Goal: Task Accomplishment & Management: Use online tool/utility

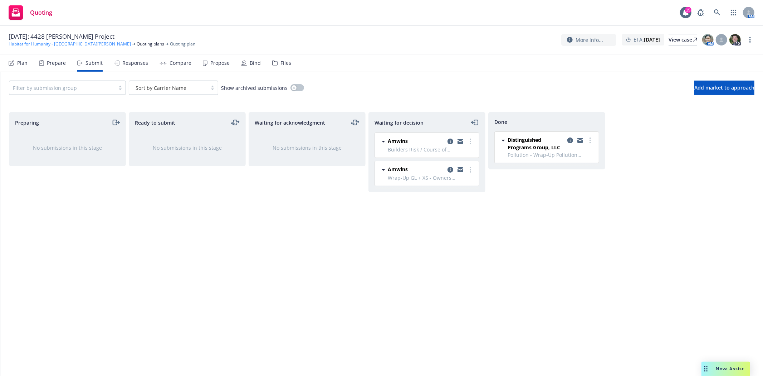
click at [33, 44] on link "Habitat for Humanity - San Gabriel Valley" at bounding box center [70, 44] width 122 height 6
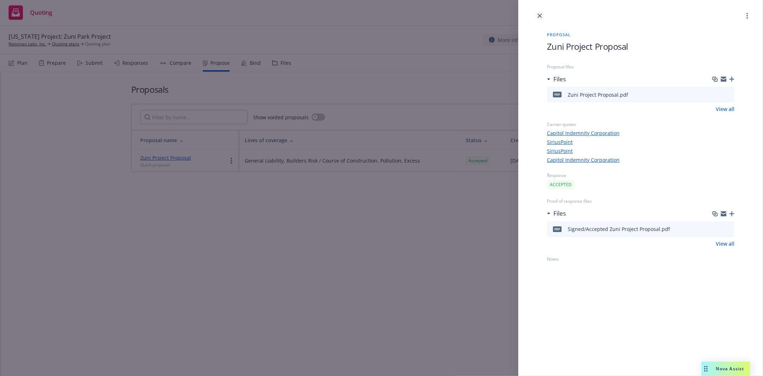
click at [540, 16] on icon "close" at bounding box center [540, 16] width 4 height 4
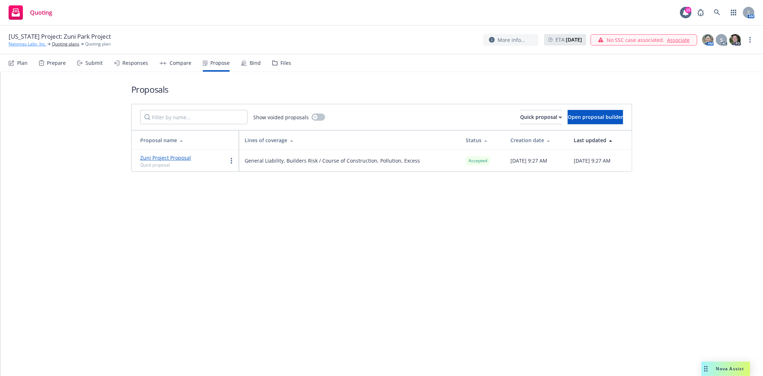
click at [15, 42] on link "Natomas Labs, Inc." at bounding box center [28, 44] width 38 height 6
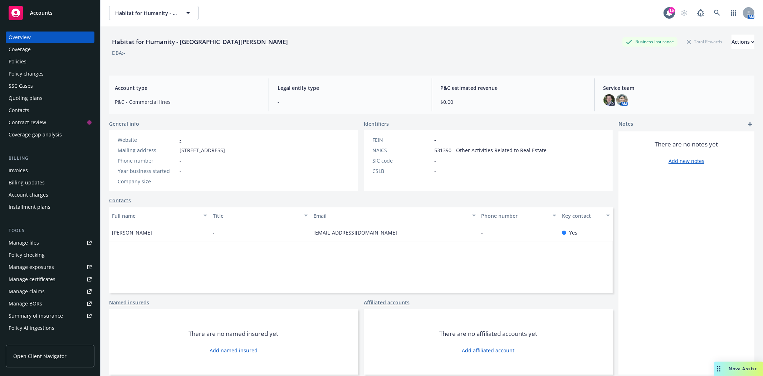
click at [41, 10] on span "Accounts" at bounding box center [41, 13] width 23 height 6
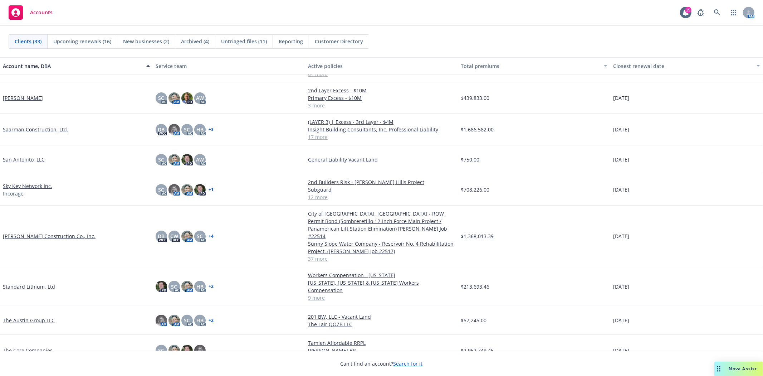
scroll to position [636, 0]
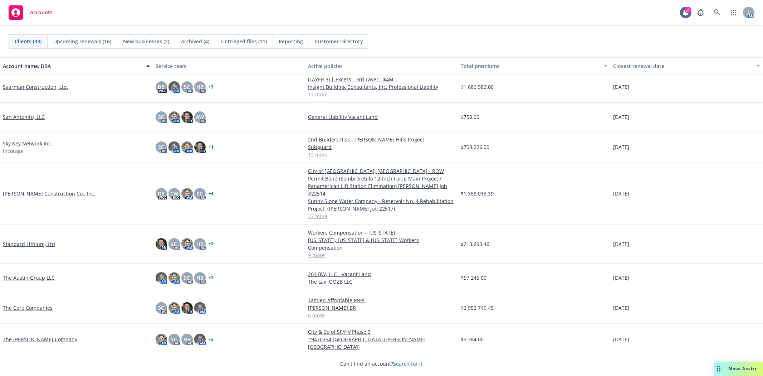
click at [21, 190] on link "[PERSON_NAME] Construction Co., Inc." at bounding box center [49, 194] width 93 height 8
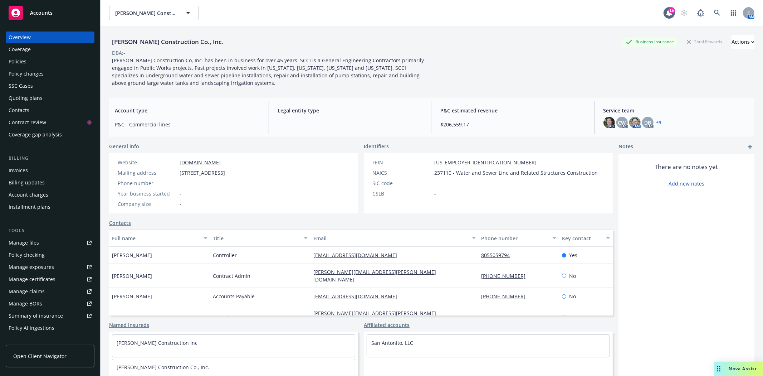
click at [29, 57] on div "Policies" at bounding box center [50, 61] width 83 height 11
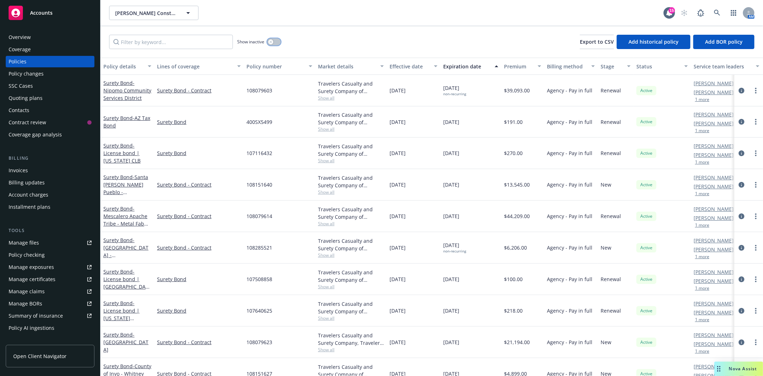
click at [273, 39] on button "button" at bounding box center [274, 41] width 14 height 7
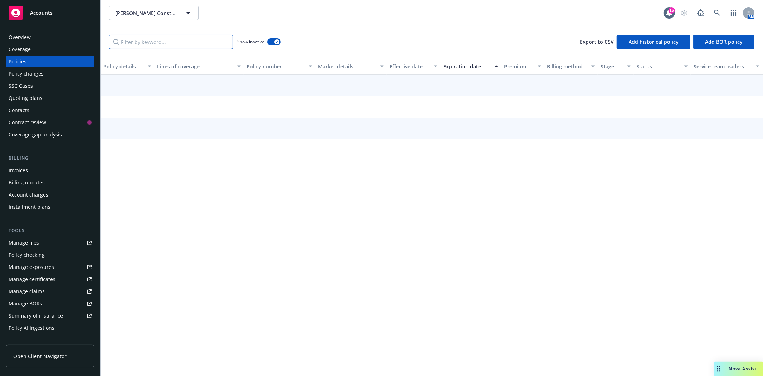
click at [215, 44] on input "Filter by keyword..." at bounding box center [171, 42] width 124 height 14
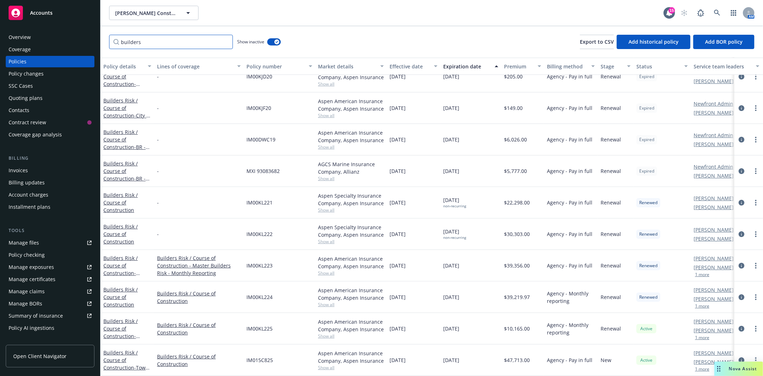
scroll to position [109, 0]
type input "builders"
click at [739, 294] on icon "circleInformation" at bounding box center [742, 297] width 6 height 6
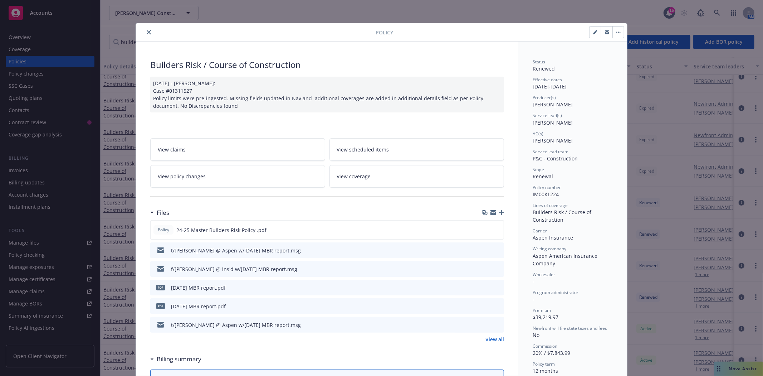
click at [147, 34] on icon "close" at bounding box center [149, 32] width 4 height 4
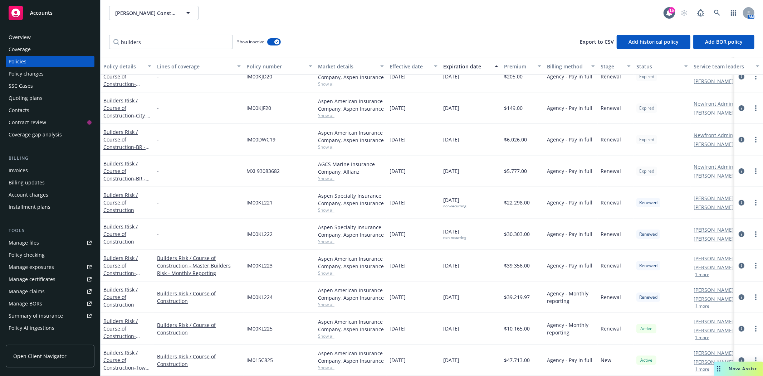
click at [29, 170] on div "Invoices" at bounding box center [50, 170] width 83 height 11
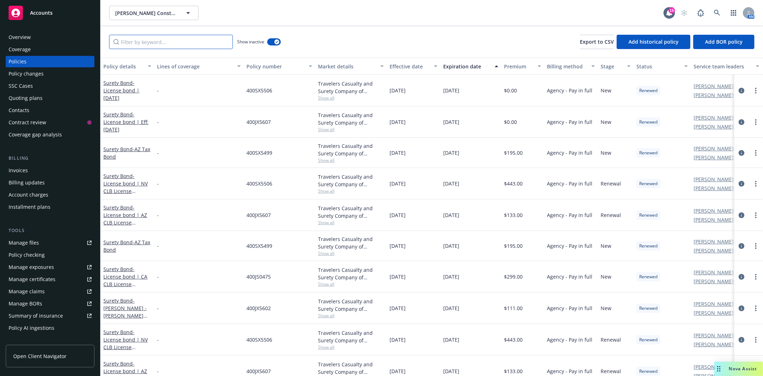
click at [191, 42] on input "Filter by keyword..." at bounding box center [171, 42] width 124 height 14
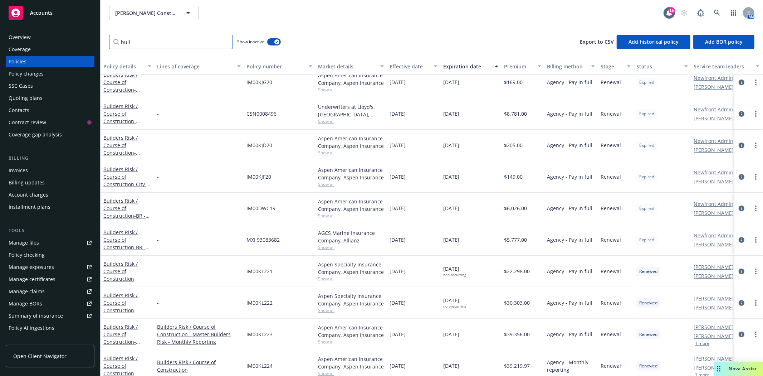
scroll to position [79, 0]
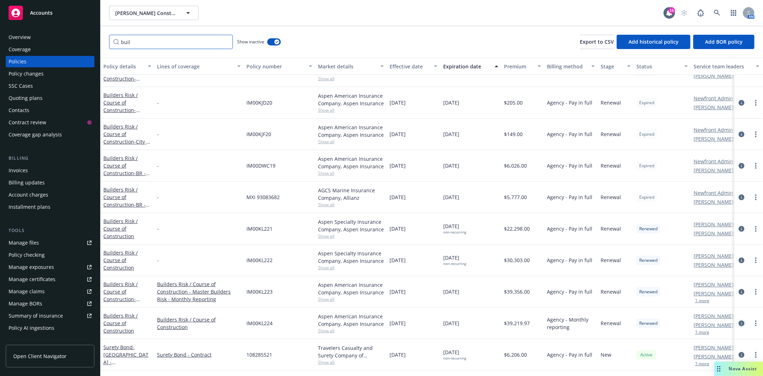
type input "buil"
click at [739, 323] on icon "circleInformation" at bounding box center [742, 323] width 6 height 6
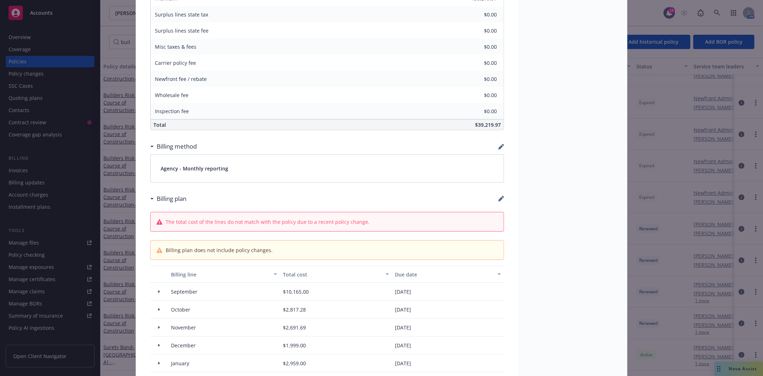
scroll to position [459, 0]
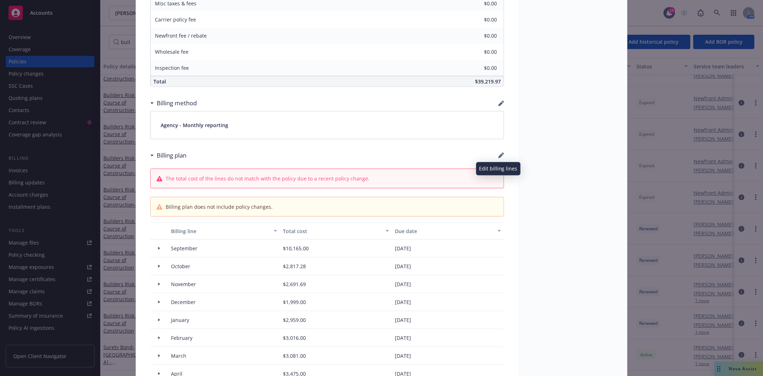
click at [499, 155] on icon "button" at bounding box center [501, 156] width 5 height 5
select select "September"
select select "October"
select select "November"
select select "December"
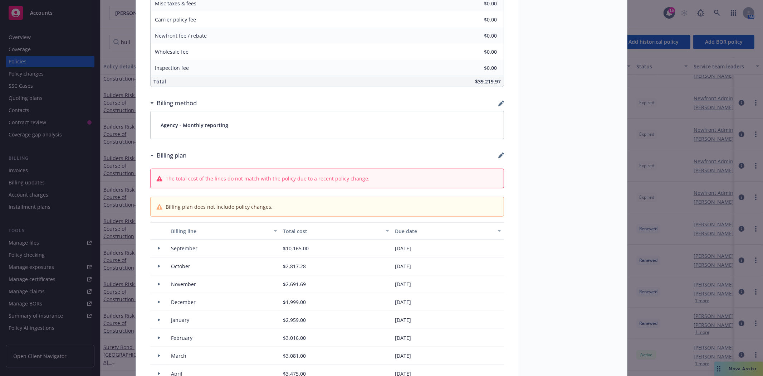
select select "February"
select select "March"
select select "April"
select select "May"
select select "June"
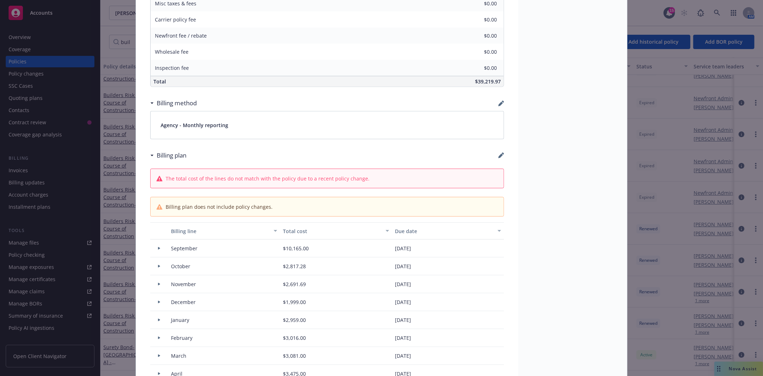
select select "July"
select select "August"
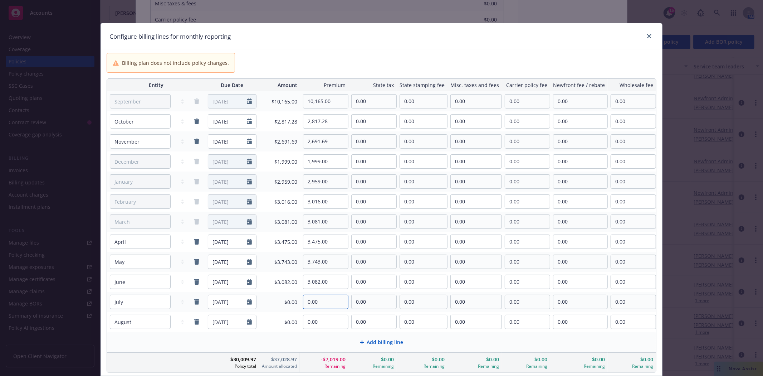
click at [320, 300] on input "0.00" at bounding box center [325, 302] width 45 height 14
click at [321, 306] on input "0.00" at bounding box center [325, 302] width 45 height 14
type input "2,940.00"
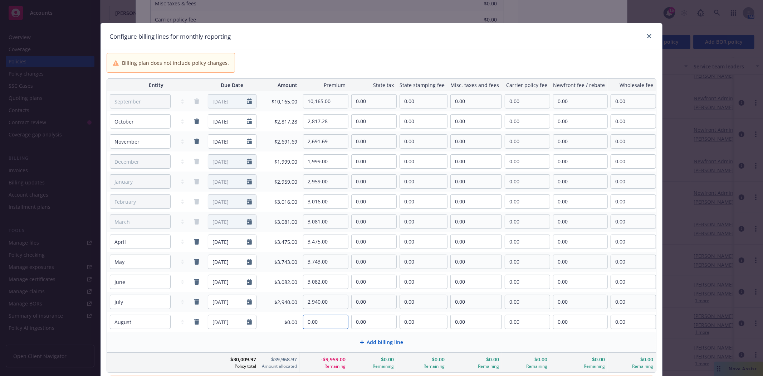
click at [326, 324] on input "0.00" at bounding box center [325, 322] width 45 height 14
type input "2,319.00"
click at [316, 101] on input "10,165.00" at bounding box center [325, 101] width 45 height 14
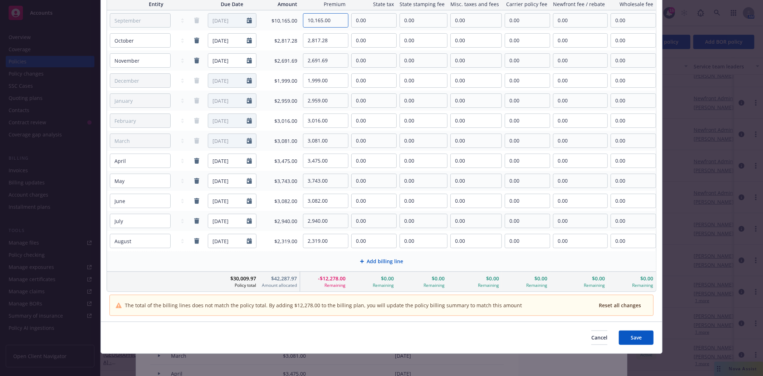
scroll to position [82, 0]
click at [621, 336] on button "Save" at bounding box center [636, 337] width 35 height 14
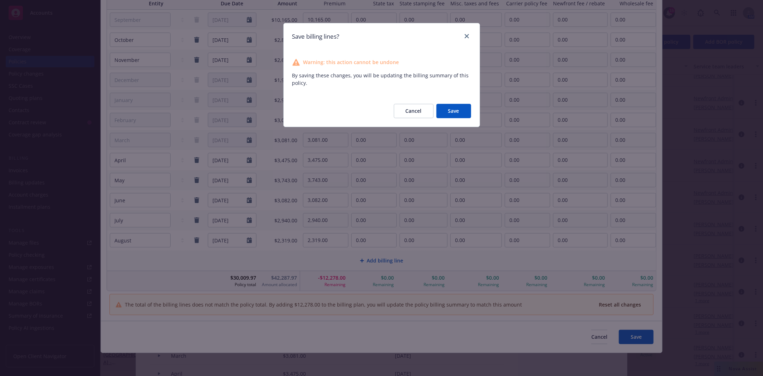
click at [453, 111] on button "Save" at bounding box center [454, 111] width 35 height 14
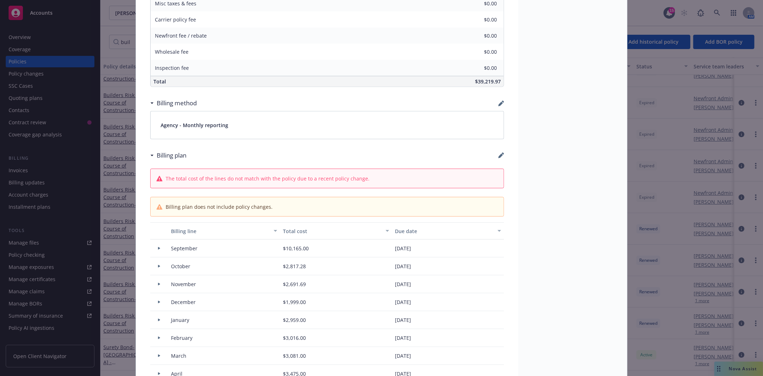
type input "$51,497.97"
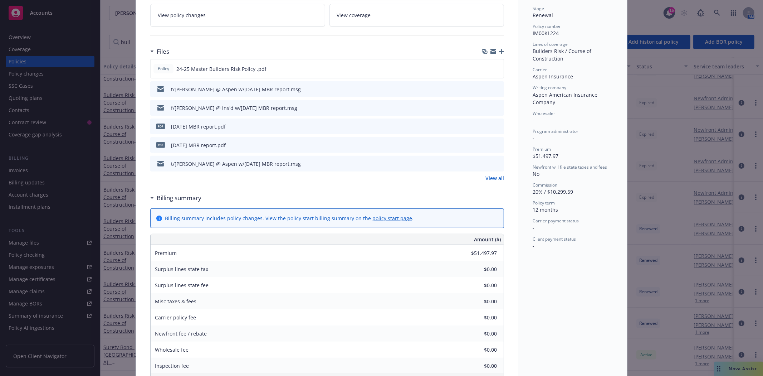
scroll to position [141, 0]
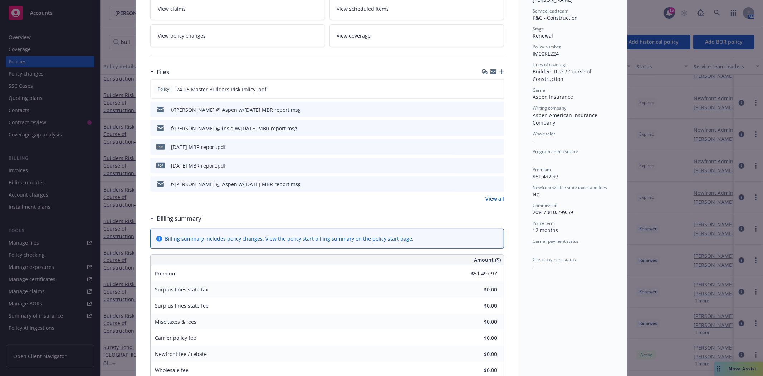
click at [373, 238] on link "policy start page" at bounding box center [393, 238] width 40 height 7
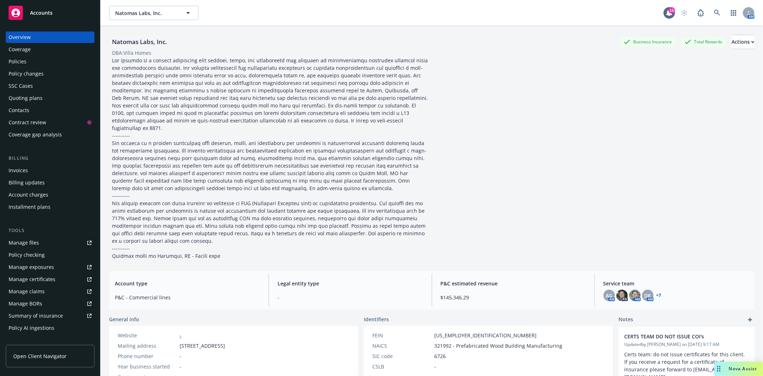
click at [48, 14] on span "Accounts" at bounding box center [41, 13] width 23 height 6
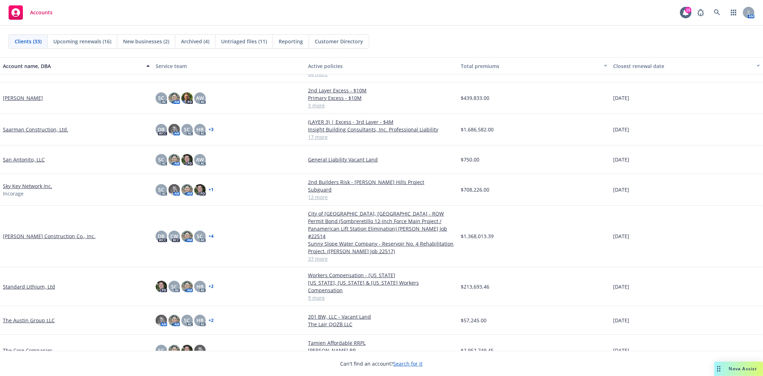
scroll to position [636, 0]
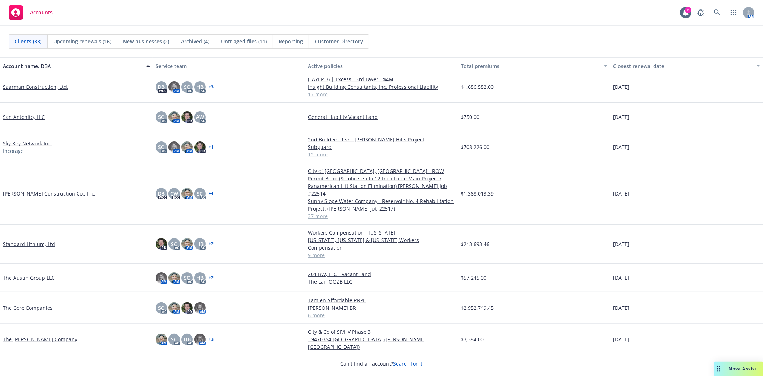
click at [21, 304] on link "The Core Companies" at bounding box center [28, 308] width 50 height 8
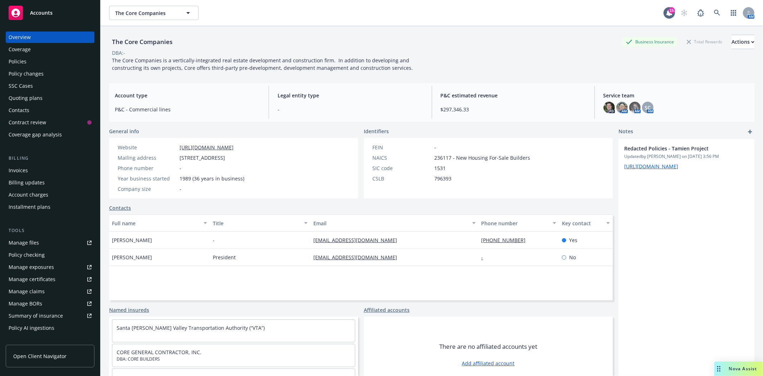
click at [20, 102] on div "Quoting plans" at bounding box center [26, 97] width 34 height 11
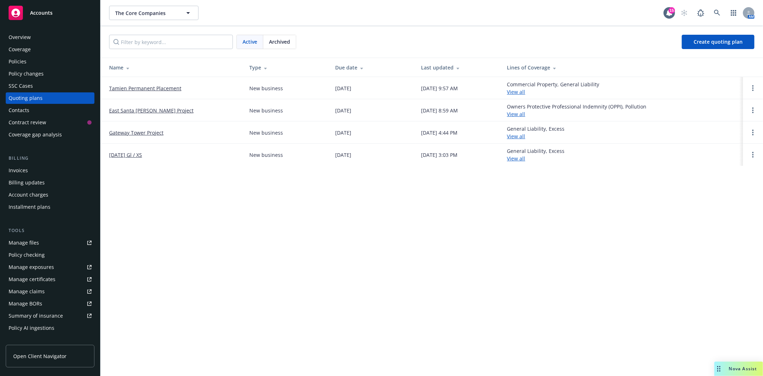
click at [160, 87] on link "Tamien Permanent Placement" at bounding box center [145, 88] width 72 height 8
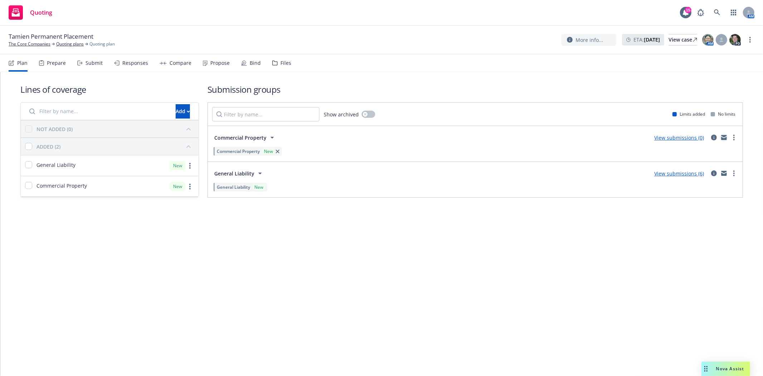
click at [724, 138] on icon "mail" at bounding box center [725, 137] width 6 height 5
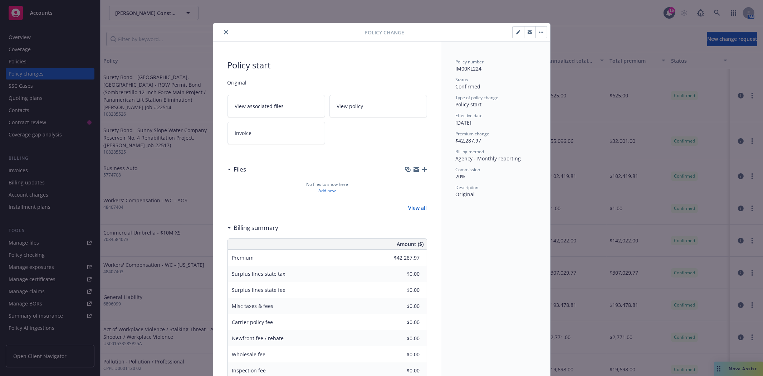
click at [224, 33] on icon "close" at bounding box center [226, 32] width 4 height 4
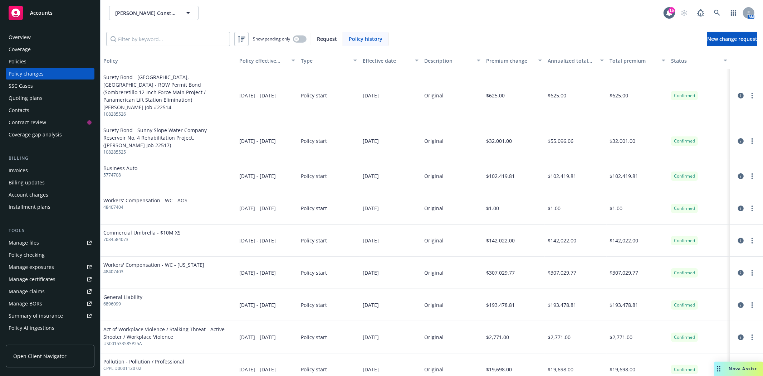
click at [34, 242] on div "Manage files" at bounding box center [24, 242] width 30 height 11
click at [25, 168] on div "Invoices" at bounding box center [18, 170] width 19 height 11
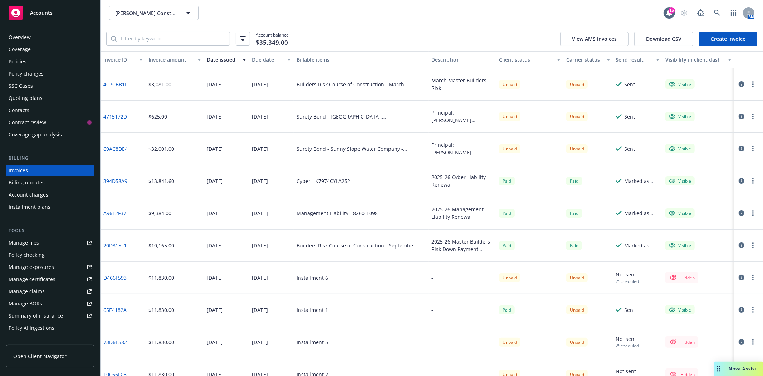
click at [721, 44] on link "Create Invoice" at bounding box center [728, 39] width 58 height 14
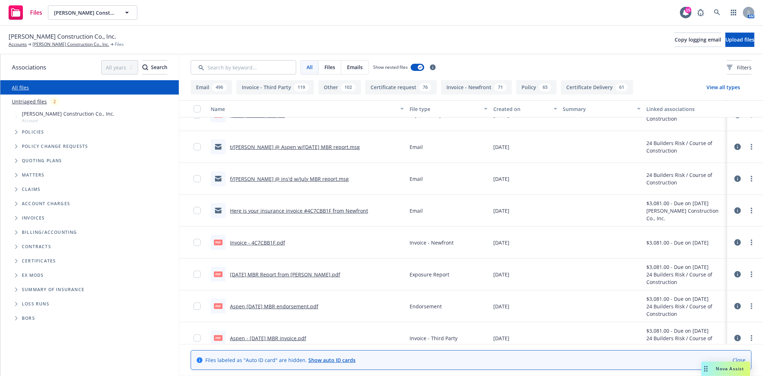
scroll to position [119, 0]
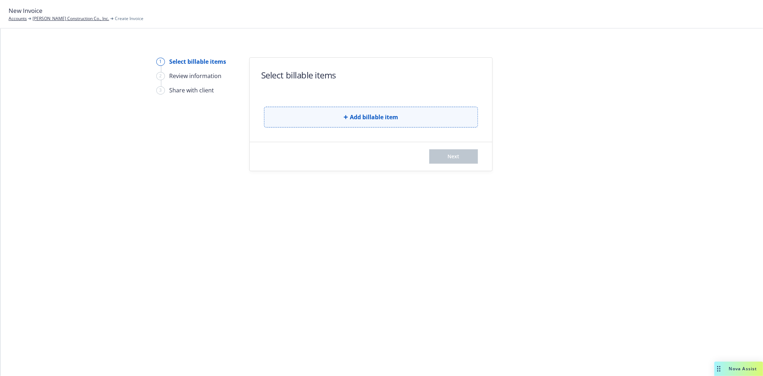
click at [328, 120] on button "Add billable item" at bounding box center [371, 117] width 214 height 21
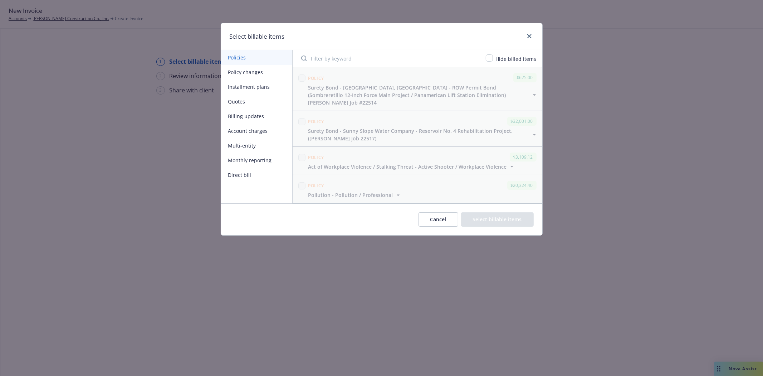
click at [268, 117] on button "Billing updates" at bounding box center [256, 116] width 71 height 15
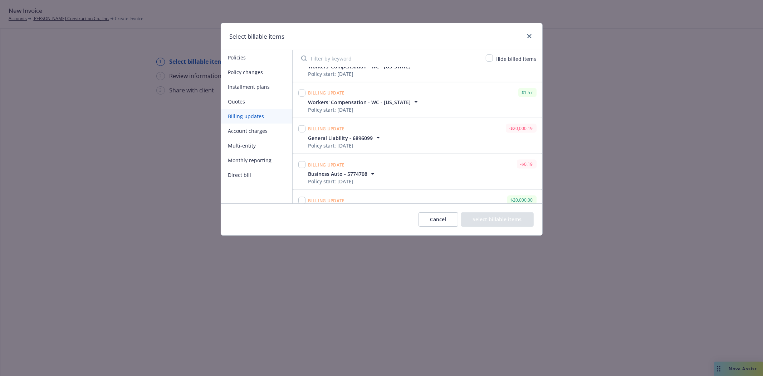
scroll to position [832, 0]
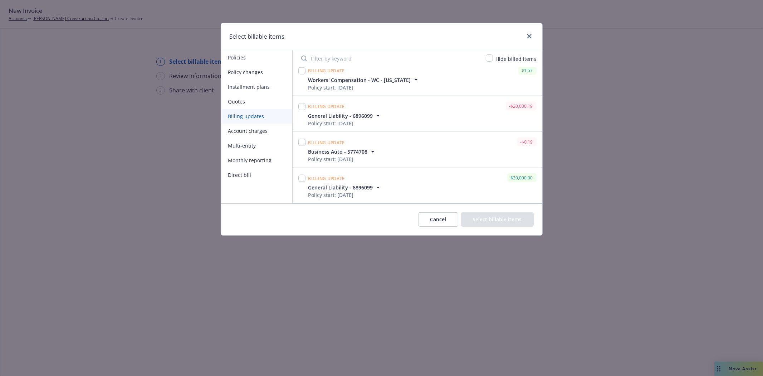
click at [263, 162] on button "Monthly reporting" at bounding box center [256, 160] width 71 height 15
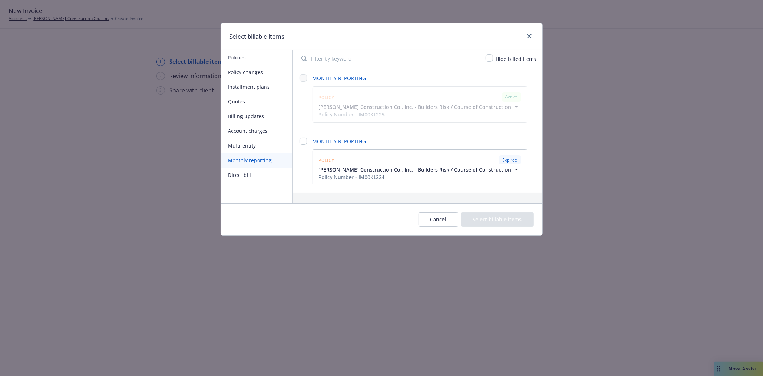
click at [513, 169] on icon "button" at bounding box center [516, 169] width 7 height 7
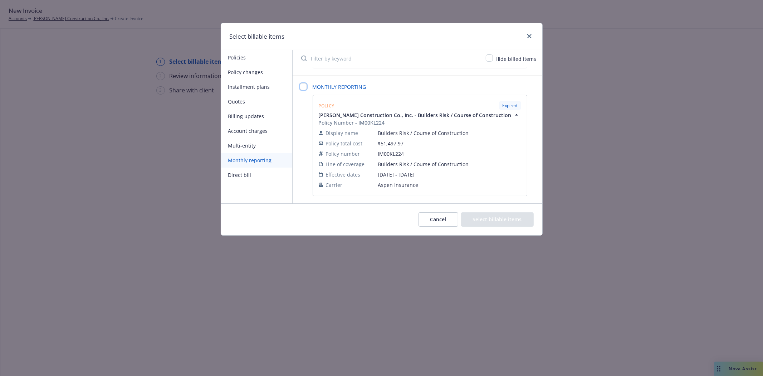
click at [301, 88] on input "checkbox" at bounding box center [303, 86] width 7 height 7
checkbox input "false"
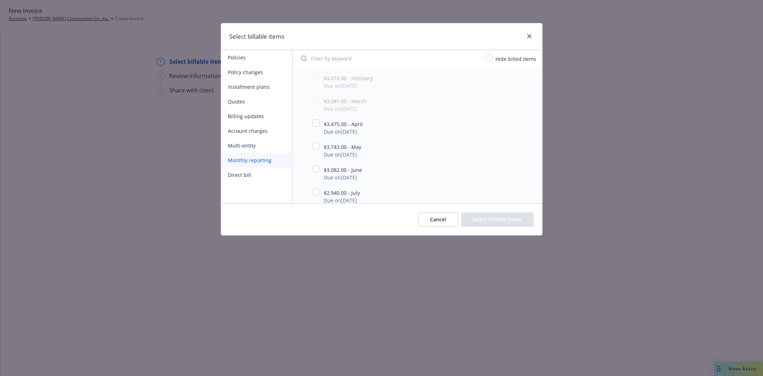
scroll to position [399, 0]
click at [317, 164] on input "checkbox" at bounding box center [316, 164] width 7 height 7
checkbox input "true"
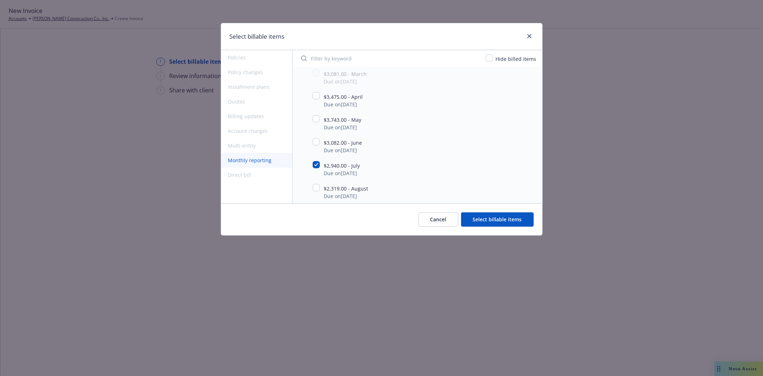
click at [511, 219] on button "Select billable items" at bounding box center [497, 219] width 73 height 14
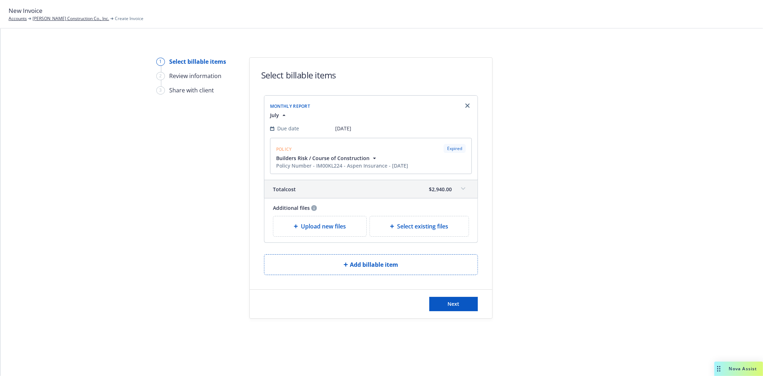
click at [326, 232] on div "Upload new files" at bounding box center [319, 226] width 93 height 20
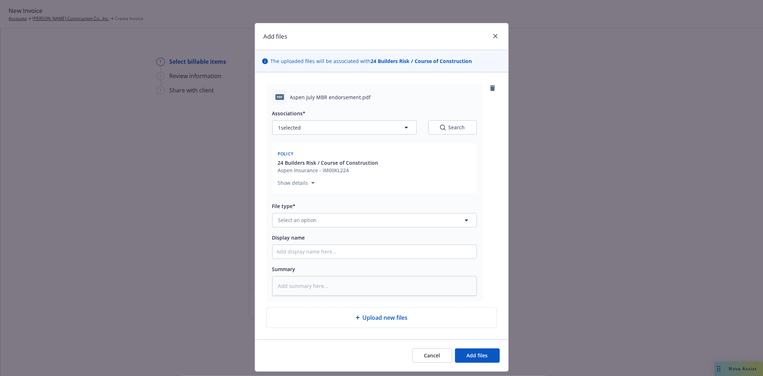
type textarea "x"
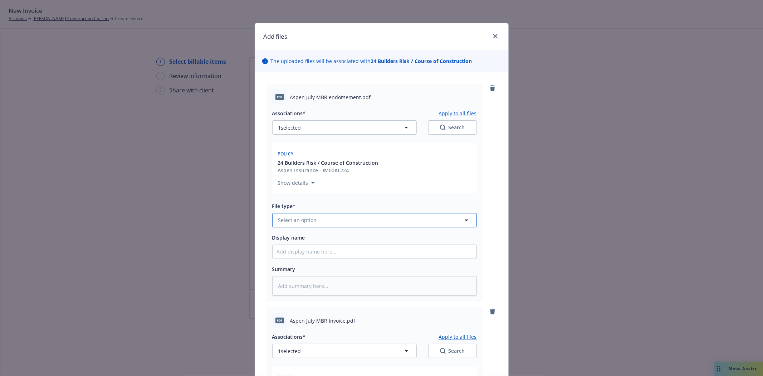
click at [302, 219] on span "Select an option" at bounding box center [297, 220] width 39 height 8
type input "endorsemen"
click at [306, 182] on span "Endorsement" at bounding box center [296, 182] width 33 height 8
click at [295, 252] on input "Display name" at bounding box center [375, 252] width 204 height 14
type textarea "x"
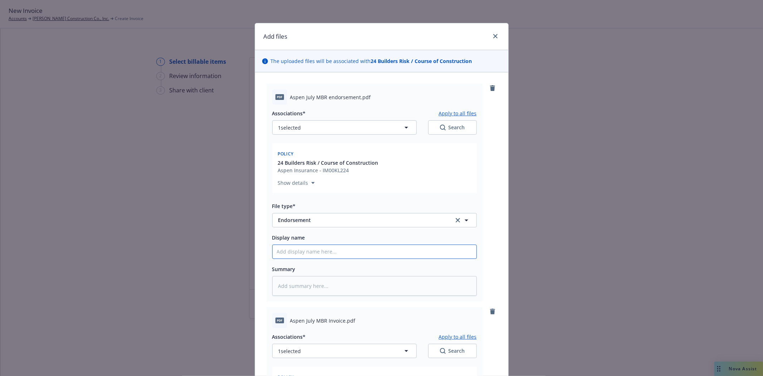
type input "J"
type textarea "x"
type input "Ju"
type textarea "x"
type input "Jul"
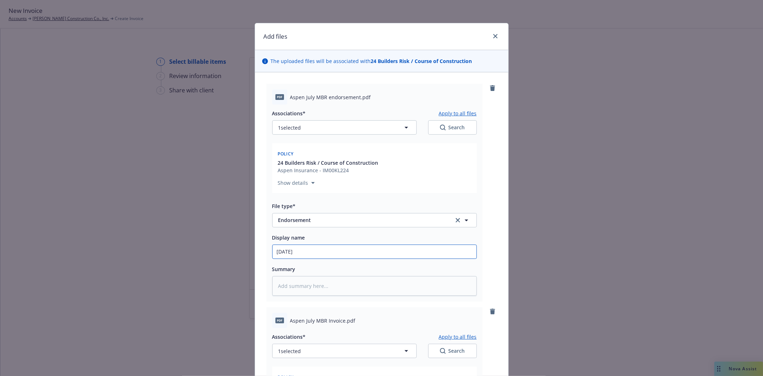
type textarea "x"
type input "July"
type textarea "x"
type input "July"
type textarea "x"
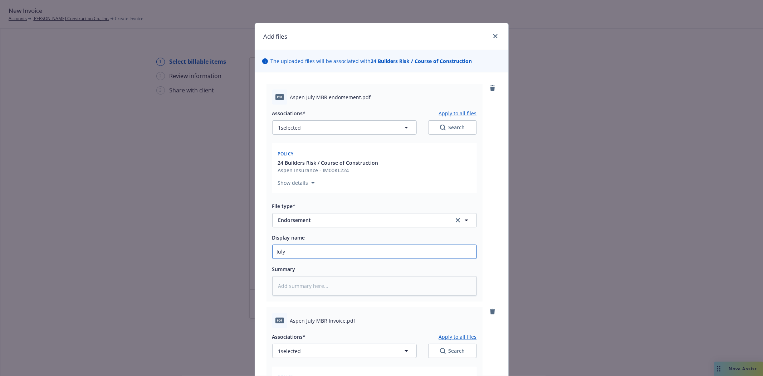
type input "July 2"
type textarea "x"
type input "July 20"
type textarea "x"
type input "July 202"
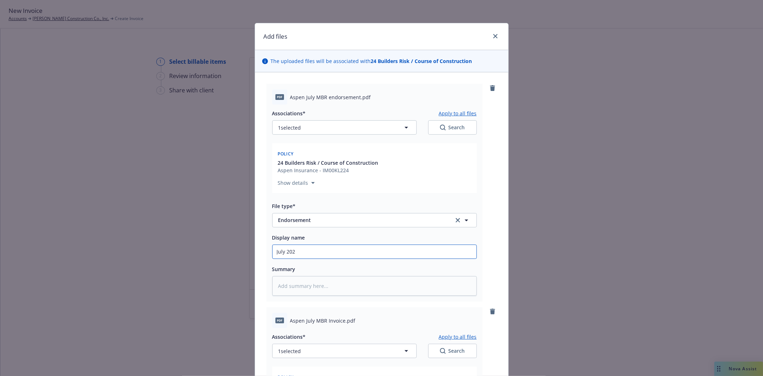
type textarea "x"
type input "July 2025"
type textarea "x"
type input "July 2025"
type textarea "x"
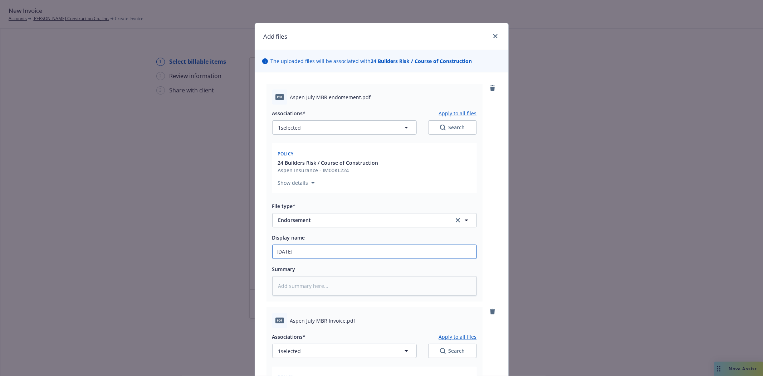
type input "July 2025 M"
type textarea "x"
type input "July 2025 MB"
type textarea "x"
type input "July 2025 MBR"
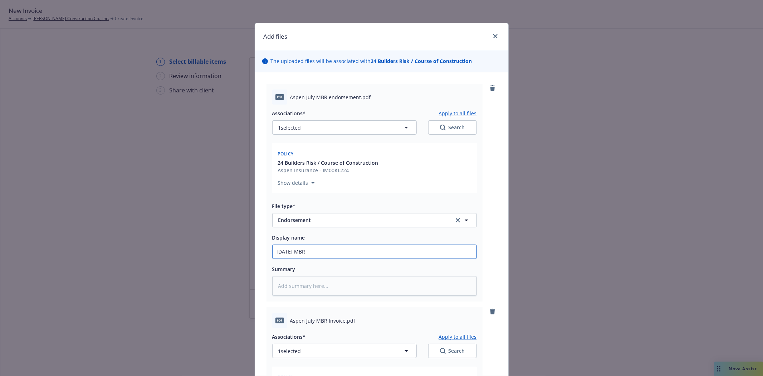
type textarea "x"
type input "July 2025 MB"
type textarea "x"
type input "July 2025 M"
type textarea "x"
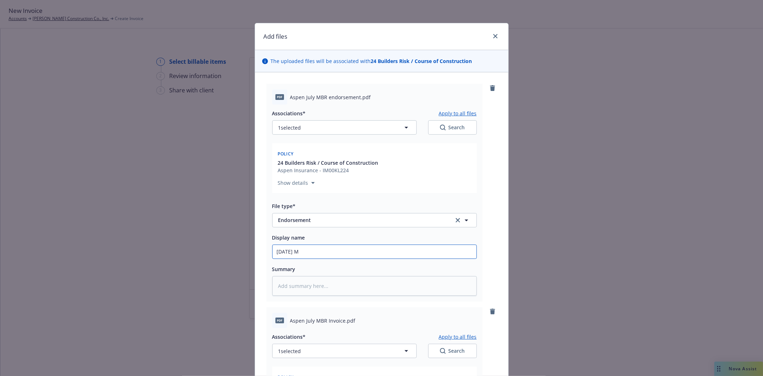
type input "July 2025"
type textarea "x"
type input "July 2025"
type textarea "x"
type input "July 2025A"
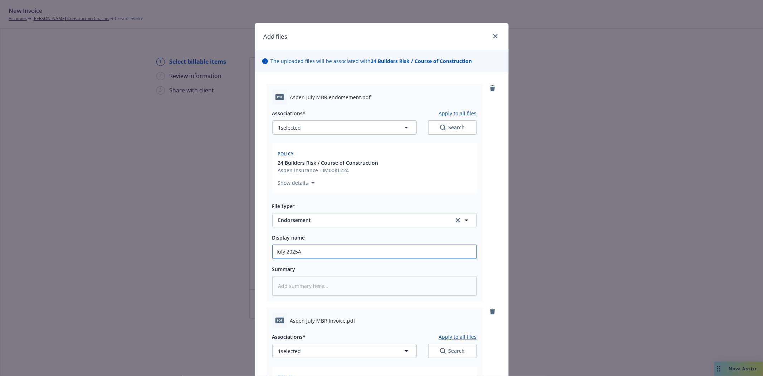
type textarea "x"
type input "July 2025"
type textarea "x"
type input "July 2025"
type textarea "x"
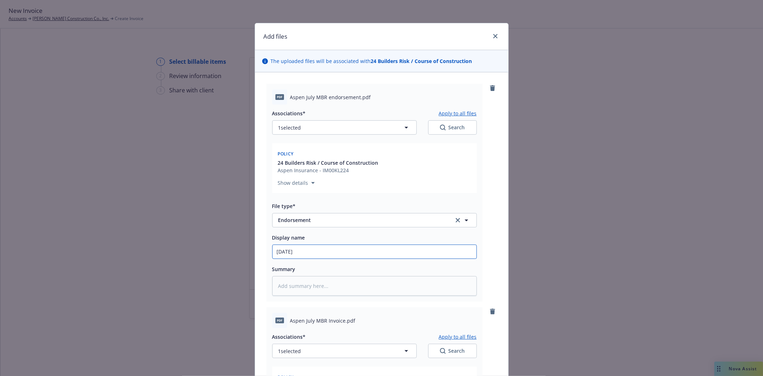
type input "July 2025 A"
type textarea "x"
type input "July 2025 As"
type textarea "x"
type input "July 2025 Asp"
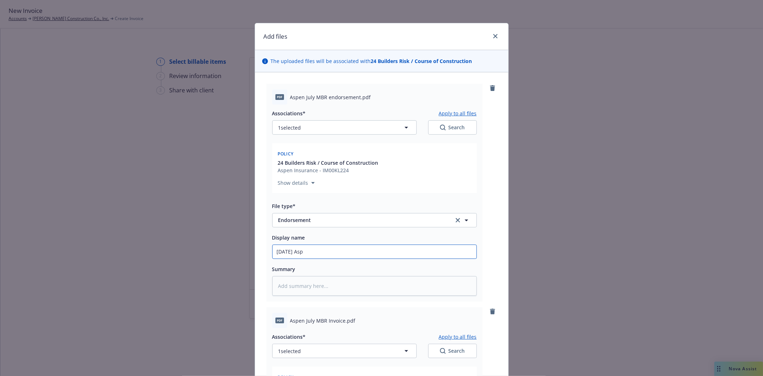
type textarea "x"
type input "July 2025 Aspe"
type textarea "x"
type input "July 2025 Aspen"
type textarea "x"
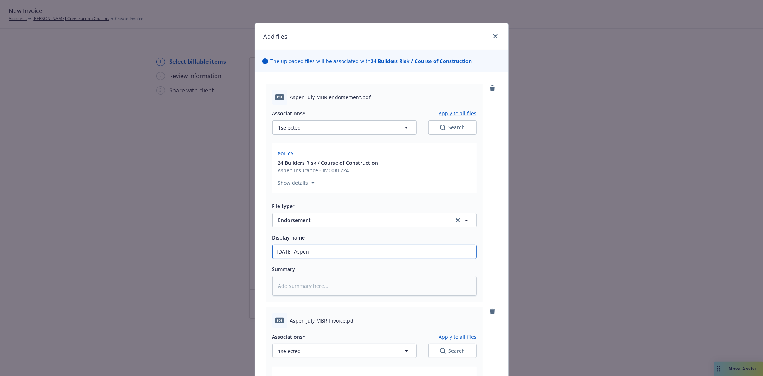
type input "July 2025 Aspen"
type textarea "x"
type input "July 2025 Aspen M"
type textarea "x"
type input "July 2025 Aspen MB"
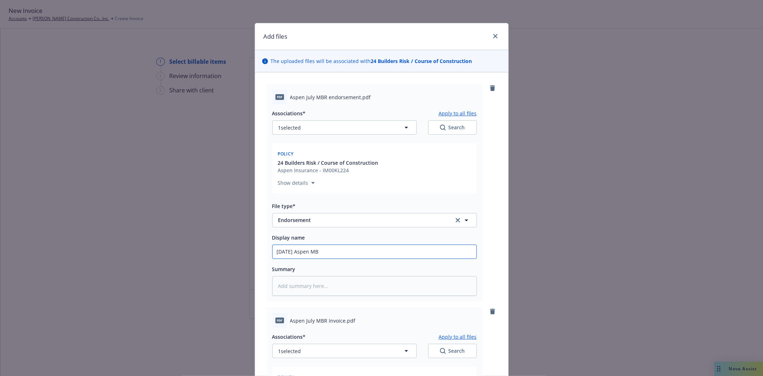
type textarea "x"
type input "July 2025 Aspen MBR"
type textarea "x"
type input "July 2025 Aspen MBR"
type textarea "x"
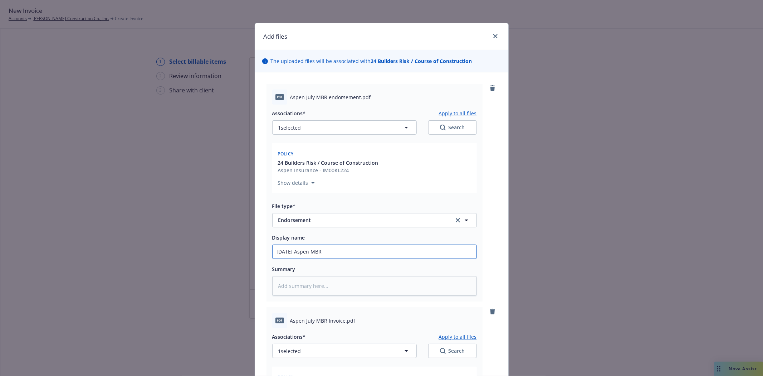
type input "July 2025 Aspen MBR E"
type textarea "x"
type input "July 2025 Aspen MBR En"
type textarea "x"
type input "July 2025 Aspen MBR Endo"
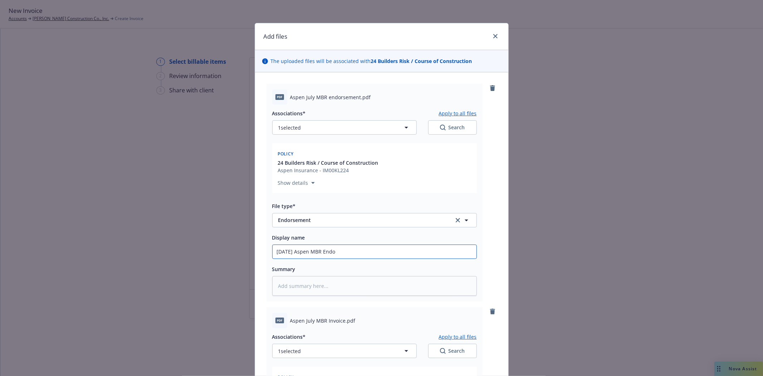
type textarea "x"
type input "July 2025 Aspen MBR Endor"
type textarea "x"
type input "July 2025 Aspen MBR Endors"
type textarea "x"
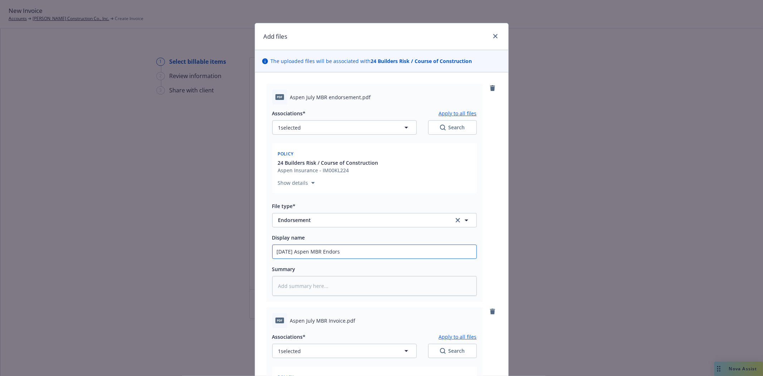
type input "July 2025 Aspen MBR Endorse"
type textarea "x"
type input "July 2025 Aspen MBR Endorsem"
type textarea "x"
type input "July 2025 Aspen MBR Endorseme"
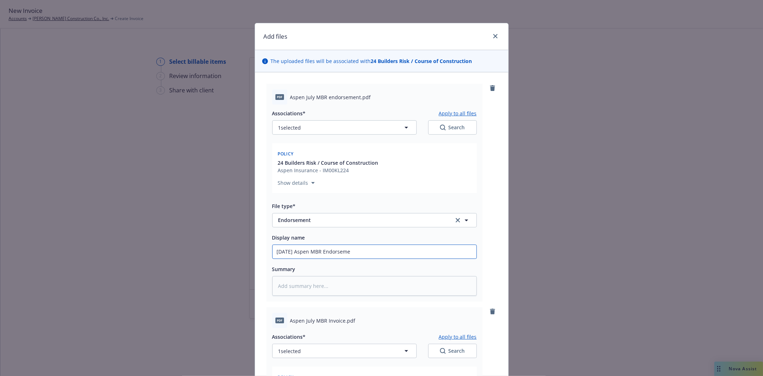
type textarea "x"
type input "July 2025 Aspen MBR Endorsemen"
type textarea "x"
click at [295, 252] on input "July 2025 Aspen MBR Endorsement" at bounding box center [375, 252] width 204 height 14
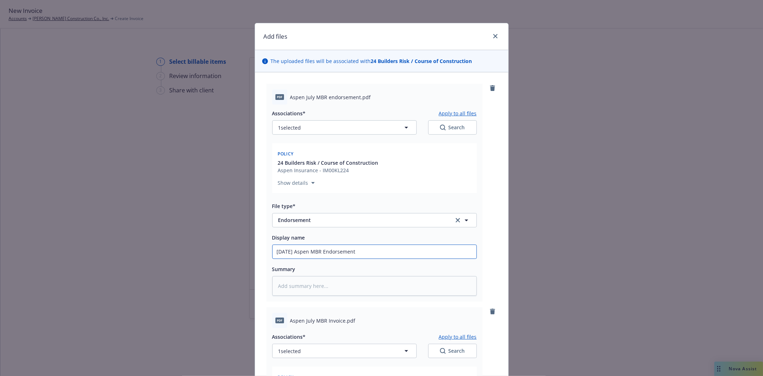
drag, startPoint x: 322, startPoint y: 251, endPoint x: 184, endPoint y: 242, distance: 138.8
click at [184, 242] on div "Add files The uploaded files will be associated with 24 Builders Risk / Course …" at bounding box center [381, 188] width 763 height 376
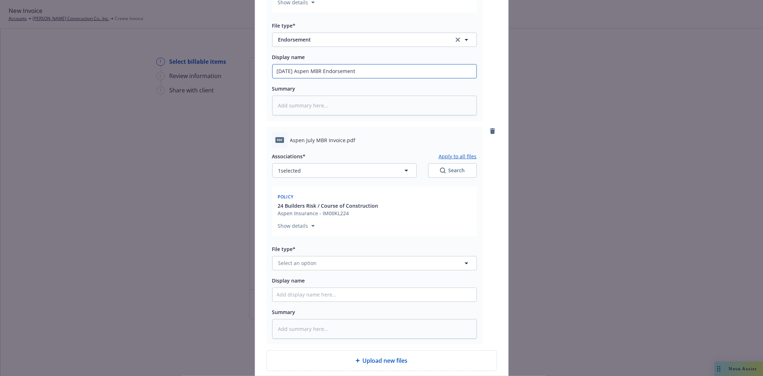
scroll to position [199, 0]
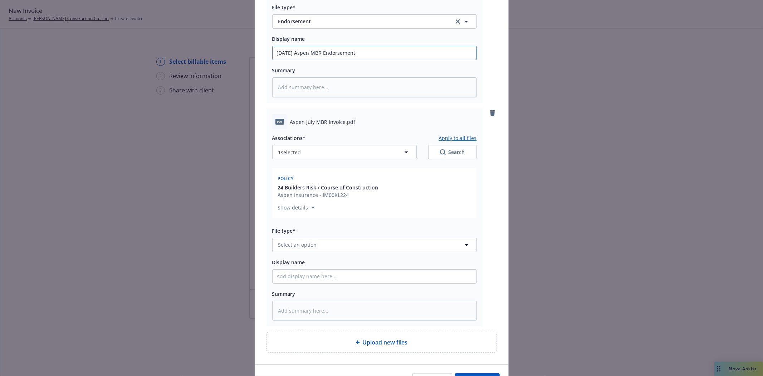
type input "July 2025 Aspen MBR Endorsement"
click at [304, 245] on span "Select an option" at bounding box center [297, 245] width 39 height 8
type input "invoi"
drag, startPoint x: 316, startPoint y: 227, endPoint x: 311, endPoint y: 234, distance: 9.2
click at [316, 227] on span "Invoice - Third Party" at bounding box center [304, 225] width 49 height 8
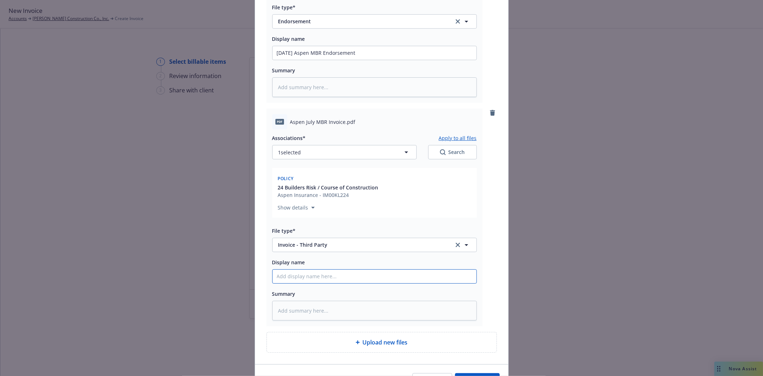
click at [305, 276] on input "Display name" at bounding box center [375, 276] width 204 height 14
paste input "July 2025 Aspen MBR"
type textarea "x"
type input "July 2025 Aspen MBR"
type textarea "x"
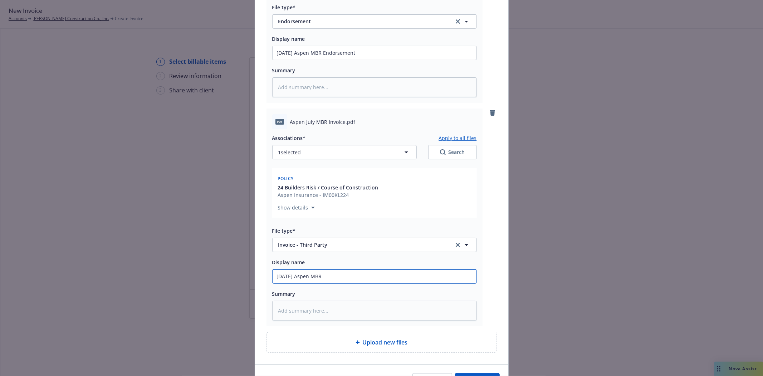
type input "July 2025 Aspen MBR"
type textarea "x"
type input "July 2025 Aspen MBR I"
type textarea "x"
type input "July 2025 Aspen MBR In"
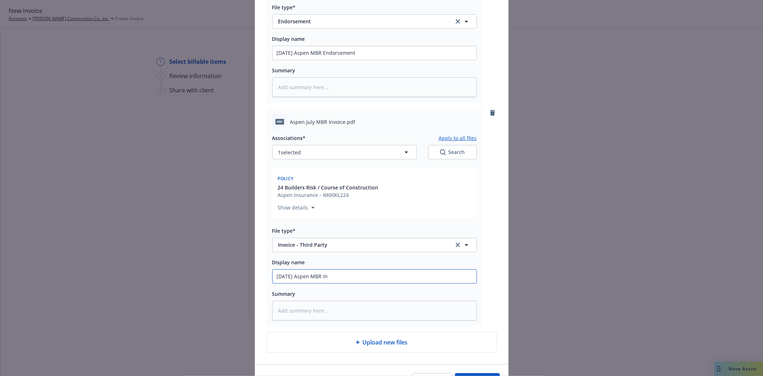
type textarea "x"
type input "July 2025 Aspen MBR Inv"
type textarea "x"
type input "July 2025 Aspen MBR Invo"
type textarea "x"
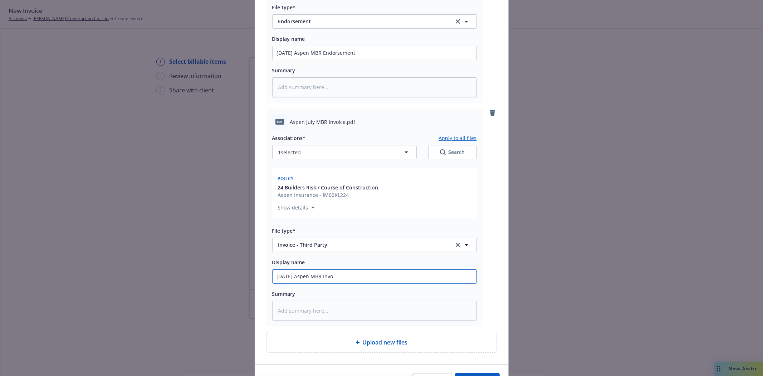
type input "July 2025 Aspen MBR Invoi"
type textarea "x"
type input "July 2025 Aspen MBR Invoic"
type textarea "x"
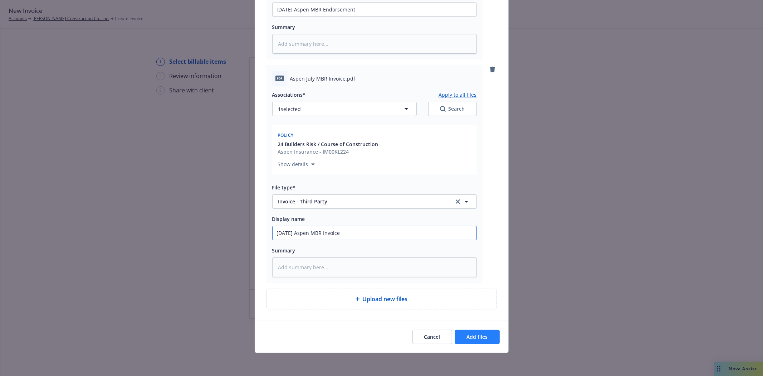
type input "July 2025 Aspen MBR Invoice"
click at [477, 339] on span "Add files" at bounding box center [477, 336] width 21 height 7
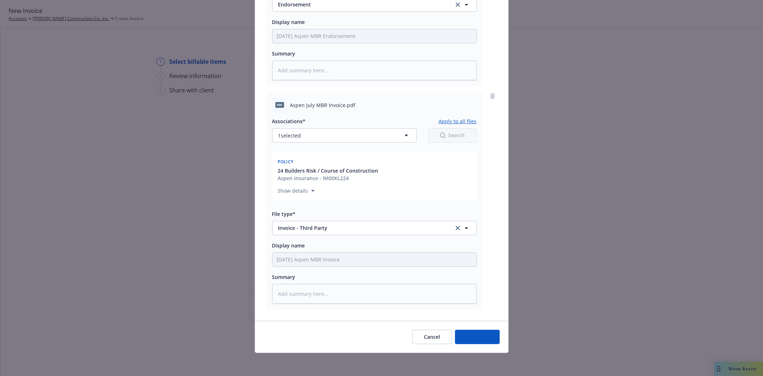
scroll to position [217, 0]
type textarea "x"
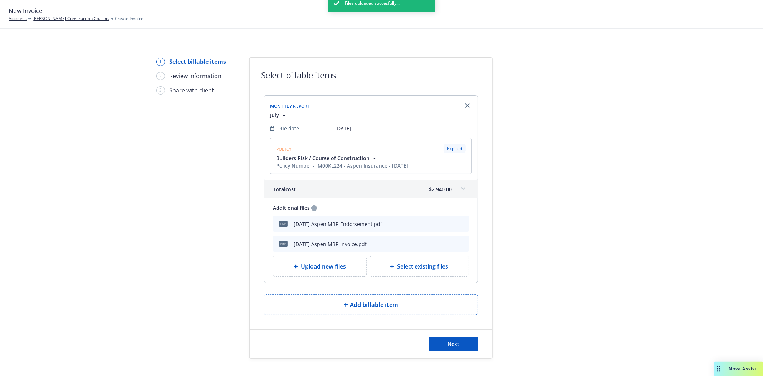
click at [389, 265] on div "Files uploaded succesfully..." at bounding box center [381, 182] width 107 height 376
click at [398, 266] on div "Files uploaded succesfully..." at bounding box center [381, 182] width 107 height 376
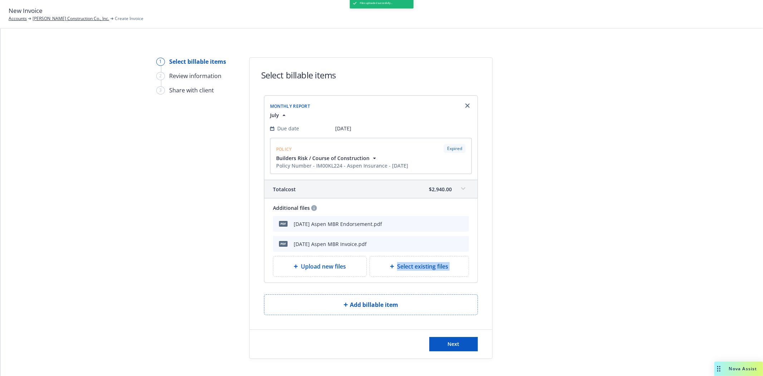
click at [398, 266] on span "Select existing files" at bounding box center [422, 266] width 51 height 9
select select "Invoice - Third Party"
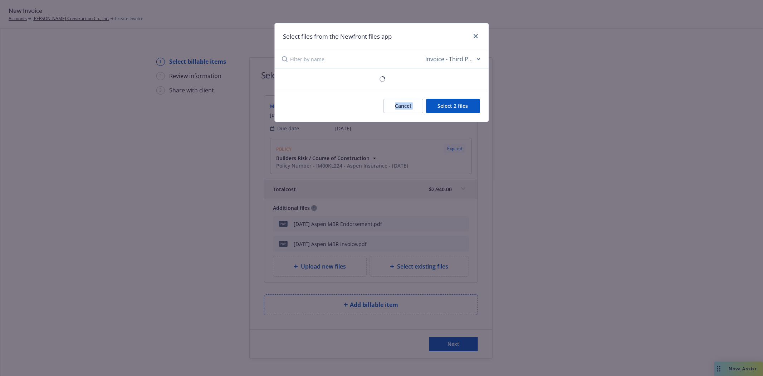
click at [398, 266] on div "Select files from the Newfront files app All file types Agreements Allocations …" at bounding box center [381, 188] width 763 height 376
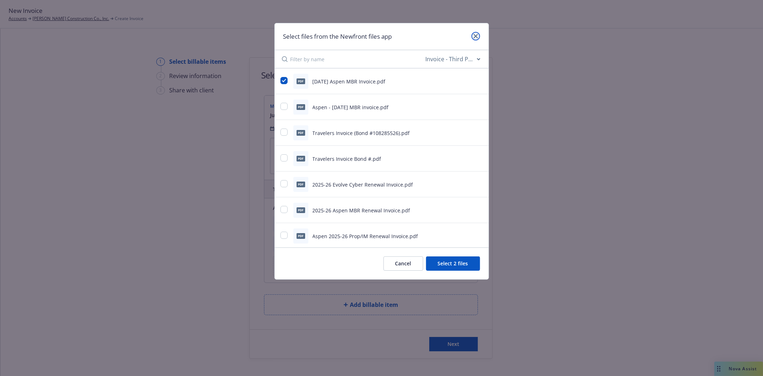
click at [477, 36] on icon "close" at bounding box center [476, 36] width 4 height 4
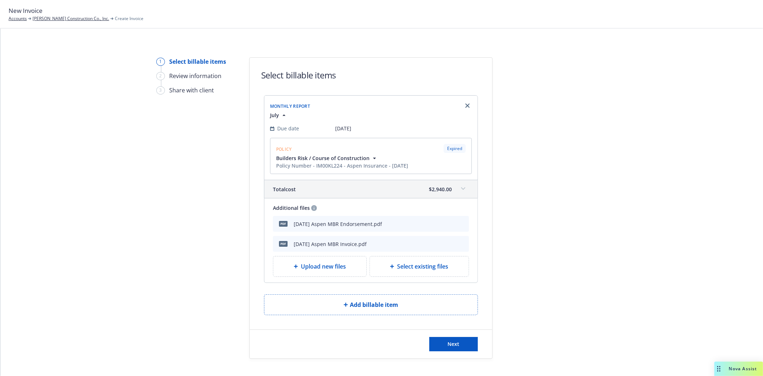
click at [397, 269] on span "Select existing files" at bounding box center [422, 266] width 51 height 9
select select "Invoice - Third Party"
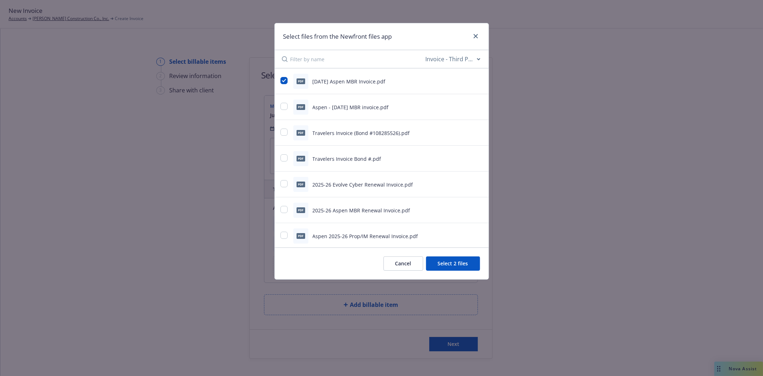
click at [320, 62] on input at bounding box center [358, 59] width 134 height 18
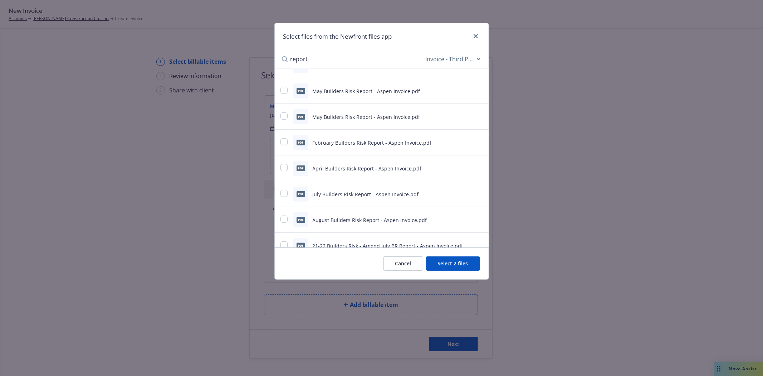
type input "report"
click at [476, 194] on icon "preview file" at bounding box center [479, 193] width 6 height 5
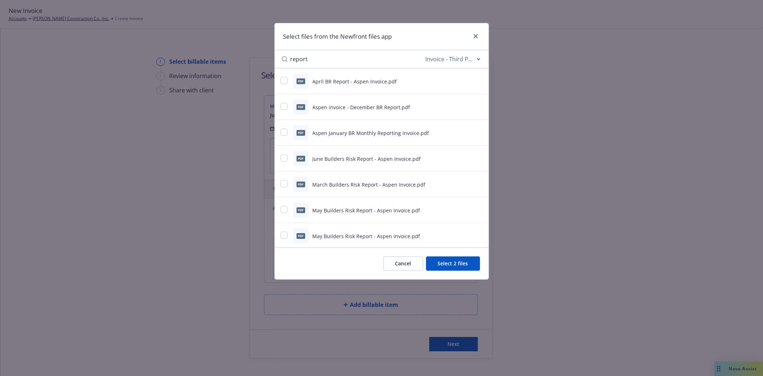
click at [398, 259] on button "Cancel" at bounding box center [404, 263] width 40 height 14
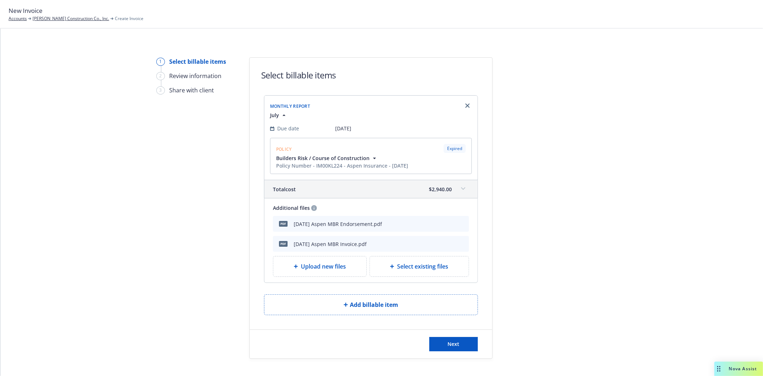
click at [301, 270] on span "Upload new files" at bounding box center [323, 266] width 45 height 9
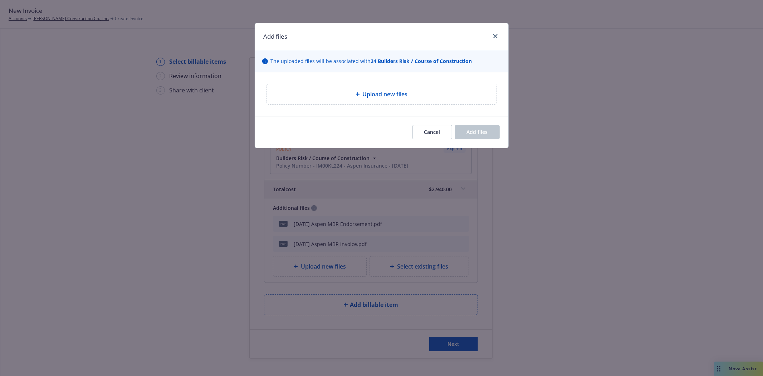
type textarea "x"
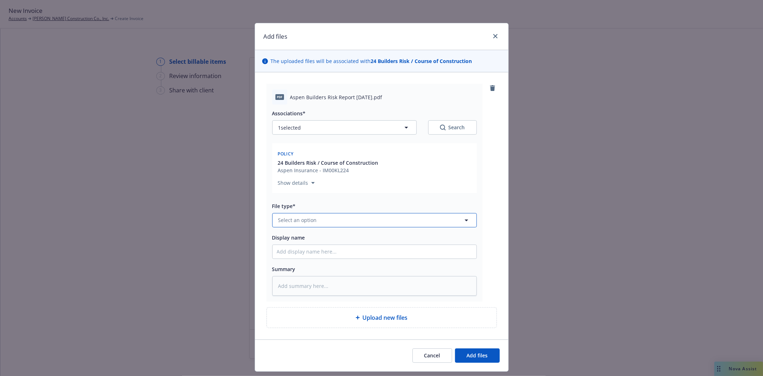
click at [364, 220] on button "Select an option" at bounding box center [374, 220] width 205 height 14
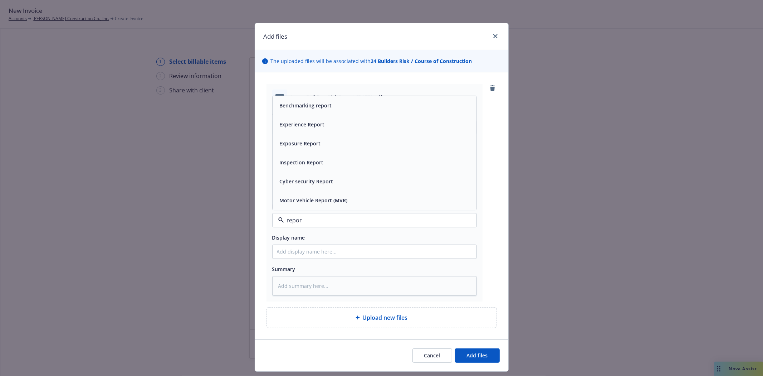
type input "report"
click at [315, 145] on span "Exposure Report" at bounding box center [300, 144] width 41 height 8
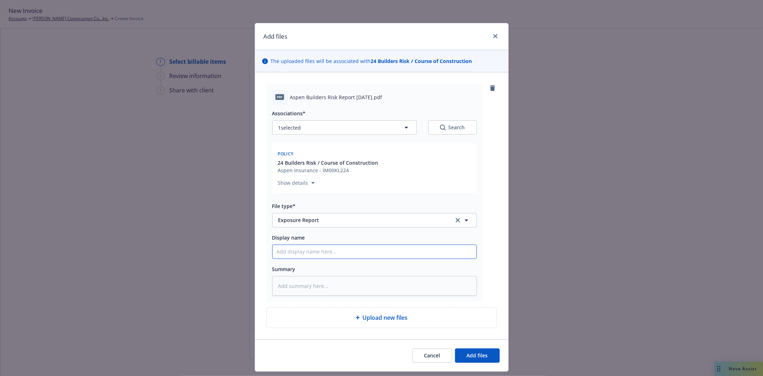
click at [282, 248] on input "Display name" at bounding box center [375, 252] width 204 height 14
type textarea "x"
type input "J"
type textarea "x"
type input "Ju"
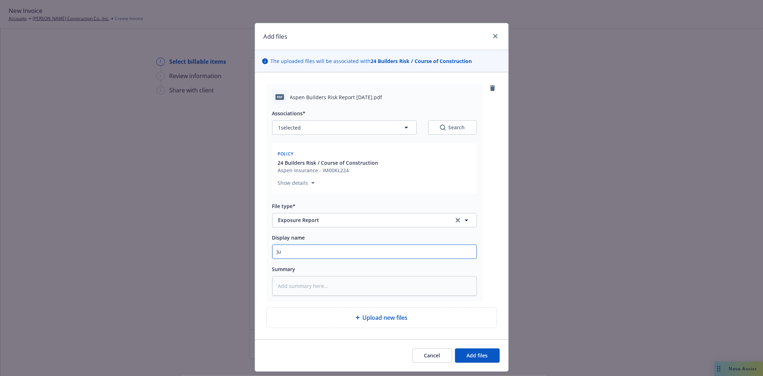
type textarea "x"
type input "Jul"
type textarea "x"
type input "July"
type textarea "x"
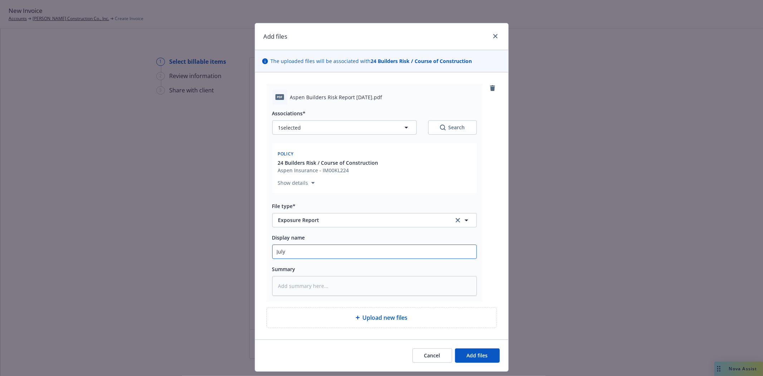
type input "July"
type textarea "x"
type input "July 2"
type textarea "x"
type input "July 20"
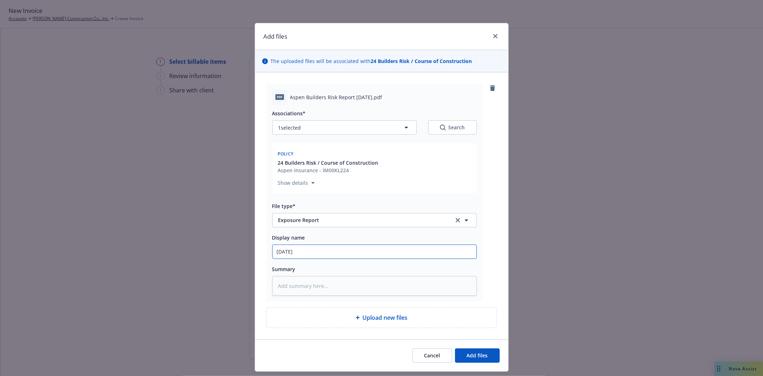
type textarea "x"
type input "July 202"
type textarea "x"
type input "July 2025"
type textarea "x"
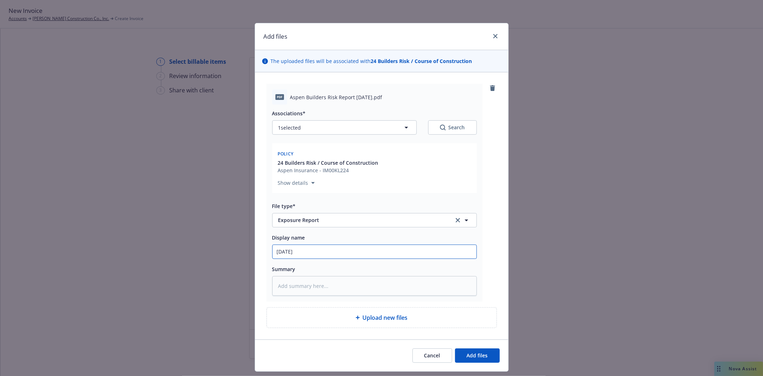
type input "July 2025"
type textarea "x"
type input "July 2025 B"
type textarea "x"
type input "July 2025"
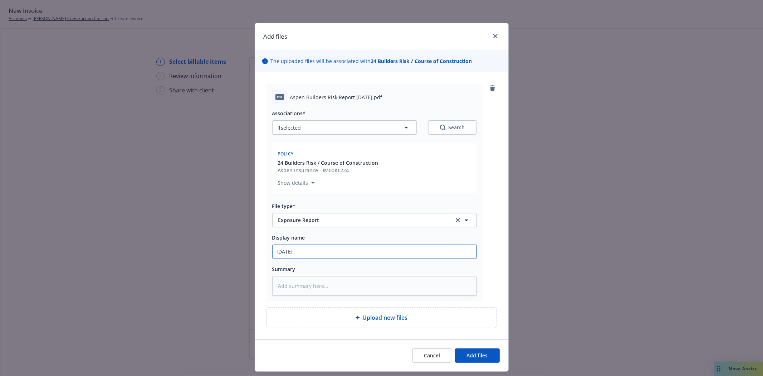
type textarea "x"
type input "July 2025 M"
type textarea "x"
type input "July 2025 MB"
type textarea "x"
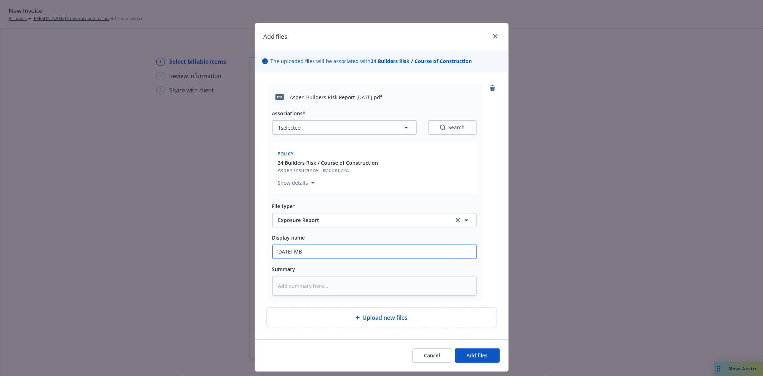
type input "July 2025 MBR"
type textarea "x"
type input "July 2025 MBR"
type textarea "x"
type input "July 2025 MBR R"
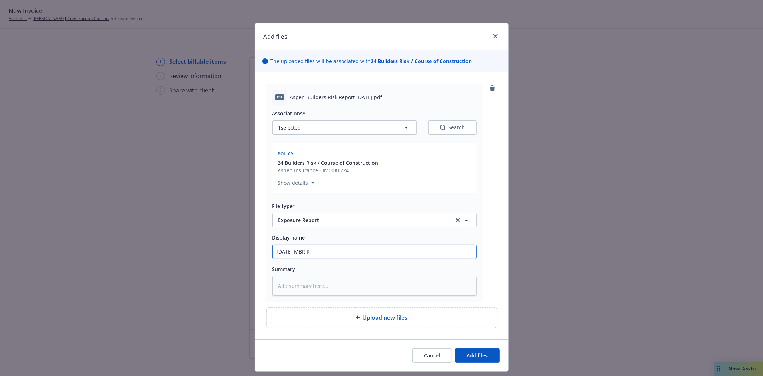
type textarea "x"
type input "July 2025 MBR Re"
type textarea "x"
type input "July 2025 MBR Rep"
type textarea "x"
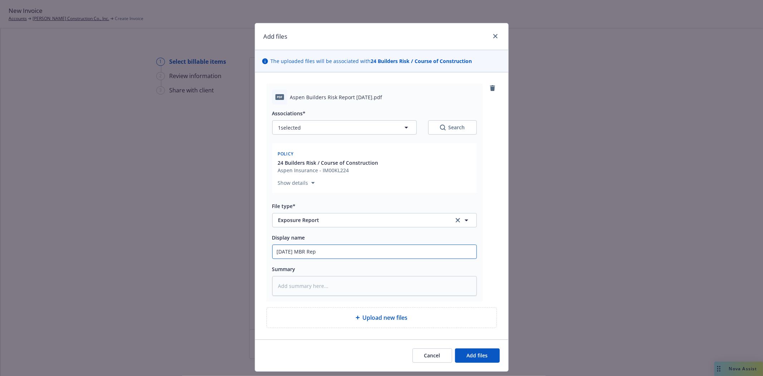
type input "July 2025 MBR Repo"
type textarea "x"
type input "July 2025 MBR Repor"
type textarea "x"
type input "July 2025 MBR Report"
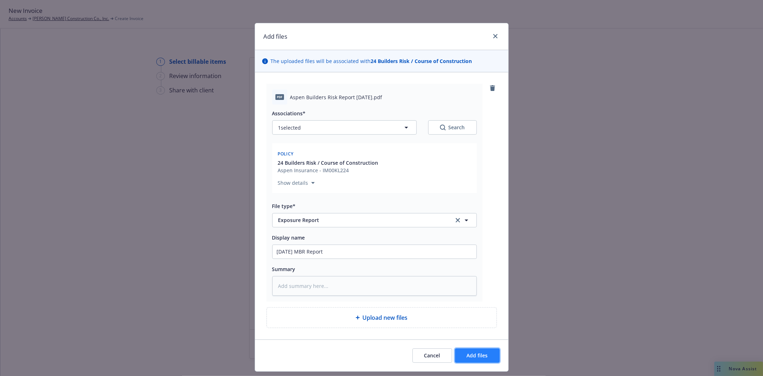
click at [471, 359] on span "Add files" at bounding box center [477, 355] width 21 height 7
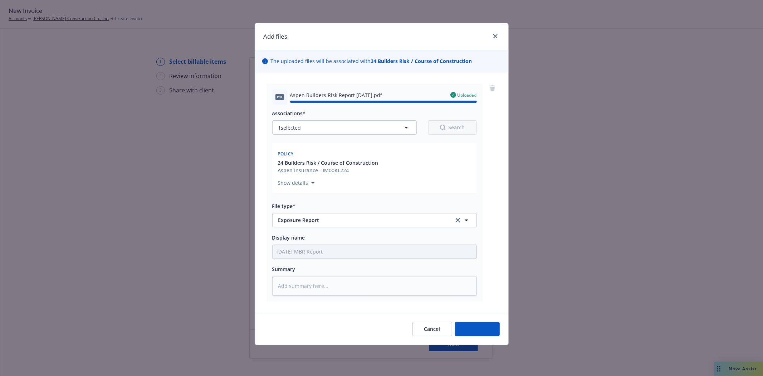
type textarea "x"
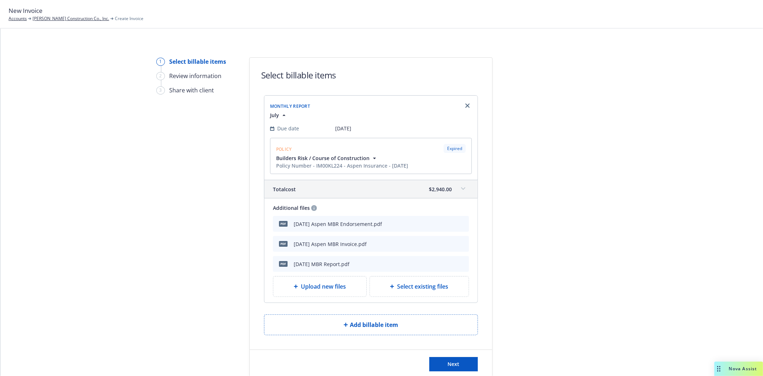
scroll to position [40, 0]
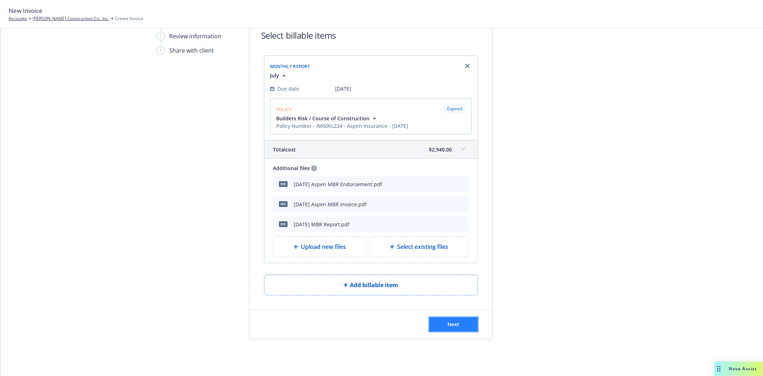
click at [448, 326] on span "Next" at bounding box center [454, 324] width 12 height 7
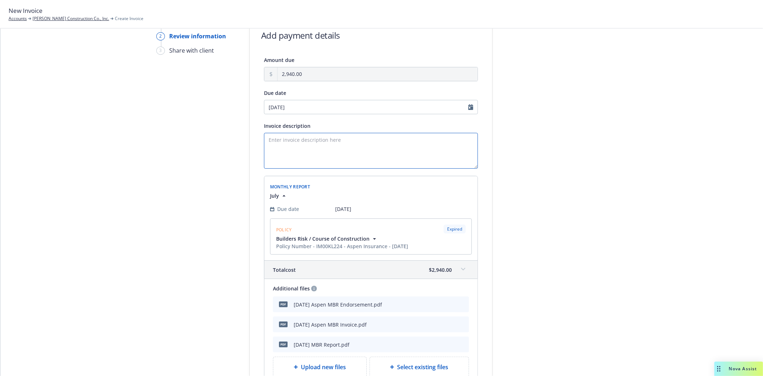
click at [289, 141] on textarea "Invoice description" at bounding box center [371, 151] width 214 height 36
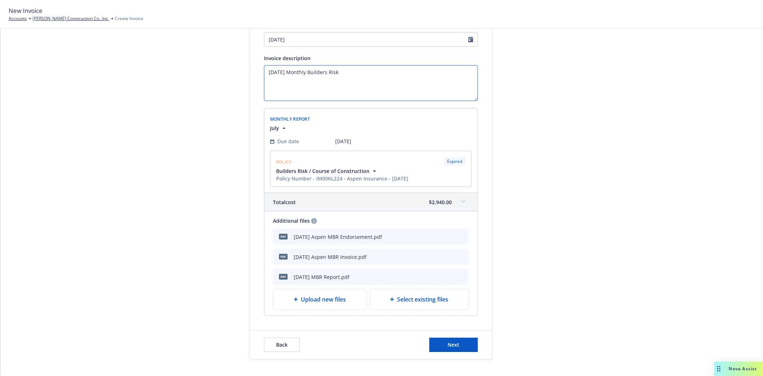
scroll to position [119, 0]
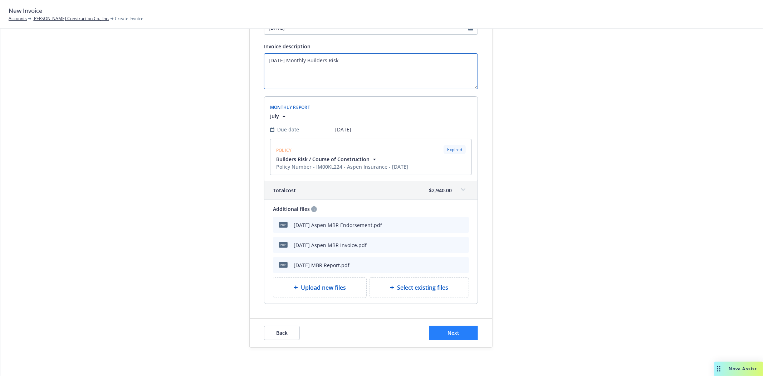
type textarea "July 2025 Monthly Builders Risk"
click at [448, 340] on button "Next" at bounding box center [453, 333] width 49 height 14
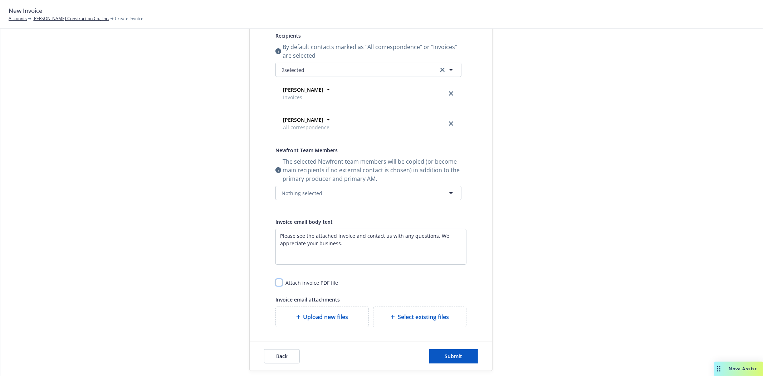
click at [276, 281] on input "checkbox" at bounding box center [279, 282] width 7 height 7
checkbox input "true"
click at [417, 315] on span "Select existing files" at bounding box center [423, 316] width 51 height 9
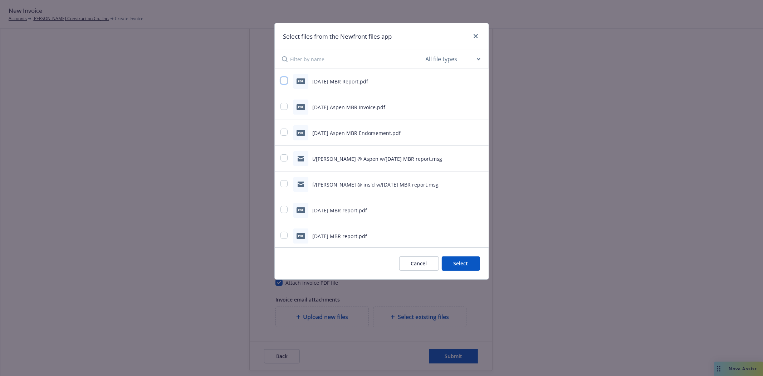
click at [283, 83] on input "checkbox" at bounding box center [284, 80] width 7 height 7
checkbox input "true"
click at [284, 133] on input "checkbox" at bounding box center [284, 131] width 7 height 7
checkbox input "true"
click at [446, 260] on button "Select 2 files" at bounding box center [453, 263] width 54 height 14
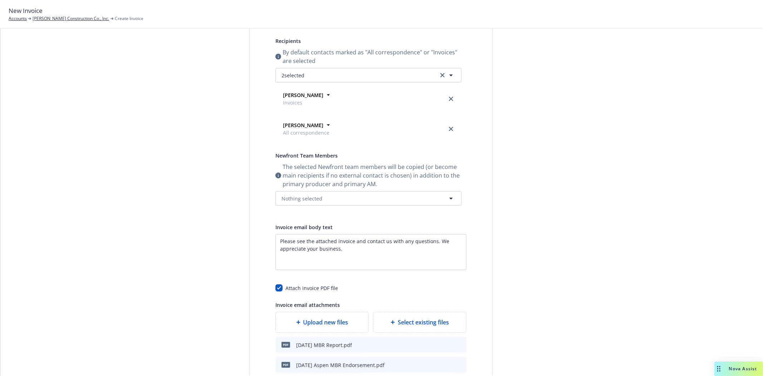
scroll to position [159, 0]
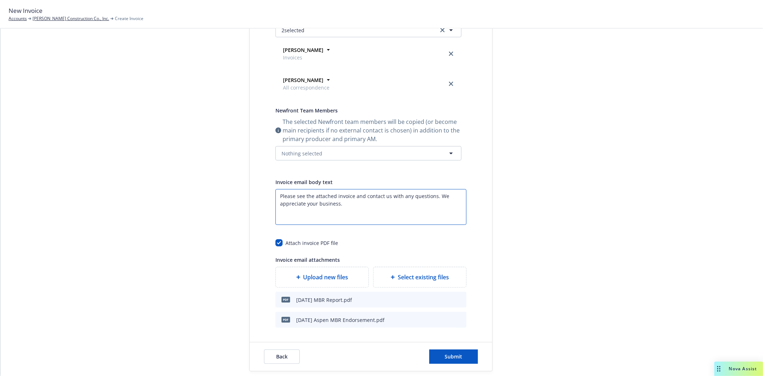
click at [353, 194] on textarea "Please see the attached invoice and contact us with any questions. We appreciat…" at bounding box center [371, 207] width 191 height 36
drag, startPoint x: 306, startPoint y: 213, endPoint x: 246, endPoint y: 169, distance: 74.8
click at [246, 169] on div "Select billable items Review information 3 Share with client Share with client …" at bounding box center [382, 134] width 746 height 473
click at [377, 215] on textarea "Please see the attached invoice, endorsement and July monthly builders risk rep…" at bounding box center [371, 207] width 191 height 36
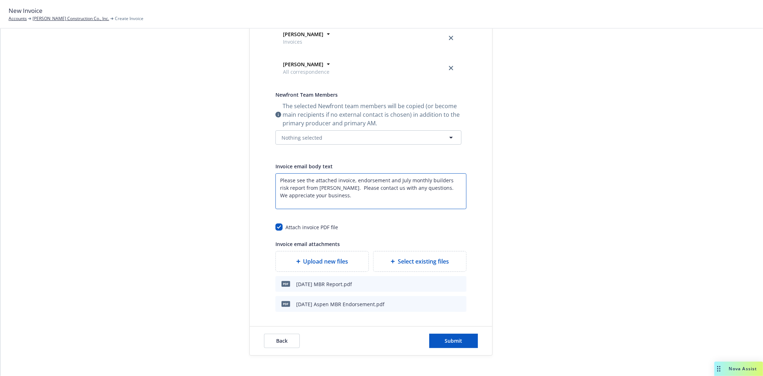
scroll to position [161, 0]
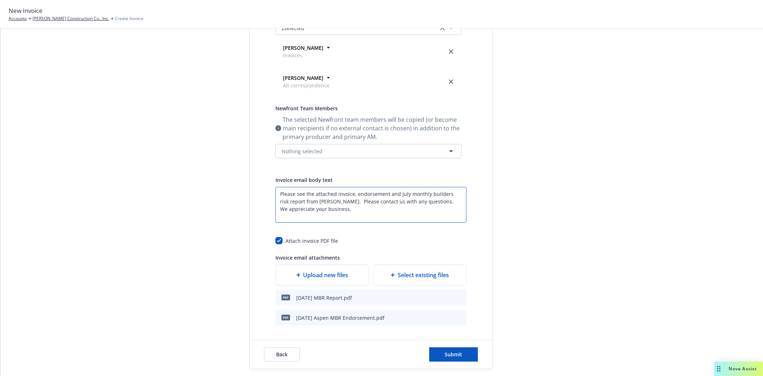
type textarea "Please see the attached invoice, endorsement and July monthly builders risk rep…"
click at [452, 154] on icon "button" at bounding box center [451, 151] width 9 height 9
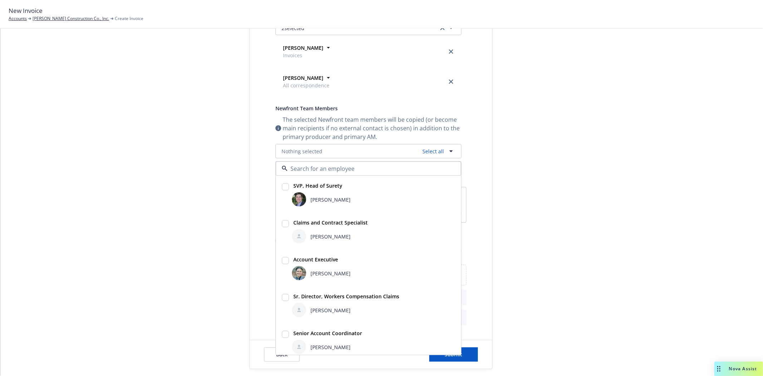
click at [283, 259] on input "checkbox" at bounding box center [285, 260] width 7 height 7
checkbox input "true"
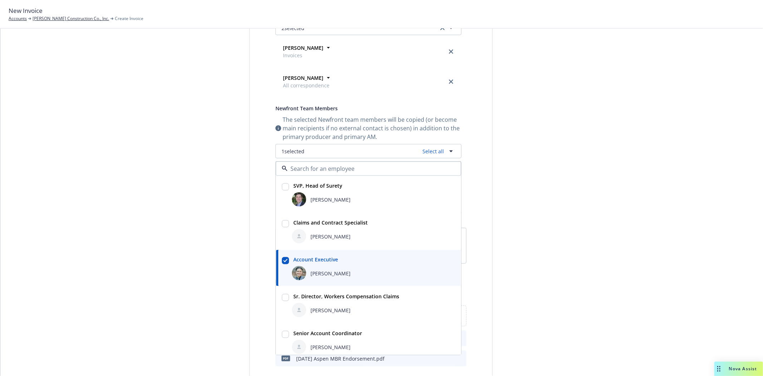
click at [507, 287] on div at bounding box center [557, 153] width 100 height 514
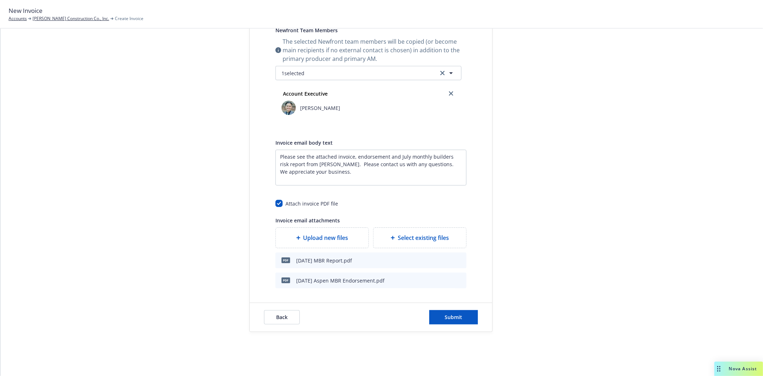
scroll to position [241, 0]
click at [450, 313] on span "Submit" at bounding box center [454, 315] width 18 height 7
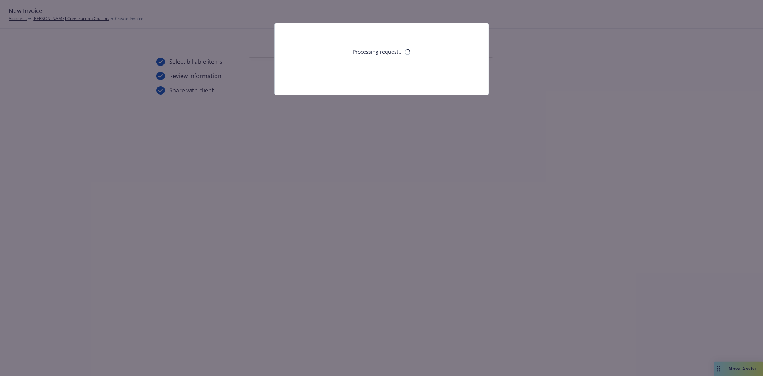
scroll to position [0, 0]
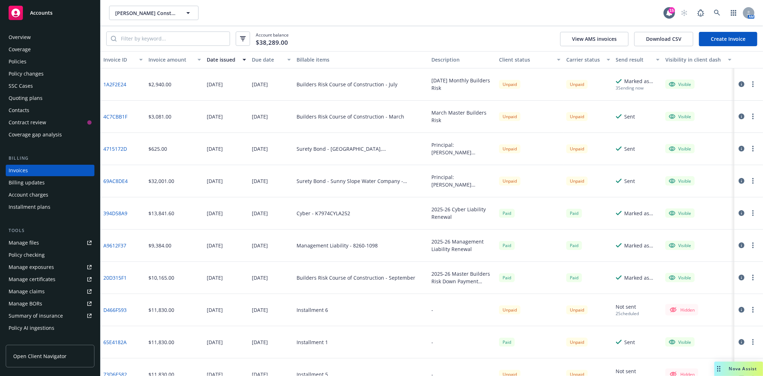
click at [735, 37] on link "Create Invoice" at bounding box center [728, 39] width 58 height 14
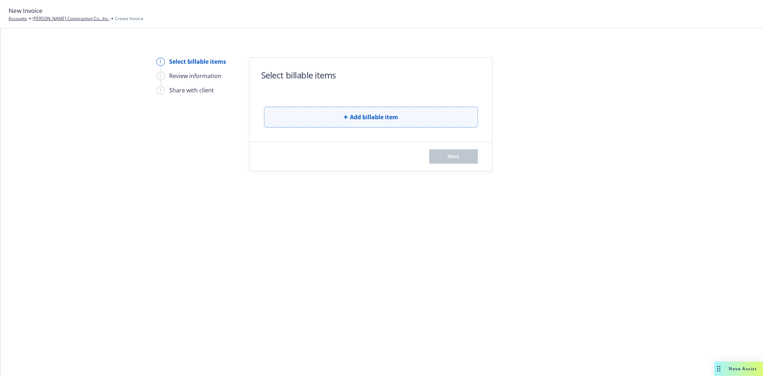
click at [373, 117] on span "Add billable item" at bounding box center [374, 117] width 48 height 9
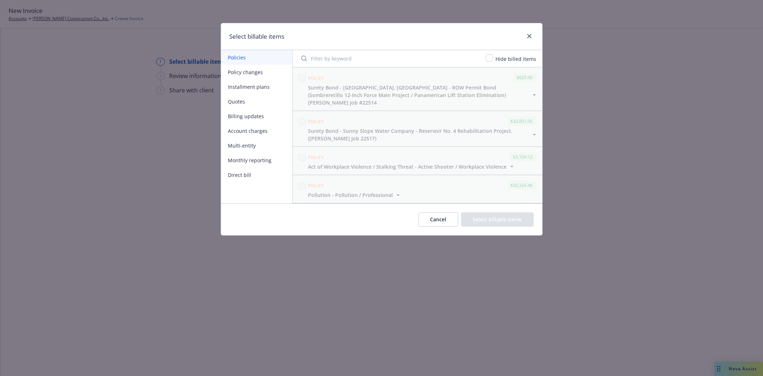
click at [256, 162] on button "Monthly reporting" at bounding box center [256, 160] width 71 height 15
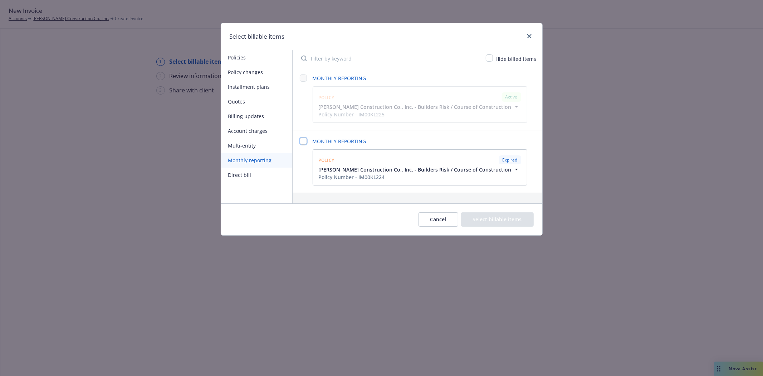
click at [302, 144] on input "checkbox" at bounding box center [303, 140] width 7 height 7
checkbox input "false"
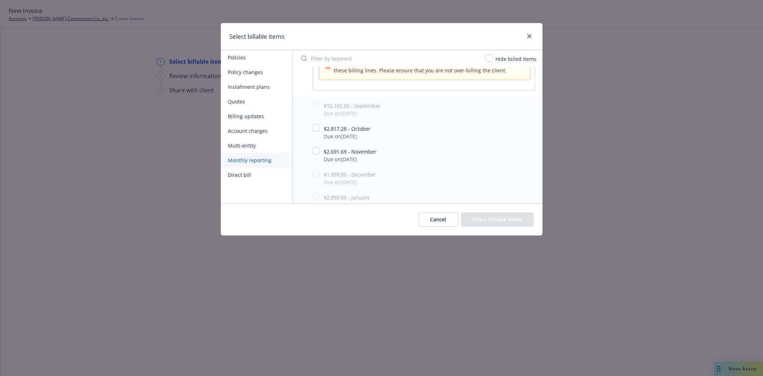
scroll to position [334, 0]
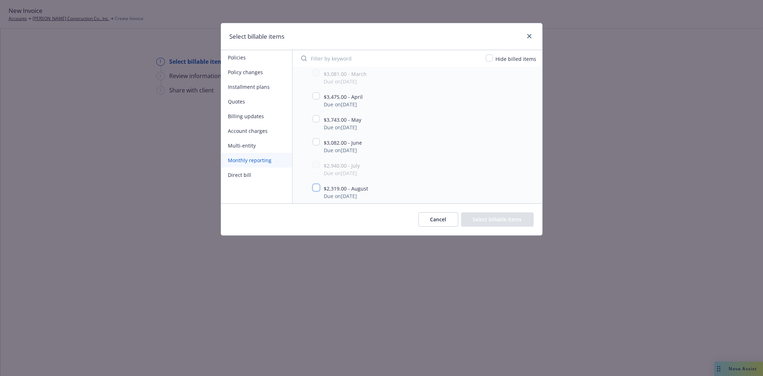
click at [317, 188] on input "checkbox" at bounding box center [316, 187] width 7 height 7
checkbox input "true"
click at [497, 217] on button "Select billable items" at bounding box center [497, 219] width 73 height 14
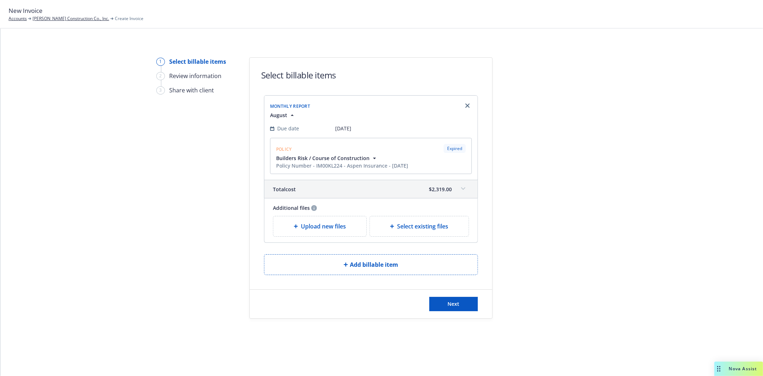
click at [337, 226] on span "Upload new files" at bounding box center [323, 226] width 45 height 9
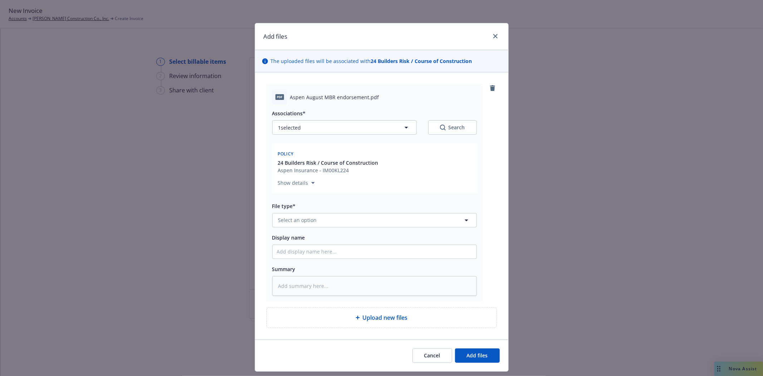
type textarea "x"
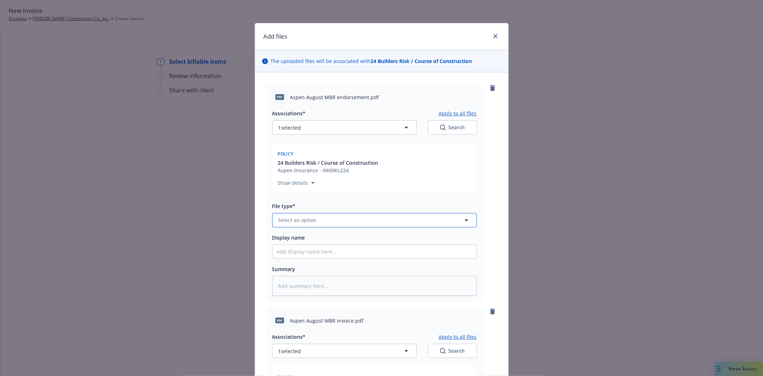
click at [305, 224] on span "Select an option" at bounding box center [297, 220] width 39 height 8
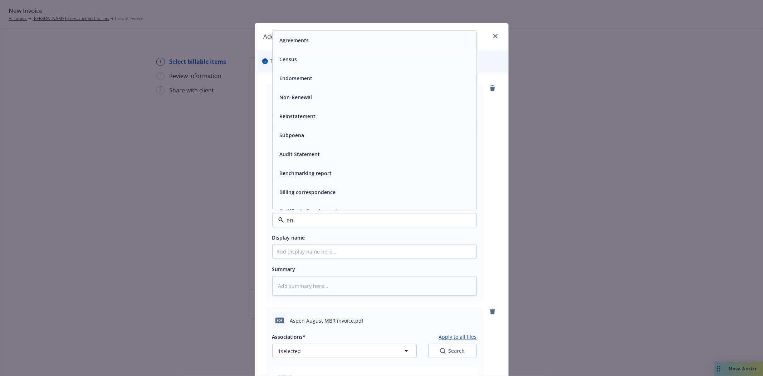
type input "end"
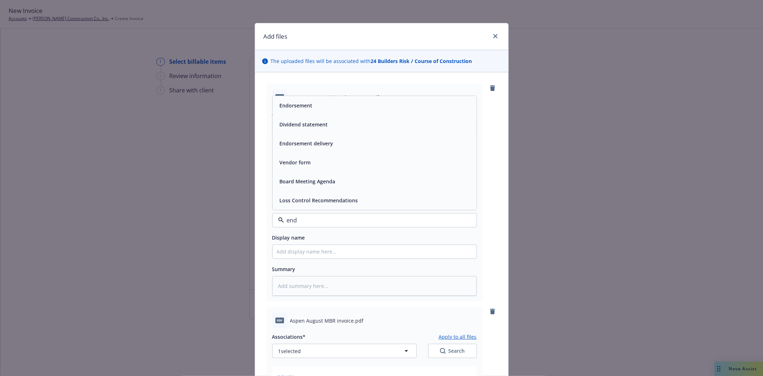
click at [299, 97] on div "Endorsement" at bounding box center [375, 105] width 204 height 19
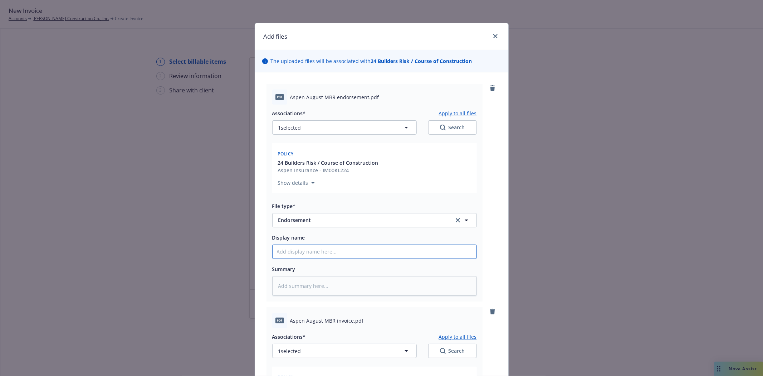
click at [283, 250] on input "Display name" at bounding box center [375, 252] width 204 height 14
type textarea "x"
type input "A"
type textarea "x"
type input "Au"
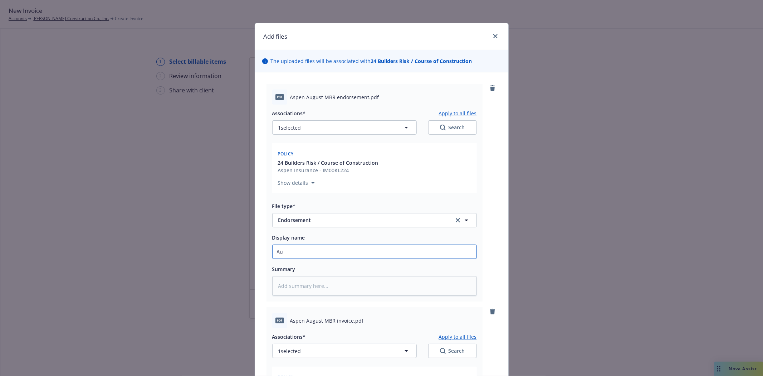
type textarea "x"
type input "Aug"
type textarea "x"
type input "Augu"
type textarea "x"
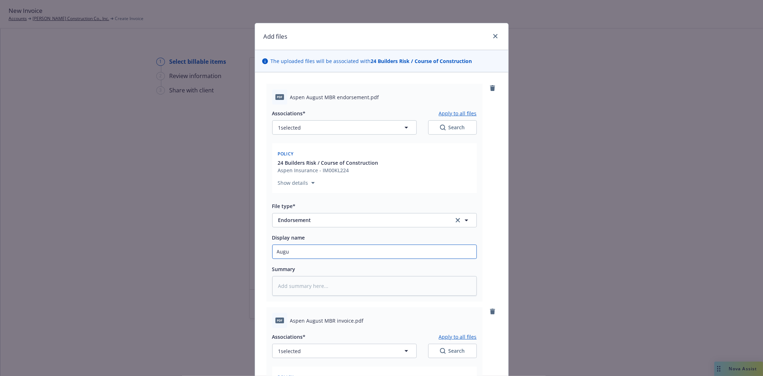
type input "Augus"
type textarea "x"
type input "August"
type textarea "x"
type input "August"
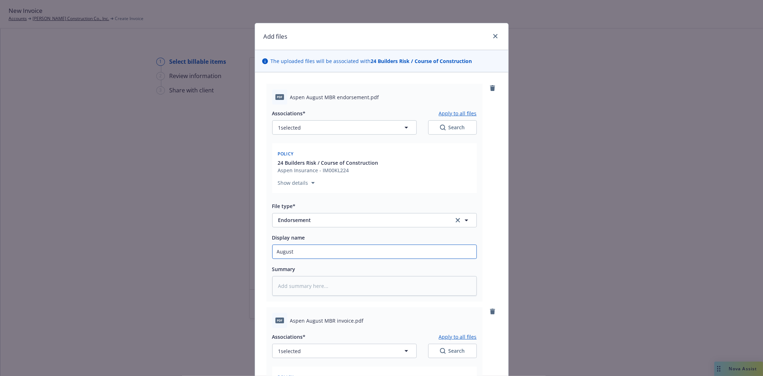
type textarea "x"
type input "August 2"
type textarea "x"
type input "August 20"
type textarea "x"
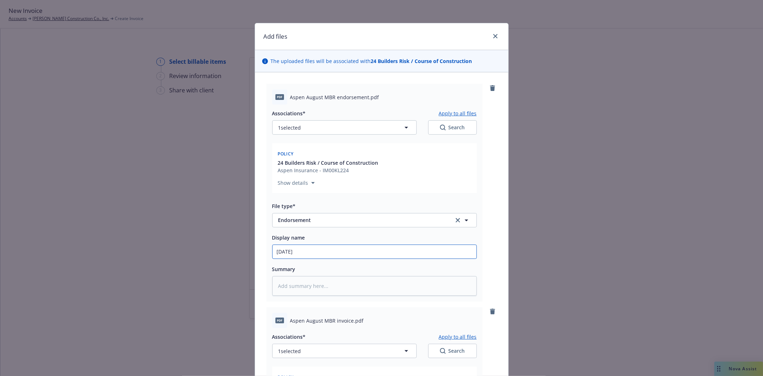
type input "August 202"
type textarea "x"
type input "August 2025"
type textarea "x"
type input "August 2025"
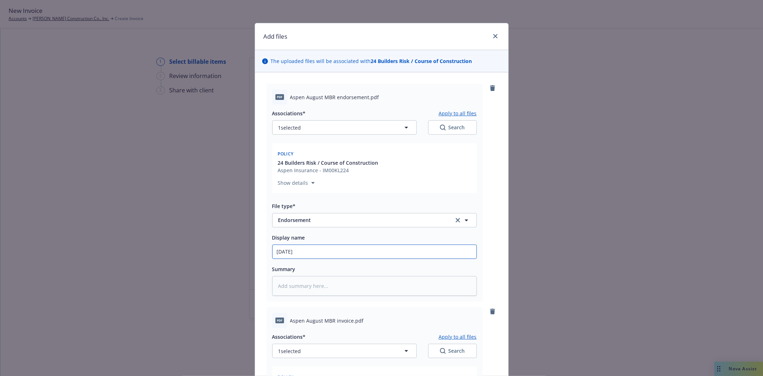
type textarea "x"
type input "August 2025 M"
type textarea "x"
type input "August 2025 MB"
type textarea "x"
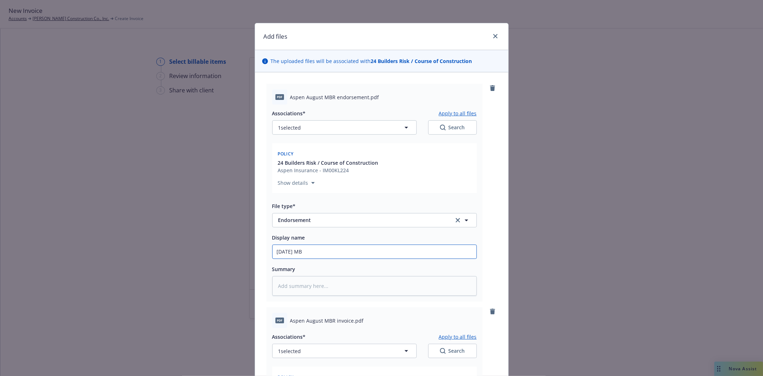
type input "August 2025 MBR"
type textarea "x"
type input "August 2025 MB"
type textarea "x"
type input "August 2025 M"
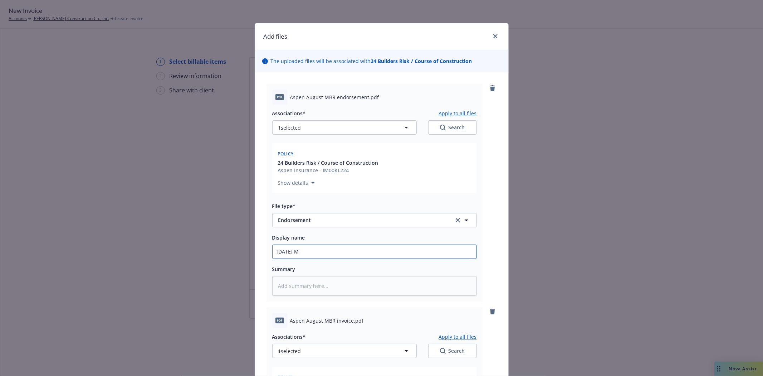
type textarea "x"
type input "August 2025"
type textarea "x"
type input "August 2025 A"
type textarea "x"
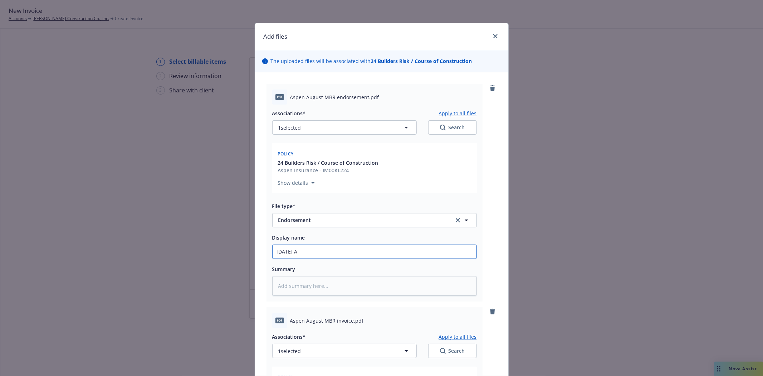
type input "August 2025 As"
type textarea "x"
type input "August 2025 Asp"
type textarea "x"
type input "August 2025 Aspe"
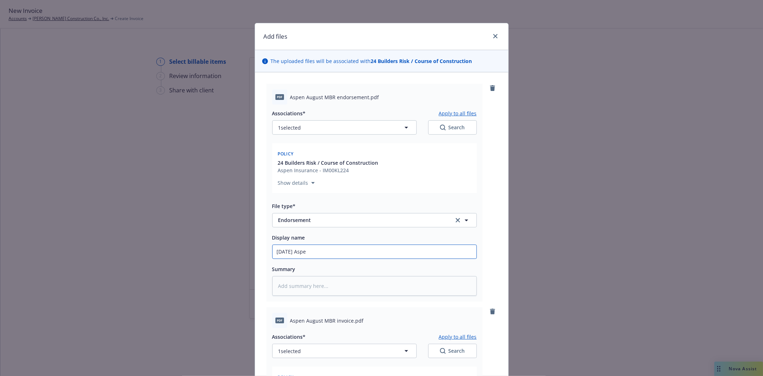
type textarea "x"
type input "August 2025 Aspen"
type textarea "x"
type input "August 2025 Aspen"
type textarea "x"
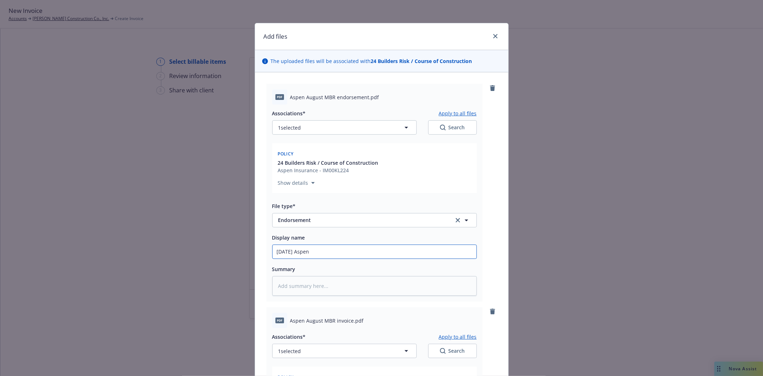
type input "August 2025 Aspen M"
type textarea "x"
type input "August 2025 Aspen MB"
type textarea "x"
type input "August 2025 Aspen MBR"
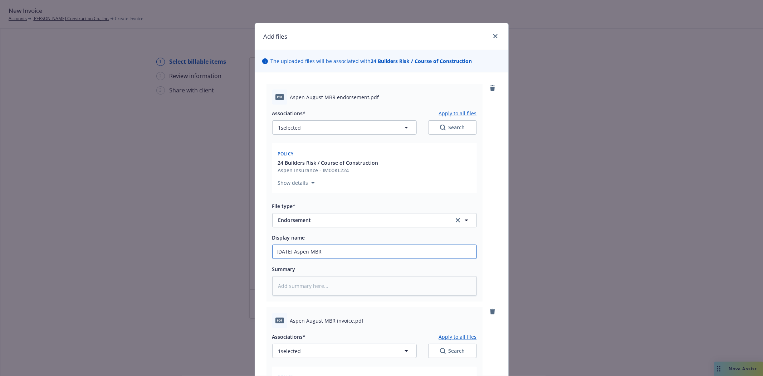
type textarea "x"
type input "August 2025 Aspen MBR"
type textarea "x"
type input "August 2025 Aspen MBR e"
type textarea "x"
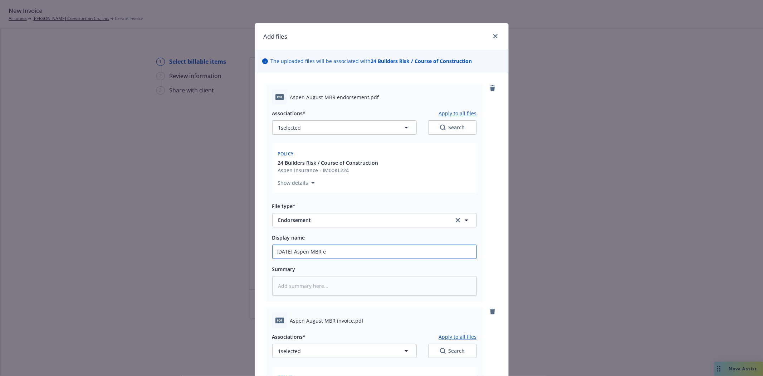
type input "August 2025 Aspen MBR en"
type textarea "x"
type input "August 2025 Aspen MBR end"
type textarea "x"
type input "August 2025 Aspen MBR endo"
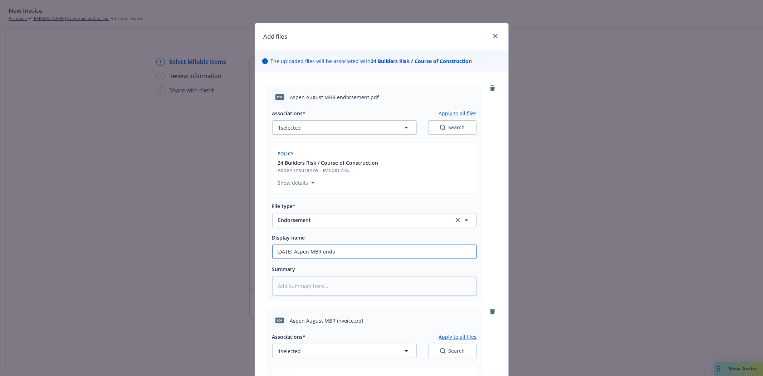
type textarea "x"
type input "August 2025 Aspen MBR endos"
type textarea "x"
type input "August 2025 Aspen MBR endo"
type textarea "x"
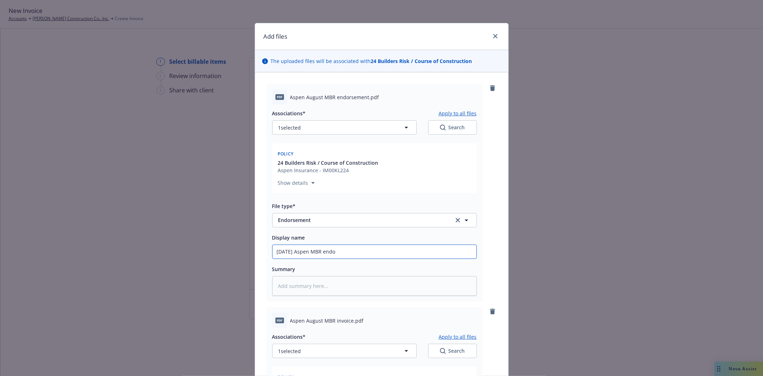
type input "August 2025 Aspen MBR endor"
type textarea "x"
type input "August 2025 Aspen MBR endors"
type textarea "x"
type input "August 2025 Aspen MBR endorse"
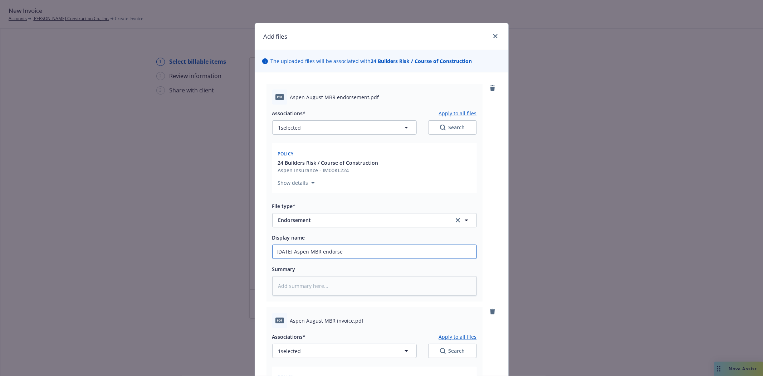
type textarea "x"
type input "August 2025 Aspen MBR endorsem"
type textarea "x"
type input "August 2025 Aspen MBR endorseme"
type textarea "x"
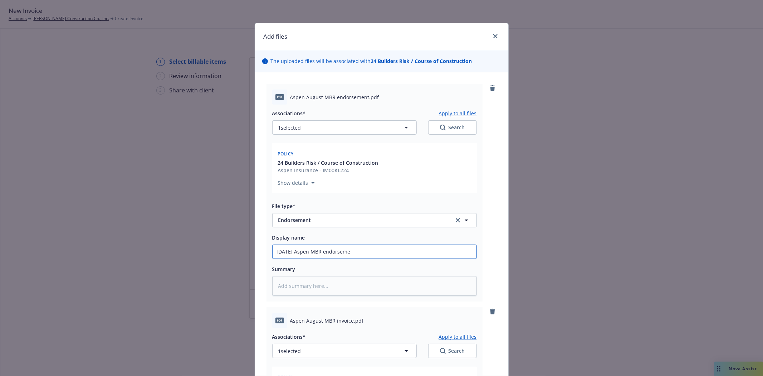
type input "August 2025 Aspen MBR endorsemen"
type textarea "x"
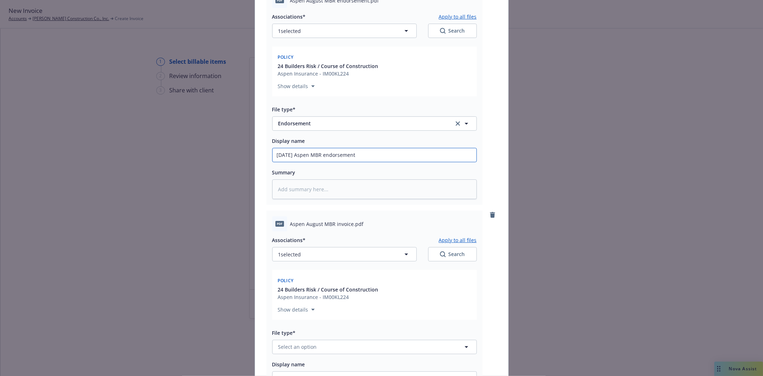
scroll to position [119, 0]
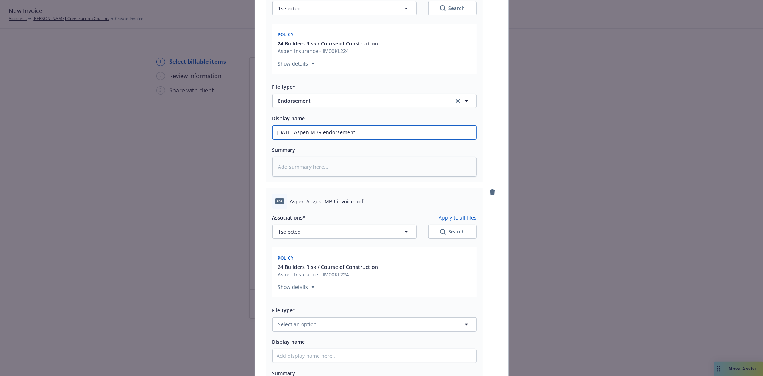
type input "August 2025 Aspen MBR endorsement"
click at [295, 326] on span "Select an option" at bounding box center [297, 324] width 39 height 8
type input "invoice"
click at [331, 305] on div "Invoice - Third Party" at bounding box center [374, 304] width 195 height 10
click at [300, 354] on input "Display name" at bounding box center [375, 356] width 204 height 14
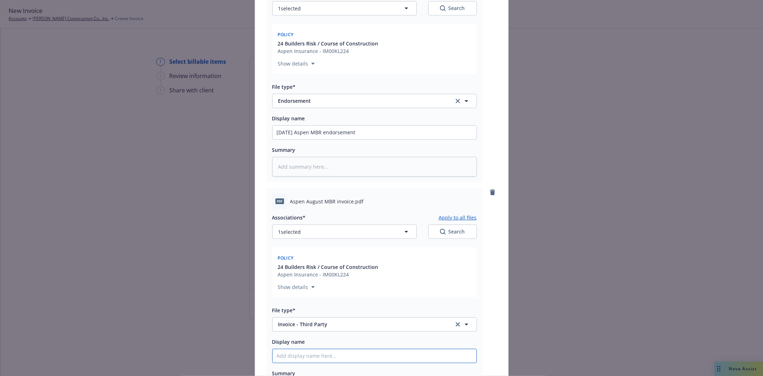
type textarea "x"
type input "A"
type textarea "x"
type input "Au"
type textarea "x"
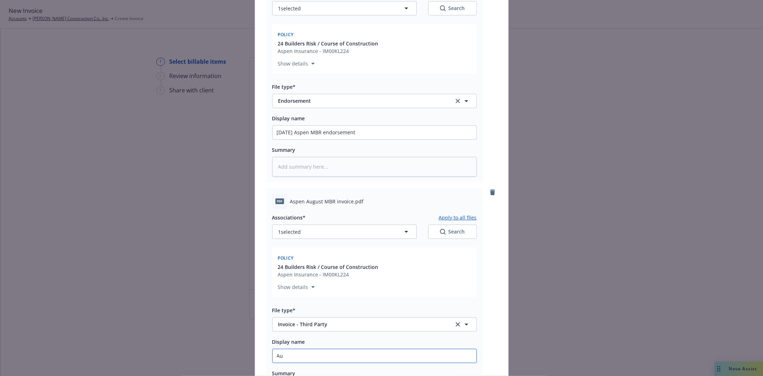
type input "Aug"
type textarea "x"
type input "Augu"
type textarea "x"
type input "Augus"
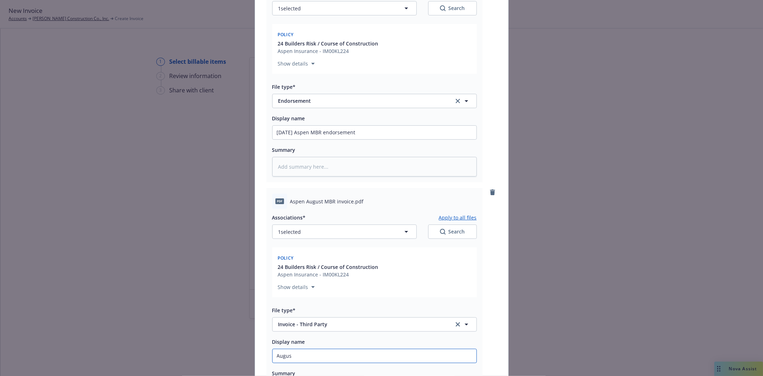
type textarea "x"
type input "August"
type textarea "x"
type input "August"
type textarea "x"
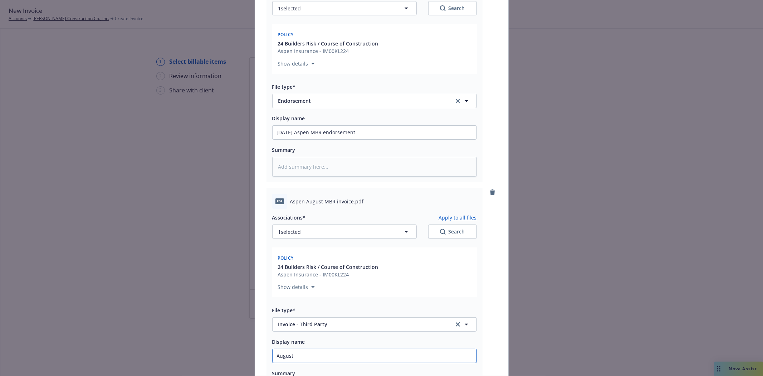
type input "August 2"
type textarea "x"
type input "August 20"
type textarea "x"
type input "August 202"
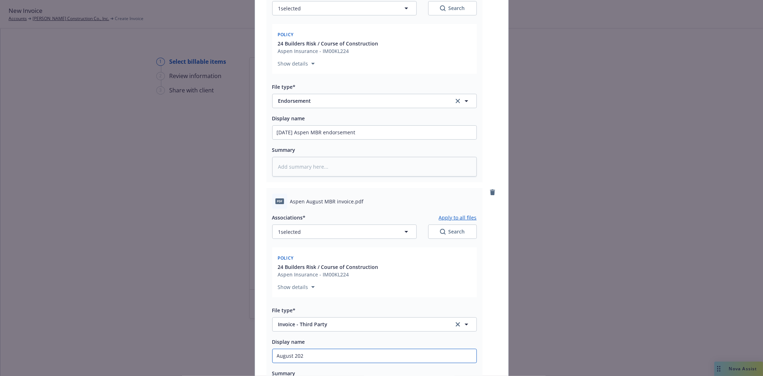
type textarea "x"
type input "August 2025"
type textarea "x"
type input "August 2025"
type textarea "x"
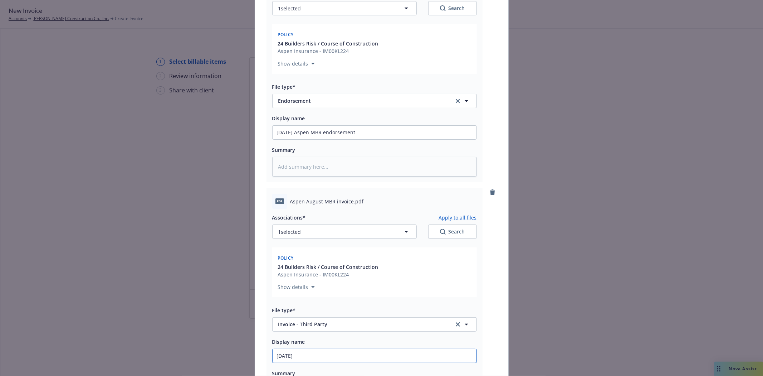
type input "August 2025 A"
type textarea "x"
type input "August 2025 As"
type textarea "x"
type input "August 2025 Asp"
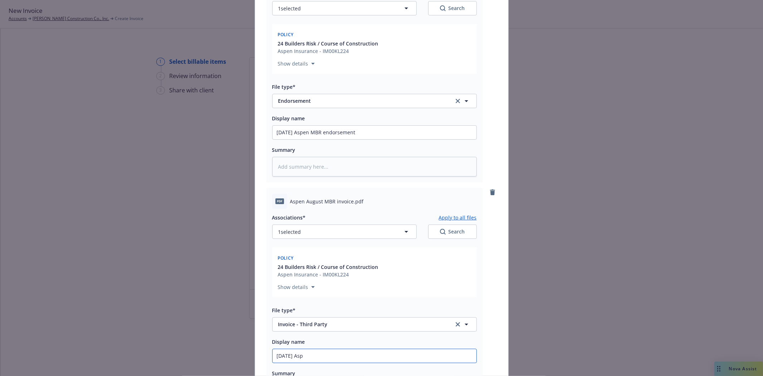
type textarea "x"
type input "August 2025 Aspe"
type textarea "x"
type input "August 2025 Aspen"
type textarea "x"
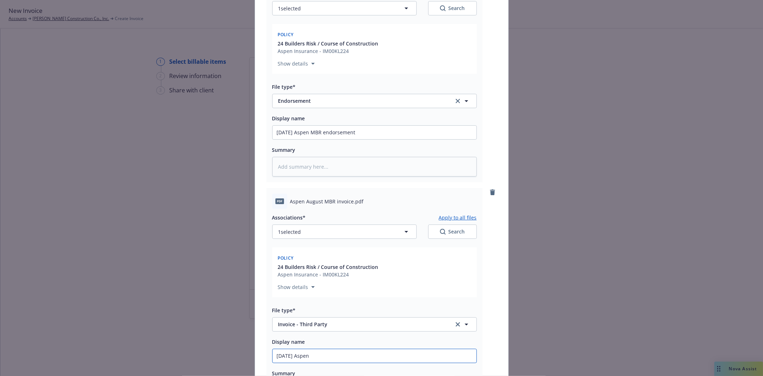
type input "August 2025 Aspen"
type textarea "x"
type input "August 2025 Aspen M"
type textarea "x"
type input "August 2025 Aspen MB"
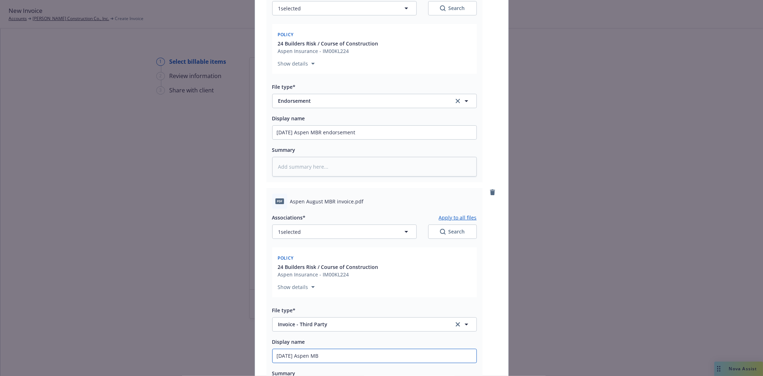
type textarea "x"
type input "August 2025 Aspen MBR"
type textarea "x"
type input "August 2025 Aspen MBR"
type textarea "x"
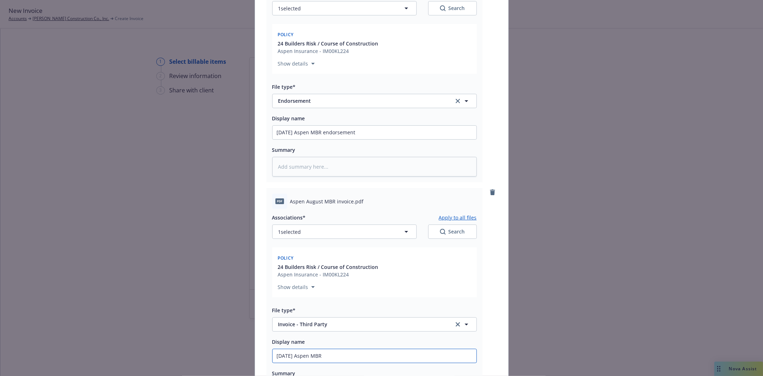
type input "August 2025 Aspen MBR i"
type textarea "x"
type input "August 2025 Aspen MBR in"
type textarea "x"
type input "August 2025 Aspen MBR inv"
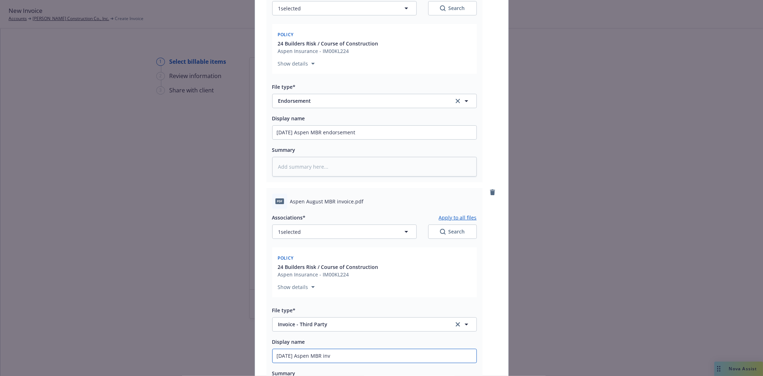
type textarea "x"
type input "August 2025 Aspen MBR invo"
type textarea "x"
type input "August 2025 Aspen MBR invoi"
type textarea "x"
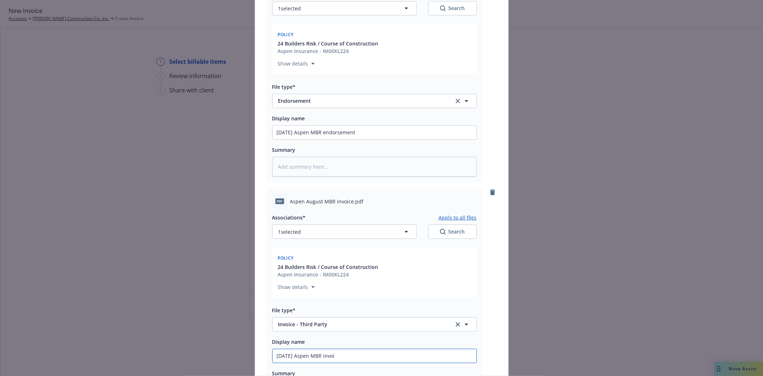
type input "August 2025 Aspen MBR invoic"
type textarea "x"
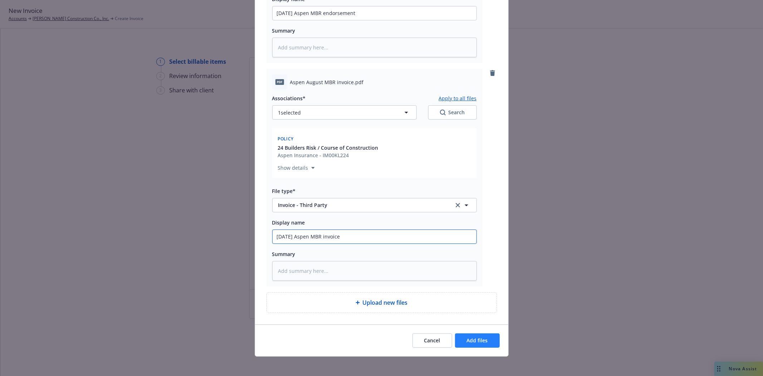
type input "August 2025 Aspen MBR invoice"
click at [465, 337] on button "Add files" at bounding box center [477, 340] width 45 height 14
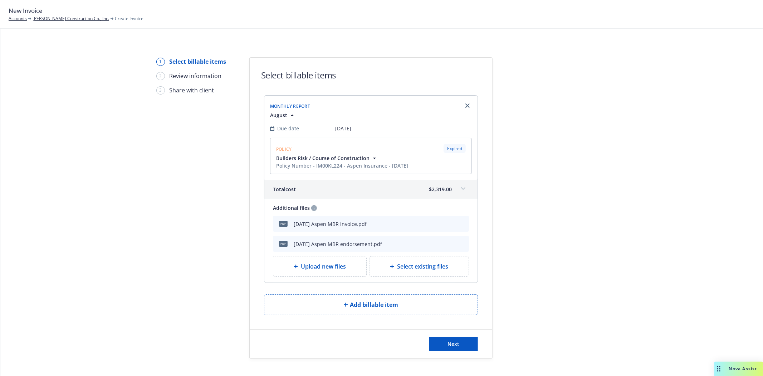
click at [321, 267] on span "Upload new files" at bounding box center [323, 266] width 45 height 9
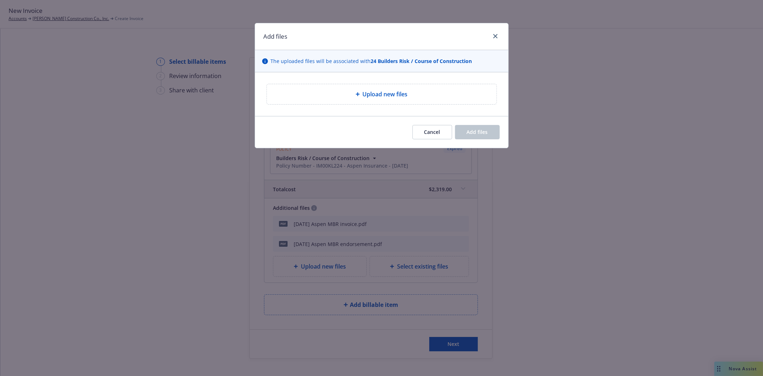
type textarea "x"
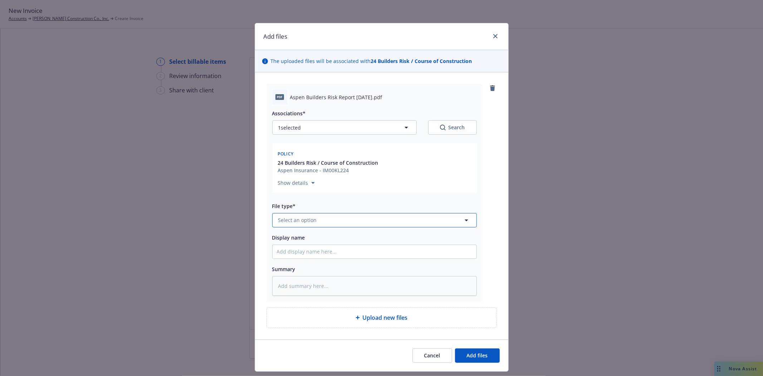
click at [309, 220] on span "Select an option" at bounding box center [297, 220] width 39 height 8
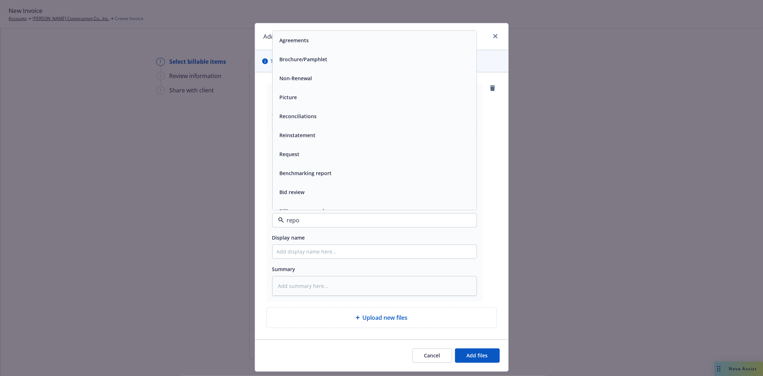
type input "repor"
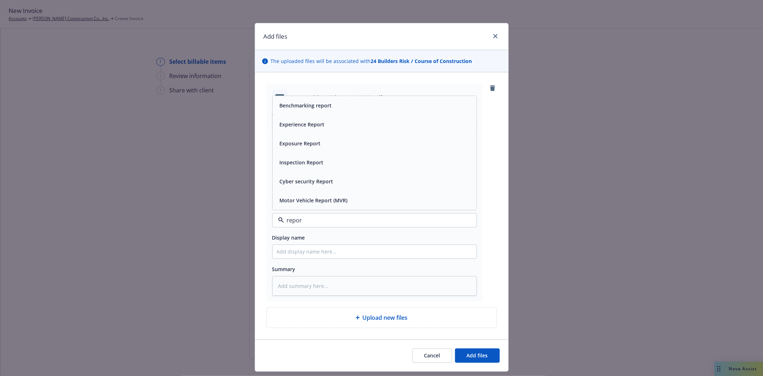
click at [307, 144] on span "Exposure Report" at bounding box center [300, 144] width 41 height 8
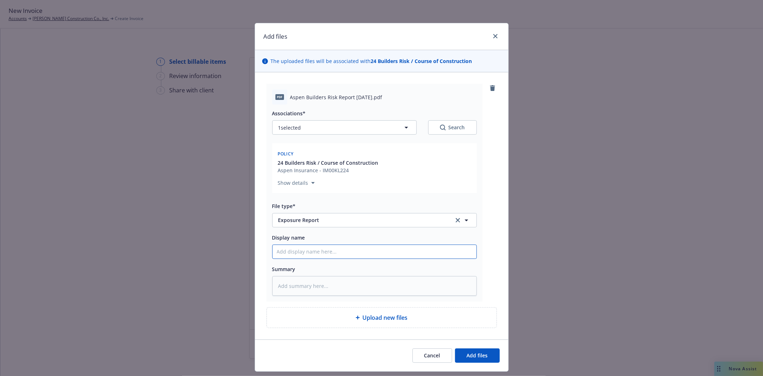
click at [295, 253] on input "Display name" at bounding box center [375, 252] width 204 height 14
type textarea "x"
type input "A"
type textarea "x"
type input "Au"
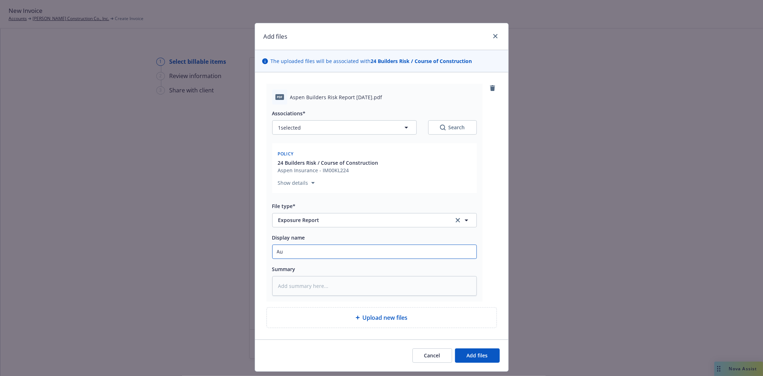
type textarea "x"
type input "Aug"
type textarea "x"
type input "Augu"
type textarea "x"
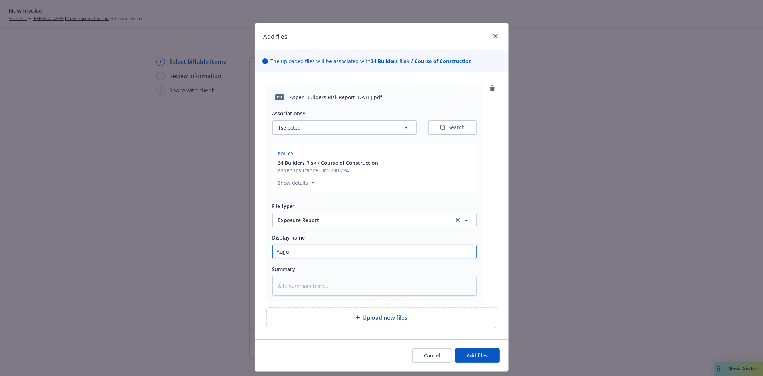
type input "Augus"
type textarea "x"
type input "August"
type textarea "x"
type input "August"
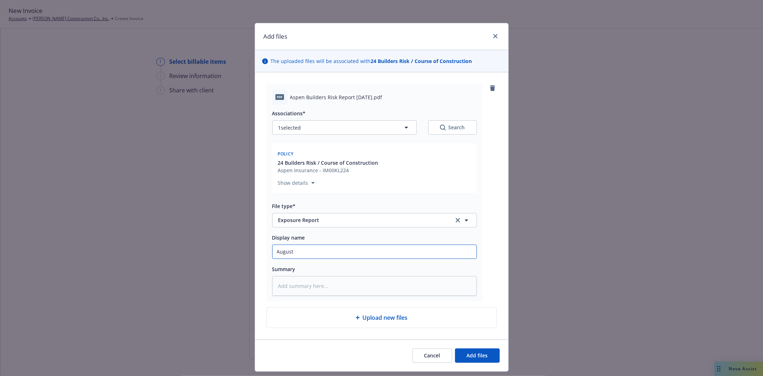
type textarea "x"
type input "August 2"
type textarea "x"
type input "August 22"
type textarea "x"
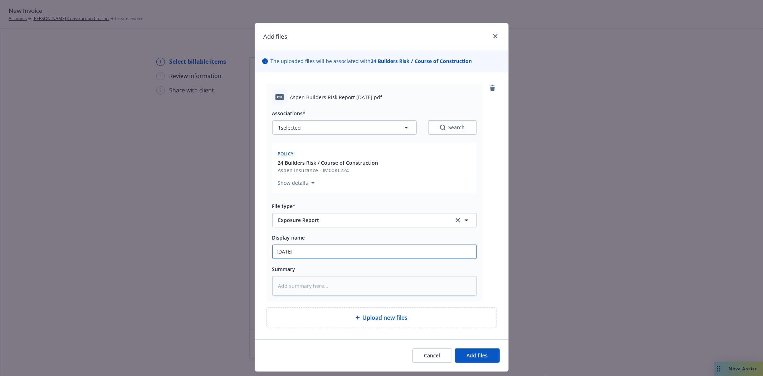
type input "August 220"
type textarea "x"
type input "August 2202"
type textarea "x"
type input "August 220"
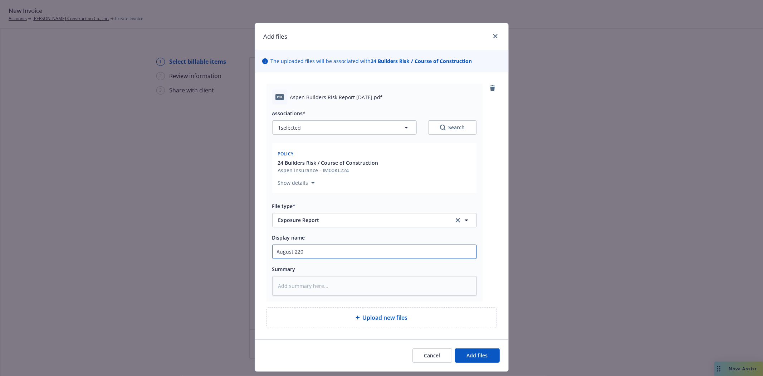
type textarea "x"
type input "August 22"
type textarea "x"
type input "August 2"
type textarea "x"
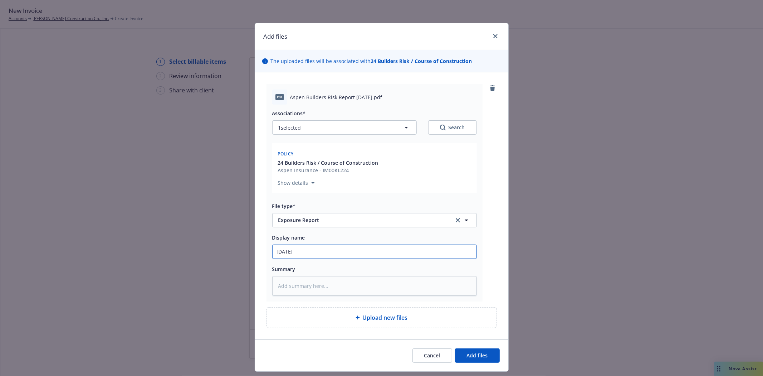
type input "August 20"
type textarea "x"
type input "August 202"
type textarea "x"
type input "August 2025"
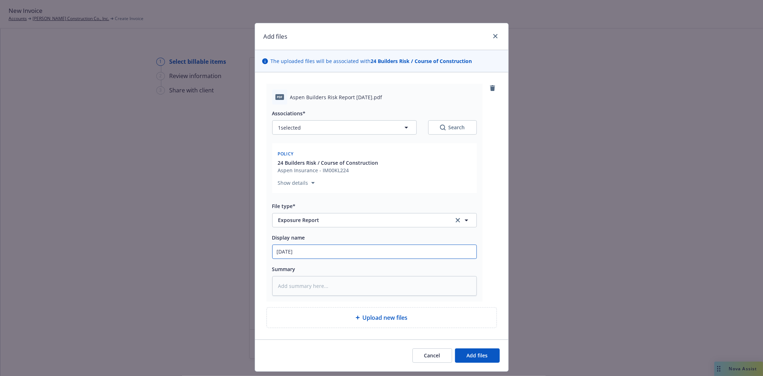
type textarea "x"
type input "August 2025"
type textarea "x"
type input "August 2025 M"
type textarea "x"
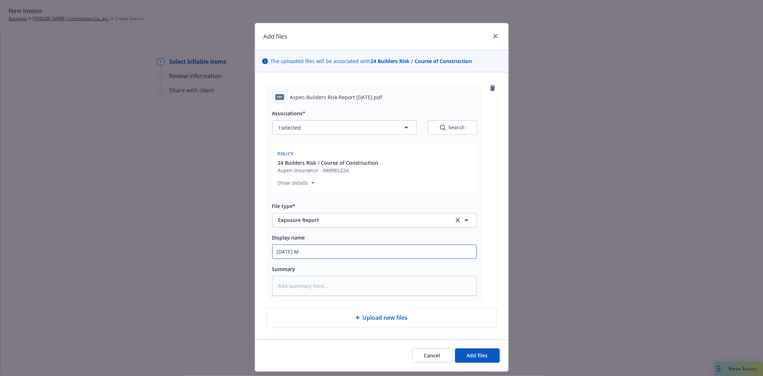
type input "August 2025 MB"
type textarea "x"
type input "August 2025 MBR"
type textarea "x"
type input "August 2025 MBR"
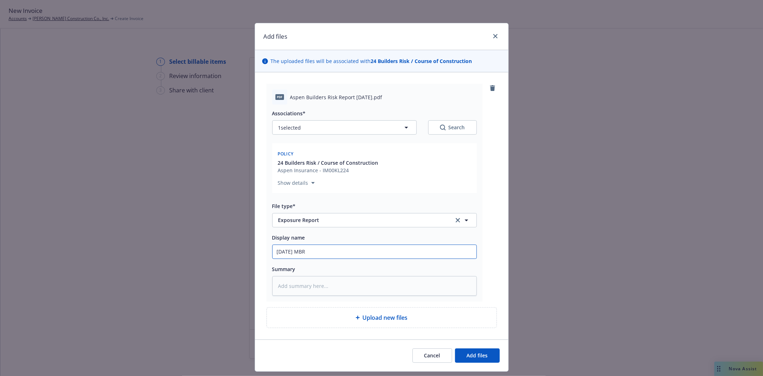
type textarea "x"
type input "August 2025 MBR r"
type textarea "x"
type input "August 2025 MBR re"
type textarea "x"
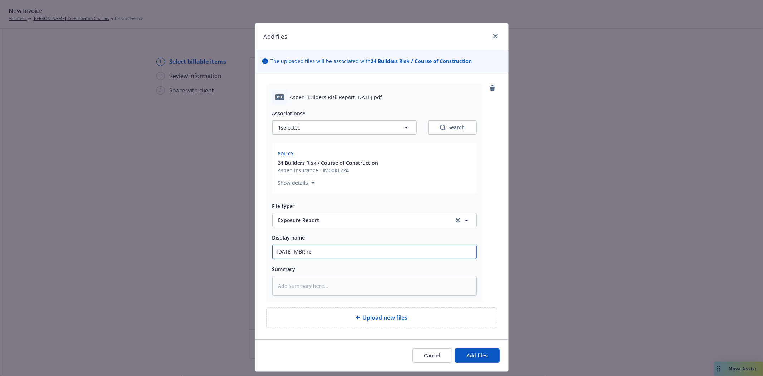
type input "August 2025 MBR rep"
type textarea "x"
type input "August 2025 MBR repo"
click at [467, 356] on span "Add files" at bounding box center [477, 355] width 21 height 7
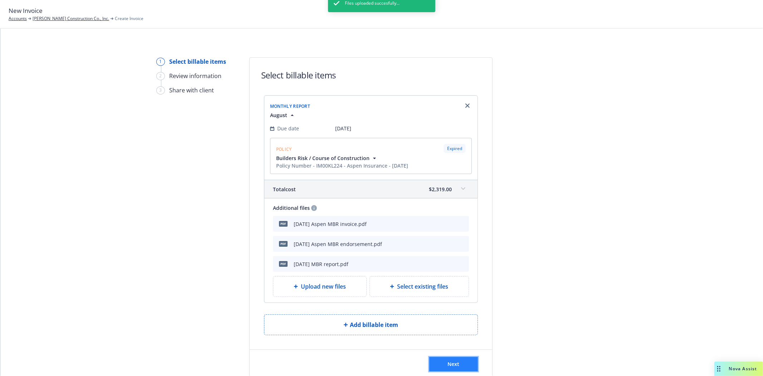
click at [452, 365] on span "Next" at bounding box center [454, 363] width 12 height 7
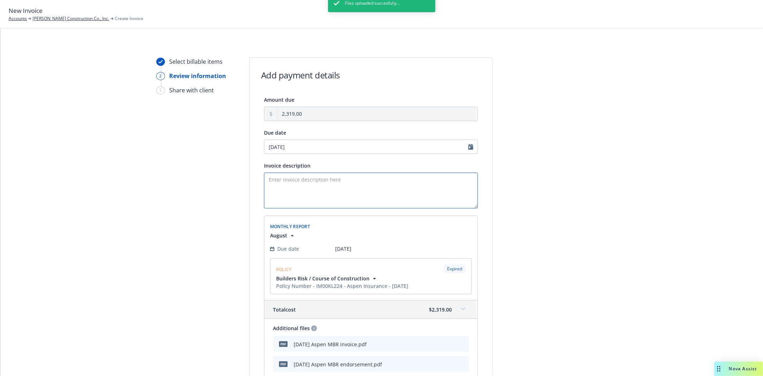
click at [270, 185] on textarea "Invoice description" at bounding box center [371, 191] width 214 height 36
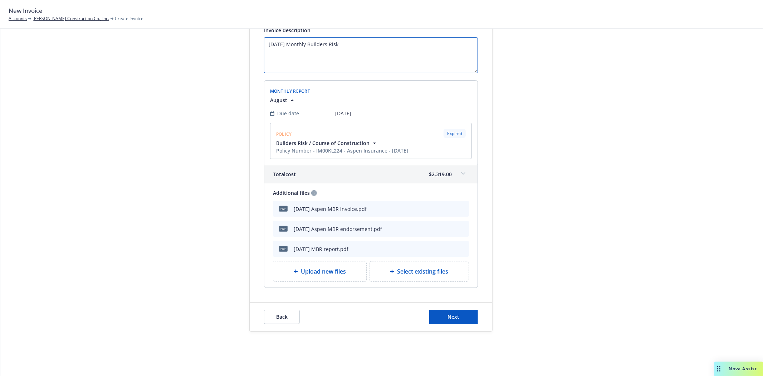
scroll to position [137, 0]
click at [439, 316] on button "Next" at bounding box center [453, 315] width 49 height 14
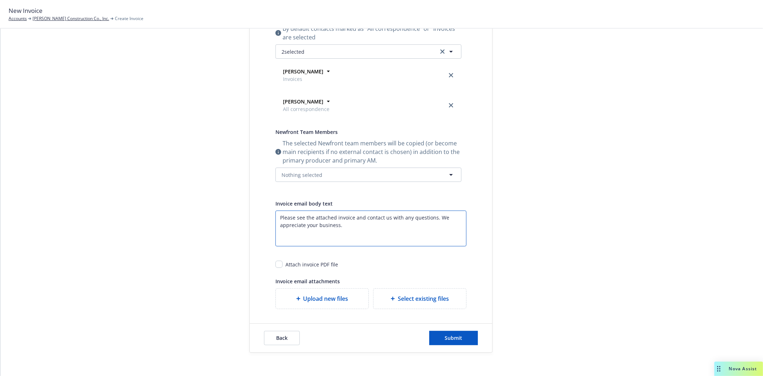
click at [345, 233] on textarea "Please see the attached invoice and contact us with any questions. We appreciat…" at bounding box center [371, 228] width 191 height 36
paste textarea ", endorsement and July monthly builders risk report from Laurie. Please"
click at [399, 219] on textarea "Please see the attached invoice, endorsement and July monthly builders risk rep…" at bounding box center [371, 228] width 191 height 36
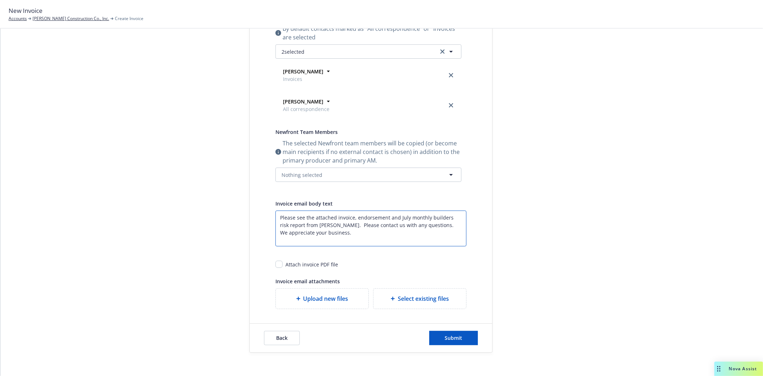
click at [399, 219] on textarea "Please see the attached invoice, endorsement and July monthly builders risk rep…" at bounding box center [371, 228] width 191 height 36
click at [276, 266] on input "checkbox" at bounding box center [279, 264] width 7 height 7
click at [383, 296] on div "Select existing files" at bounding box center [419, 298] width 81 height 9
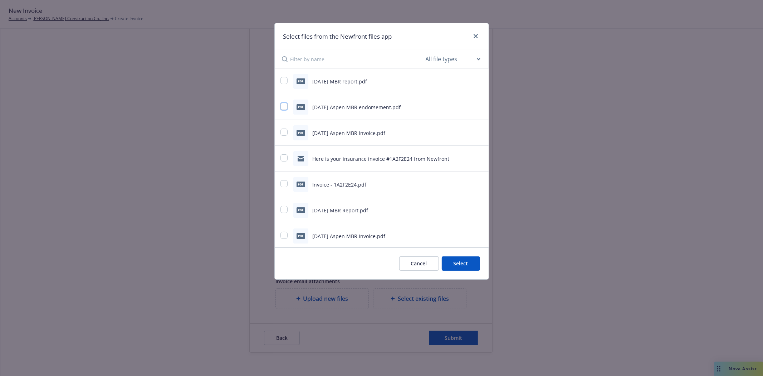
click at [285, 106] on input "checkbox" at bounding box center [284, 106] width 7 height 7
click at [283, 80] on input "checkbox" at bounding box center [284, 80] width 7 height 7
click at [446, 267] on button "Select 2 files" at bounding box center [453, 263] width 54 height 14
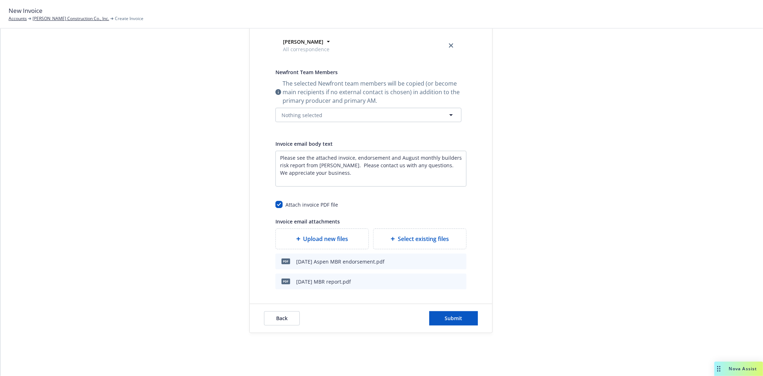
scroll to position [201, 0]
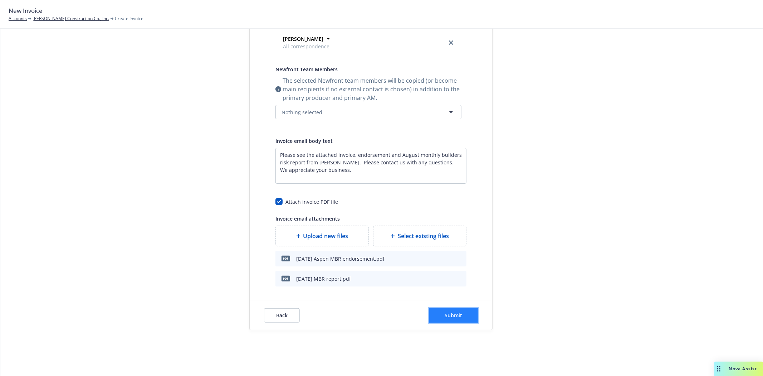
click at [452, 319] on span "Submit" at bounding box center [454, 315] width 18 height 7
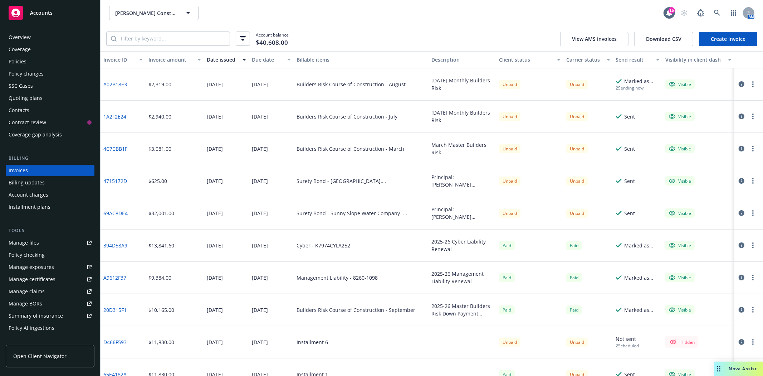
click at [36, 10] on span "Accounts" at bounding box center [41, 13] width 23 height 6
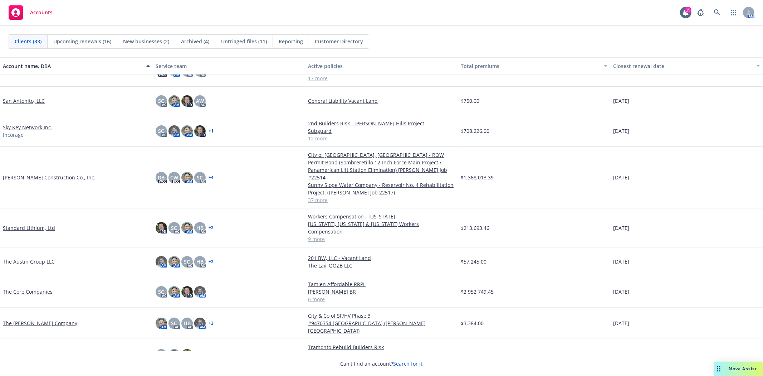
scroll to position [676, 0]
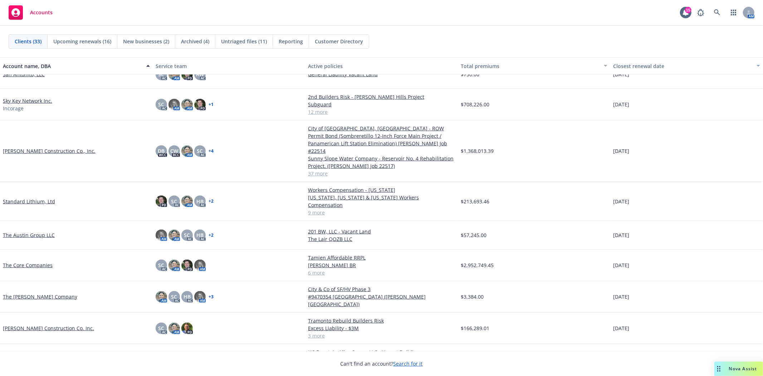
click at [25, 261] on link "The Core Companies" at bounding box center [28, 265] width 50 height 8
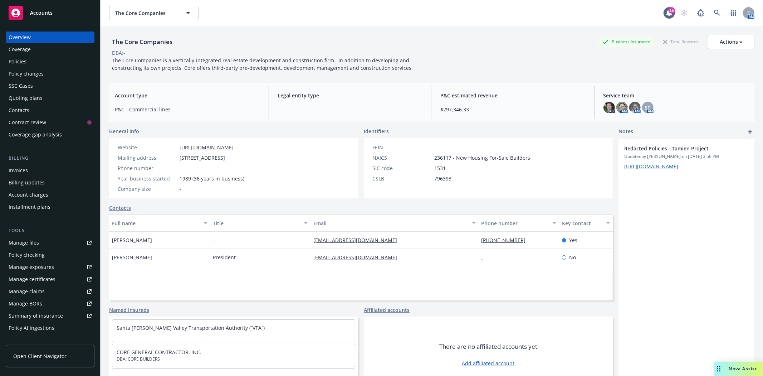
click at [19, 65] on div "Policies" at bounding box center [18, 61] width 18 height 11
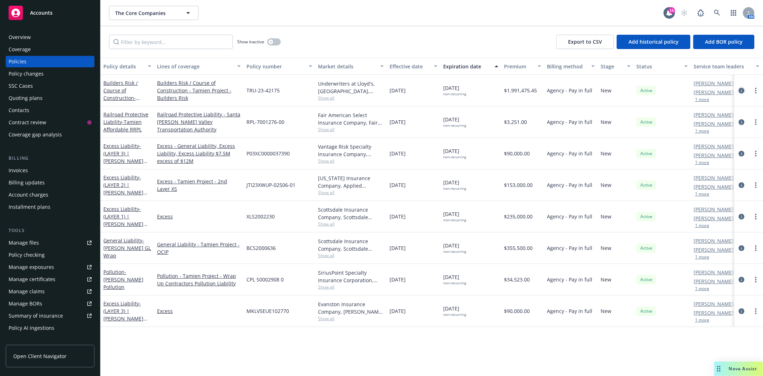
click at [741, 90] on icon "circleInformation" at bounding box center [742, 91] width 6 height 6
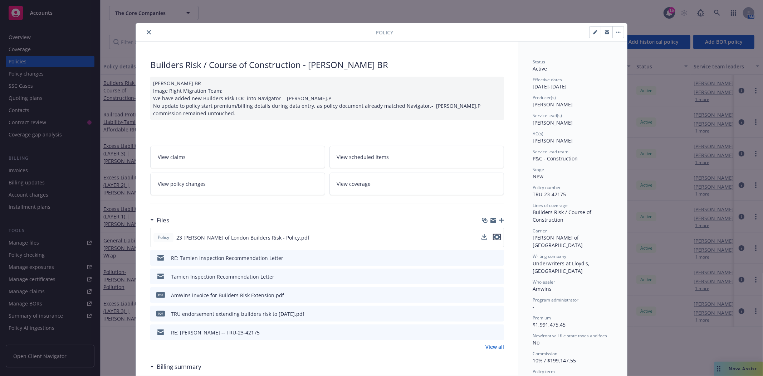
click at [494, 235] on icon "preview file" at bounding box center [497, 236] width 6 height 5
click at [146, 36] on button "close" at bounding box center [149, 32] width 9 height 9
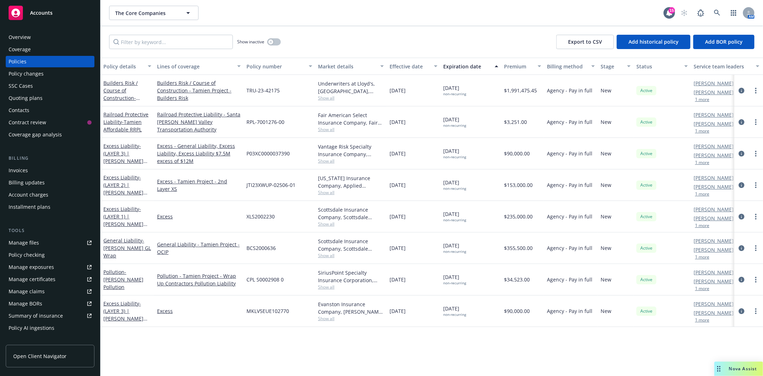
click at [63, 8] on div "Accounts" at bounding box center [50, 13] width 83 height 14
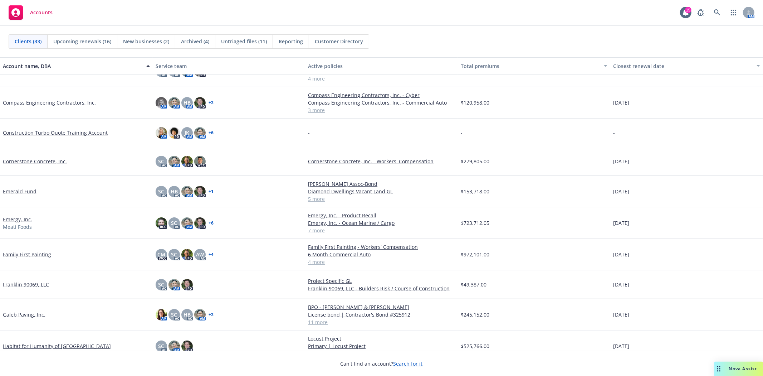
scroll to position [40, 0]
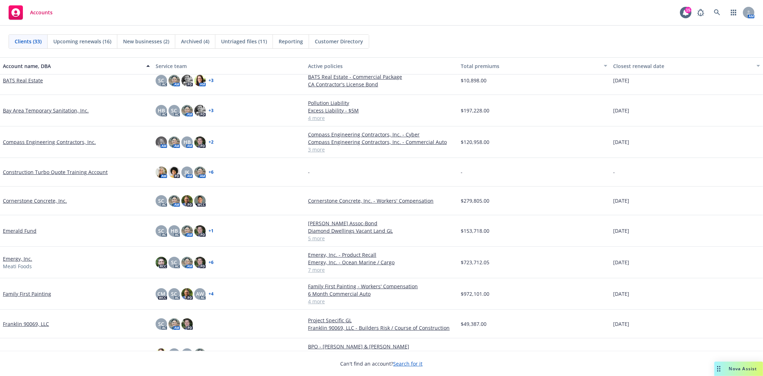
click at [47, 141] on link "Compass Engineering Contractors, Inc." at bounding box center [49, 142] width 93 height 8
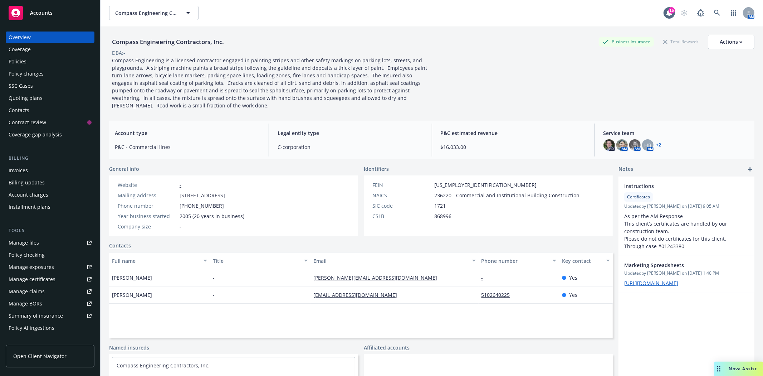
click at [13, 65] on div "Policies" at bounding box center [18, 61] width 18 height 11
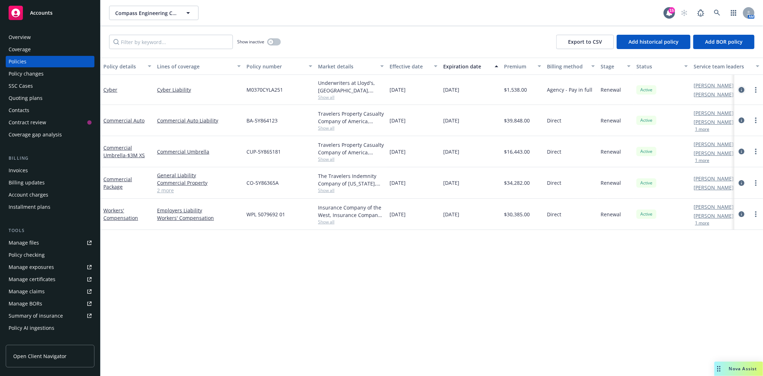
click at [742, 88] on icon "circleInformation" at bounding box center [742, 90] width 6 height 6
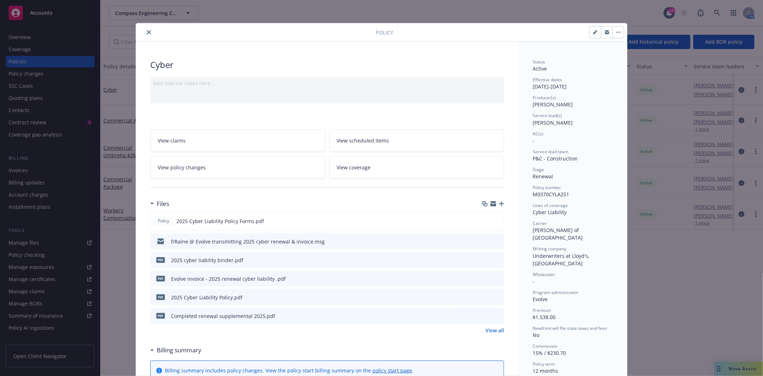
click at [147, 31] on icon "close" at bounding box center [149, 32] width 4 height 4
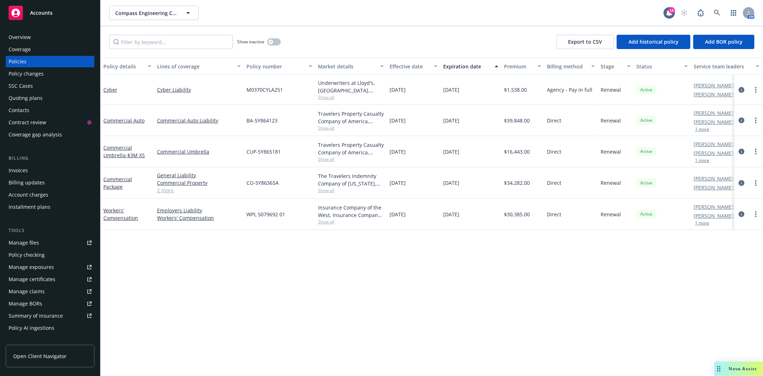
click at [20, 171] on div "Invoices" at bounding box center [18, 170] width 19 height 11
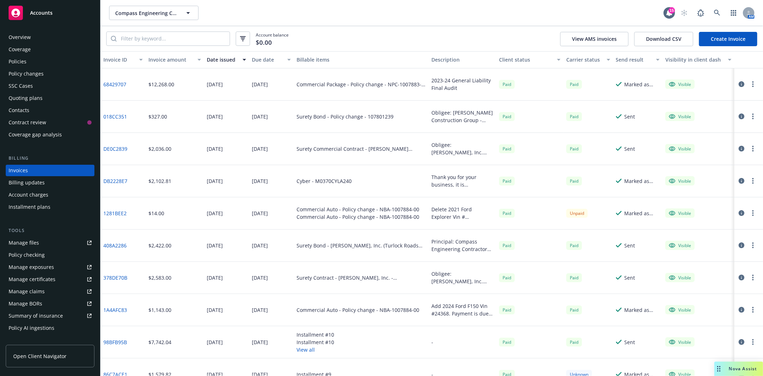
drag, startPoint x: 438, startPoint y: 199, endPoint x: 389, endPoint y: 196, distance: 49.1
click at [389, 196] on div "Cyber - M0370CYLA240" at bounding box center [361, 181] width 135 height 32
click at [220, 60] on div "Date issued" at bounding box center [222, 60] width 31 height 8
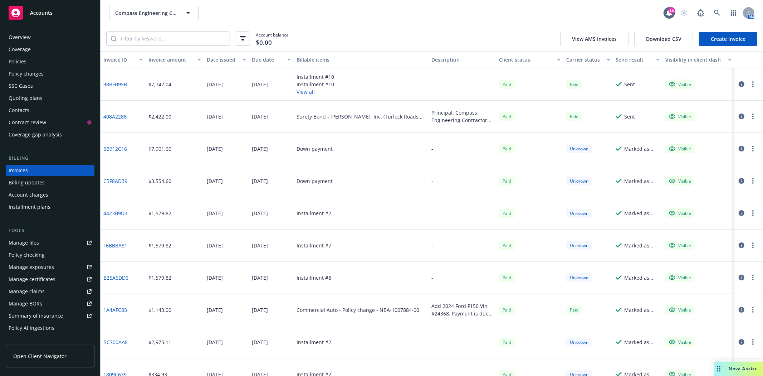
click at [220, 60] on div "Date issued" at bounding box center [222, 60] width 31 height 8
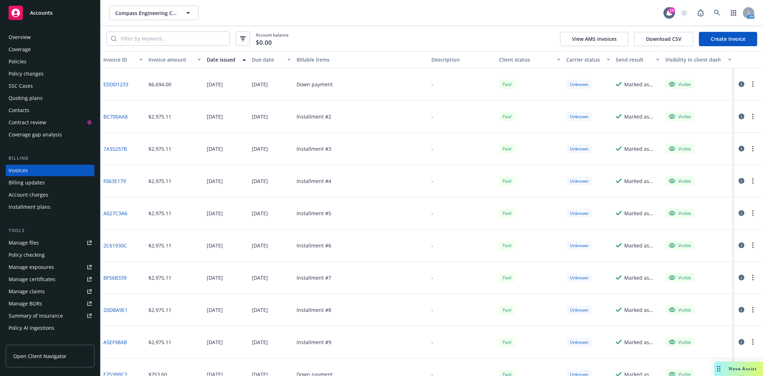
click at [220, 60] on div "Date issued" at bounding box center [222, 60] width 31 height 8
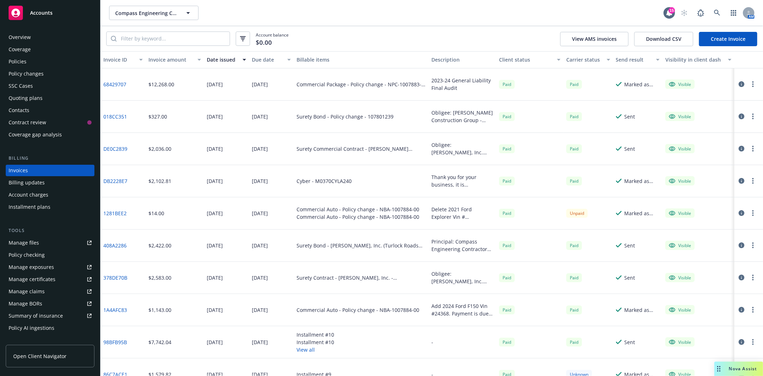
click at [23, 59] on div "Policies" at bounding box center [18, 61] width 18 height 11
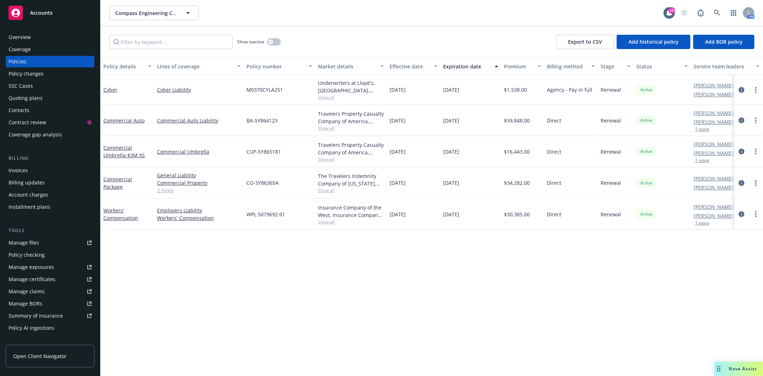
click at [33, 169] on div "Invoices" at bounding box center [50, 170] width 83 height 11
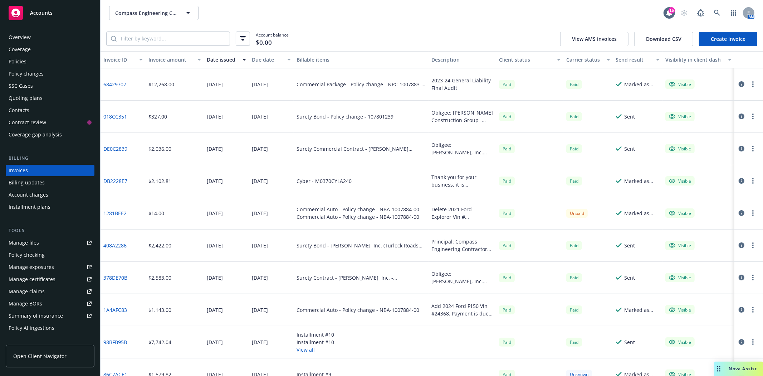
click at [733, 37] on link "Create Invoice" at bounding box center [728, 39] width 58 height 14
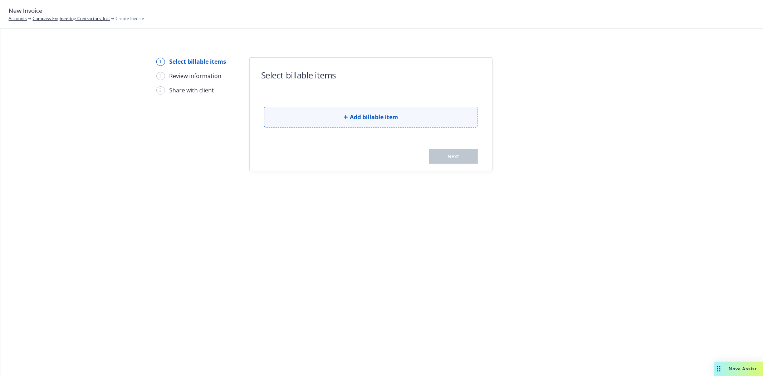
click at [411, 119] on button "Add billable item" at bounding box center [371, 117] width 214 height 21
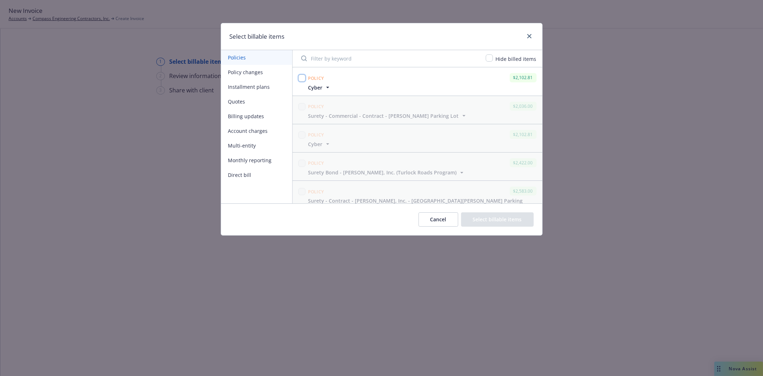
click at [299, 78] on input "checkbox" at bounding box center [301, 77] width 7 height 7
checkbox input "true"
click at [487, 218] on button "Select billable items" at bounding box center [497, 219] width 73 height 14
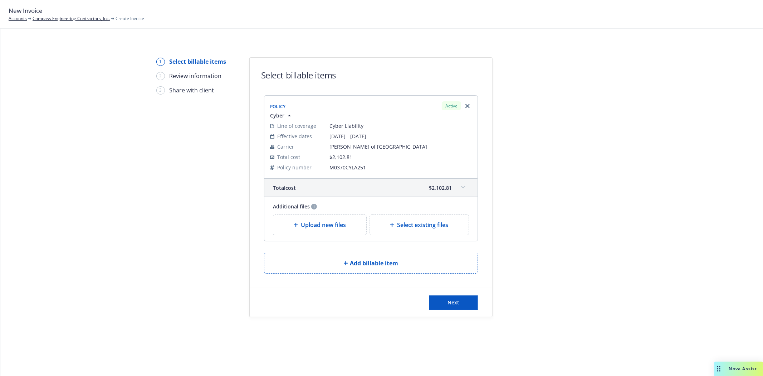
click at [405, 228] on span "Select existing files" at bounding box center [422, 224] width 51 height 9
select select "Invoice - Third Party"
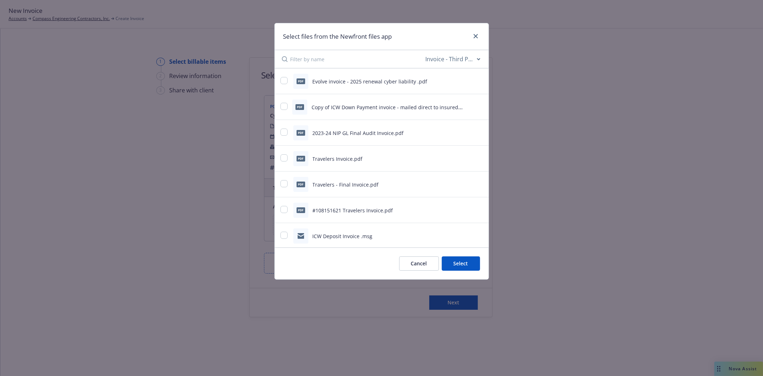
click at [283, 86] on div "pdf Evolve invoice - 2025 renewal cyber liability .pdf" at bounding box center [373, 81] width 185 height 15
click at [283, 83] on input "checkbox" at bounding box center [284, 80] width 7 height 7
checkbox input "true"
click at [465, 263] on button "Select 1 file" at bounding box center [455, 263] width 52 height 14
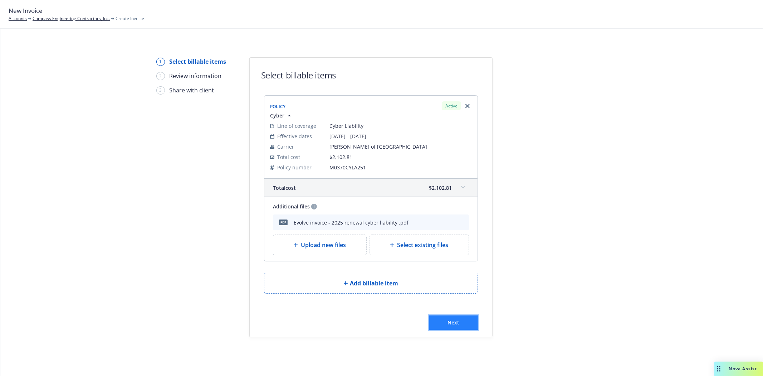
click at [441, 323] on button "Next" at bounding box center [453, 322] width 49 height 14
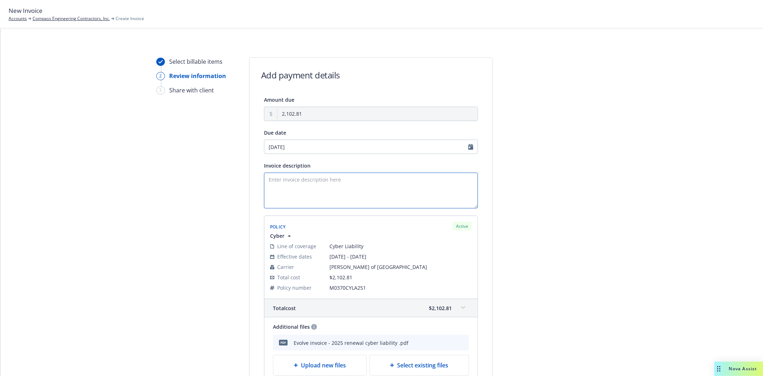
click at [313, 180] on textarea "Invoice description" at bounding box center [371, 191] width 214 height 36
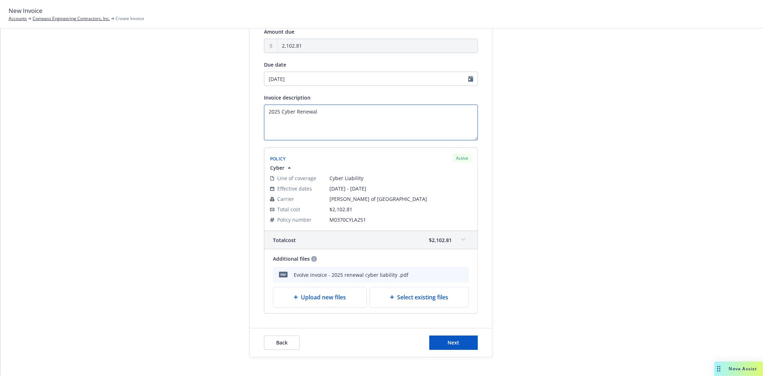
scroll to position [96, 0]
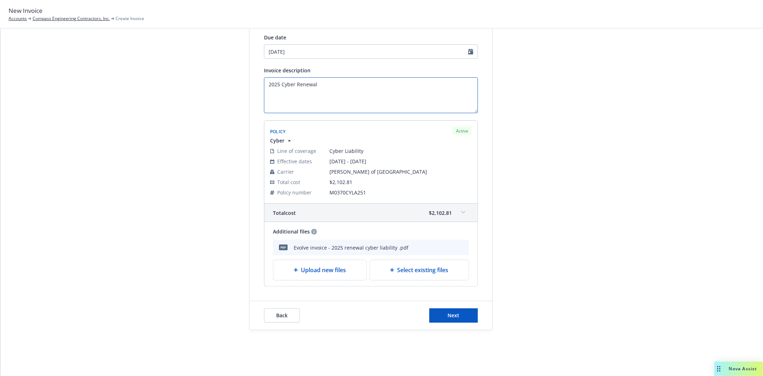
type textarea "2025 Cyber Renewal"
click at [461, 212] on icon at bounding box center [463, 212] width 4 height 3
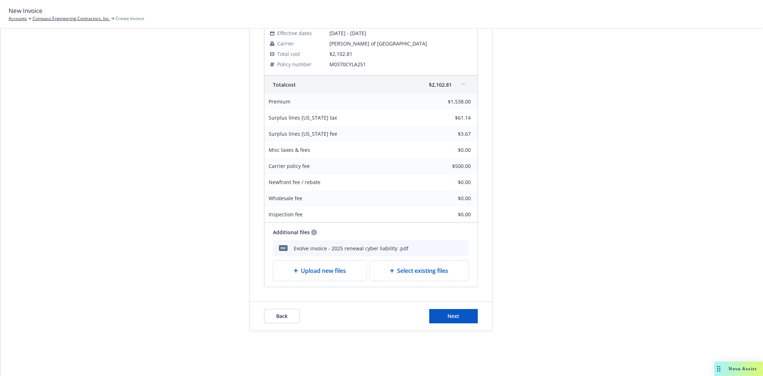
scroll to position [224, 0]
click at [456, 314] on span "Next" at bounding box center [454, 315] width 12 height 7
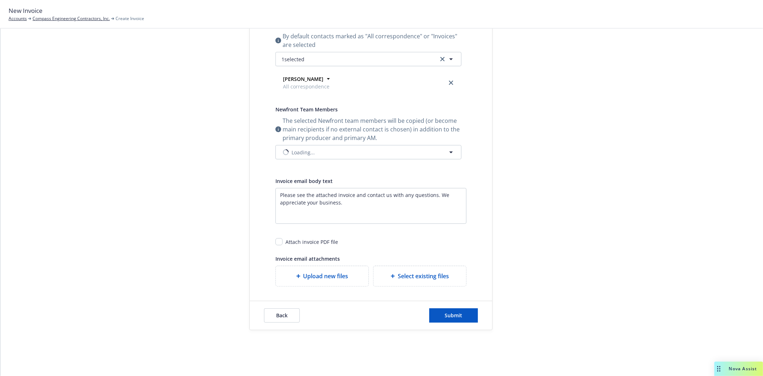
scroll to position [131, 0]
click at [387, 278] on div "Select existing files" at bounding box center [419, 276] width 81 height 9
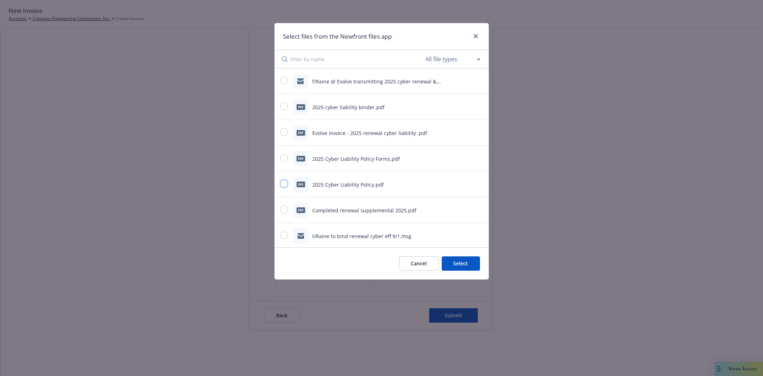
click at [284, 184] on input "checkbox" at bounding box center [284, 183] width 7 height 7
checkbox input "true"
click at [283, 158] on input "checkbox" at bounding box center [284, 157] width 7 height 7
checkbox input "true"
click at [455, 259] on button "Select 2 files" at bounding box center [453, 263] width 54 height 14
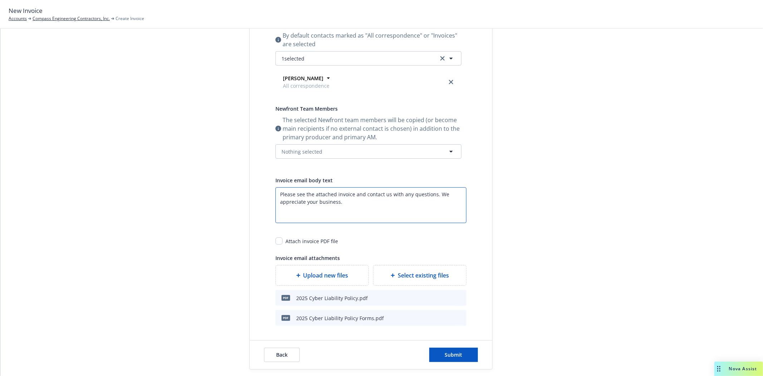
click at [349, 197] on textarea "Please see the attached invoice and contact us with any questions. We appreciat…" at bounding box center [371, 205] width 191 height 36
type textarea "Please see the attached invoice along with the renewal policy and policy forms.…"
click at [279, 240] on input "checkbox" at bounding box center [279, 240] width 7 height 7
checkbox input "true"
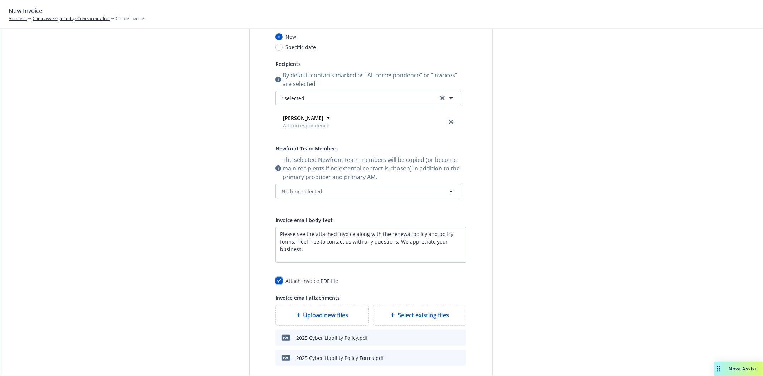
scroll to position [51, 0]
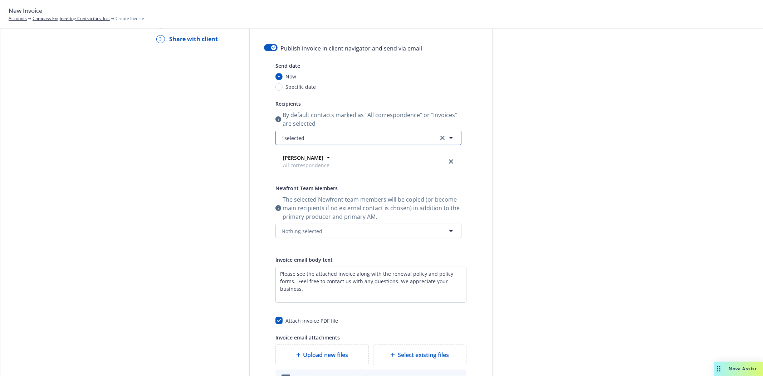
click at [451, 139] on icon "button" at bounding box center [451, 137] width 9 height 9
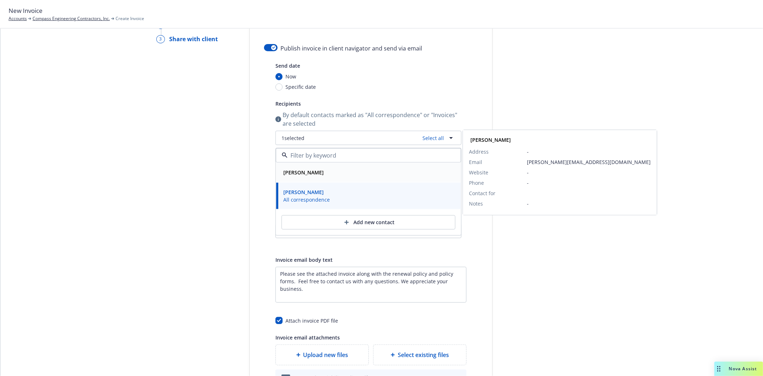
click at [295, 174] on strong "[PERSON_NAME]" at bounding box center [303, 172] width 40 height 7
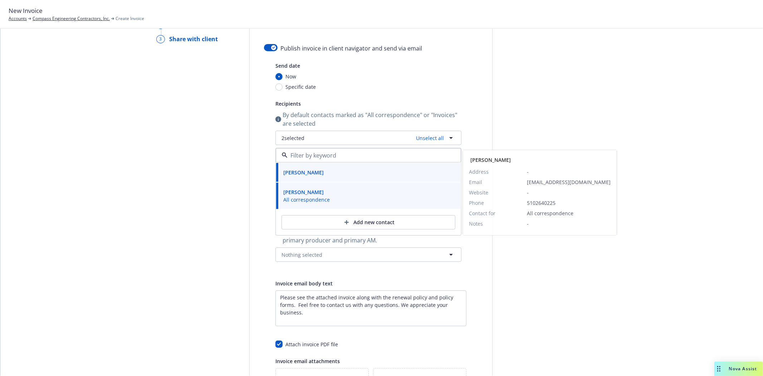
click at [476, 281] on div "Publish invoice in client navigator and send via email Send date Now Specific d…" at bounding box center [371, 236] width 243 height 385
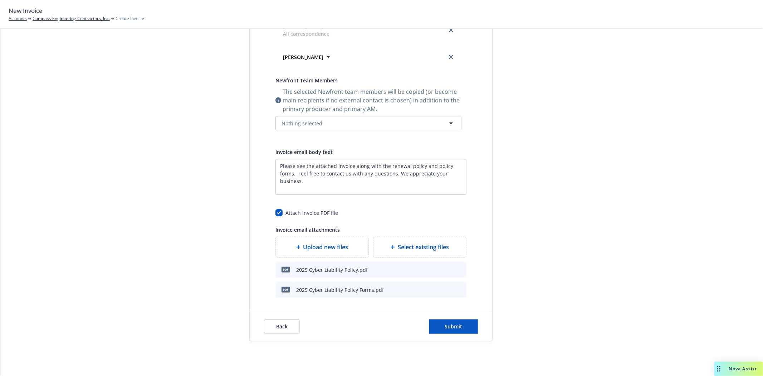
scroll to position [194, 0]
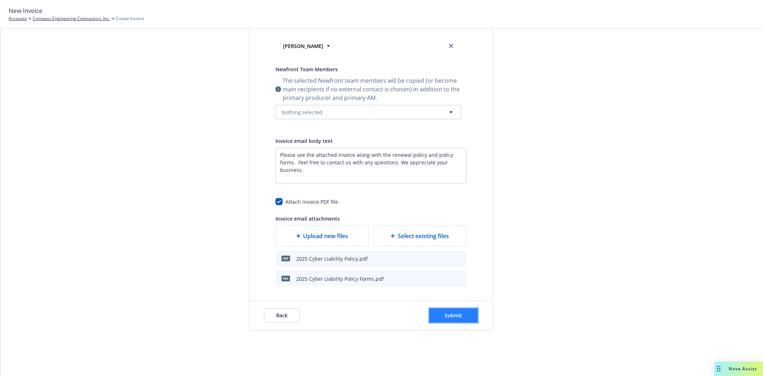
click at [450, 317] on span "Submit" at bounding box center [454, 315] width 18 height 7
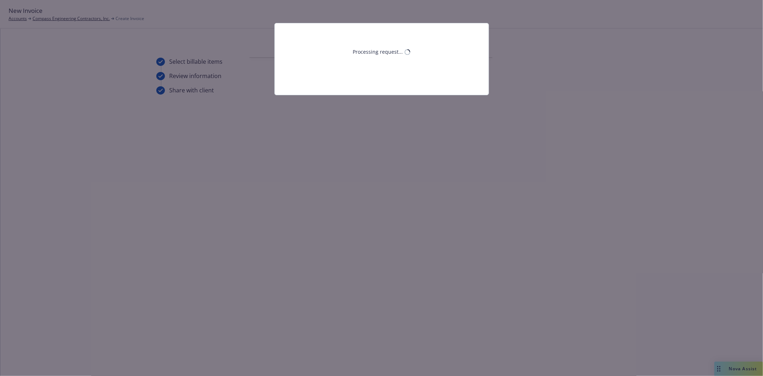
scroll to position [0, 0]
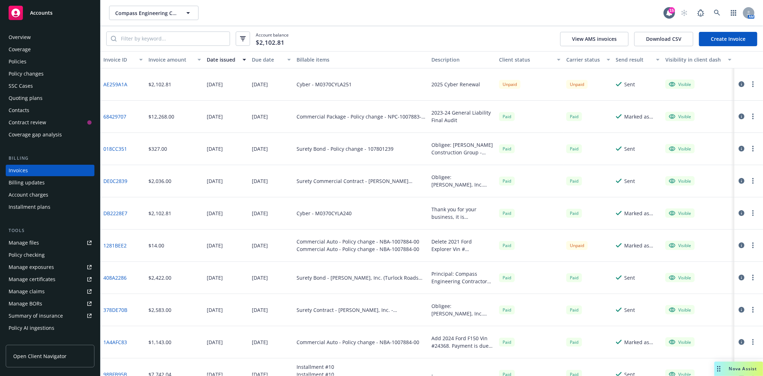
click at [40, 10] on span "Accounts" at bounding box center [41, 13] width 23 height 6
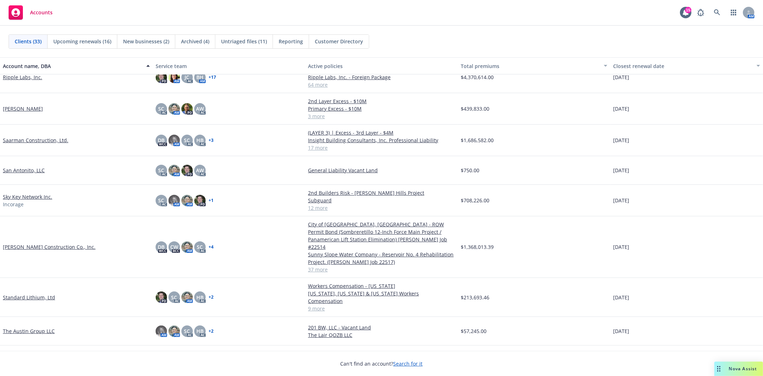
scroll to position [596, 0]
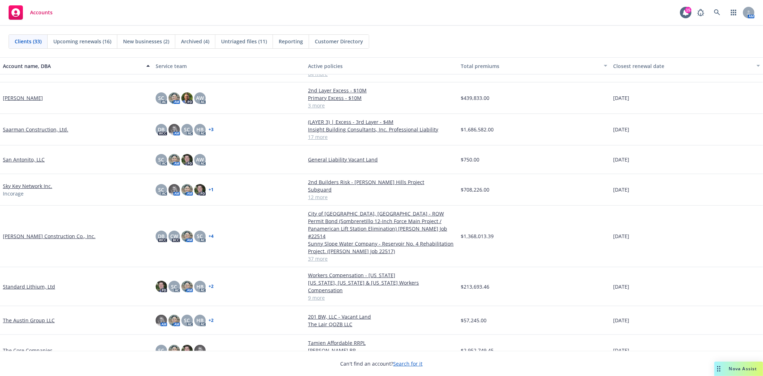
click at [42, 283] on link "Standard Lithium, Ltd" at bounding box center [29, 287] width 52 height 8
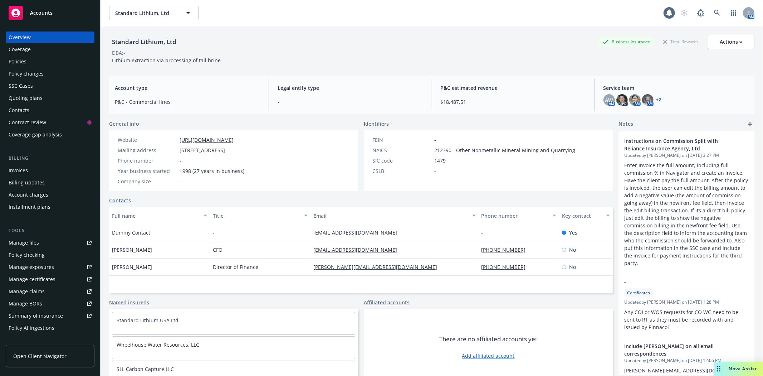
click at [23, 53] on div "Coverage" at bounding box center [20, 49] width 22 height 11
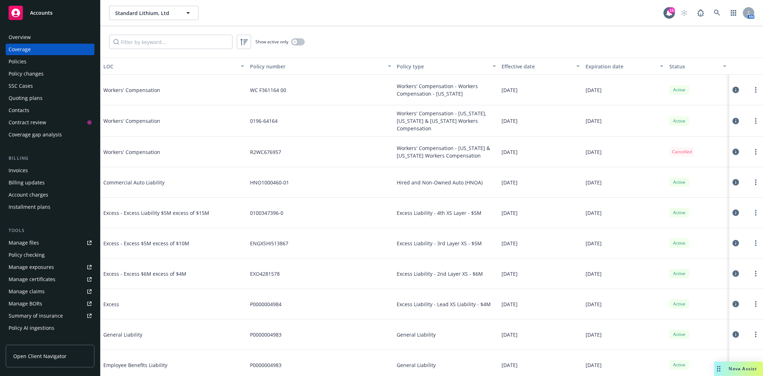
click at [19, 61] on div "Policies" at bounding box center [18, 61] width 18 height 11
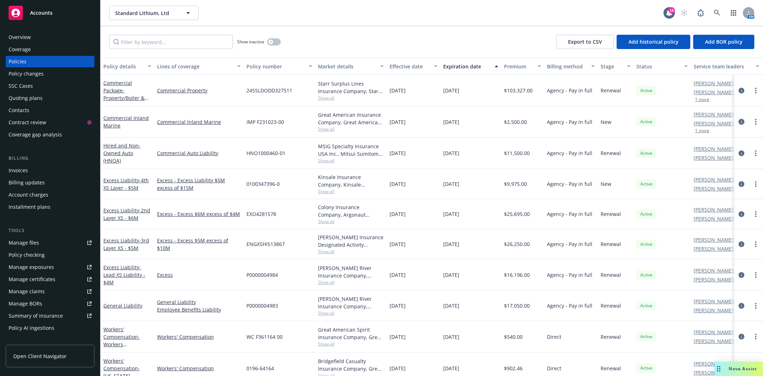
click at [739, 122] on icon "circleInformation" at bounding box center [742, 122] width 6 height 6
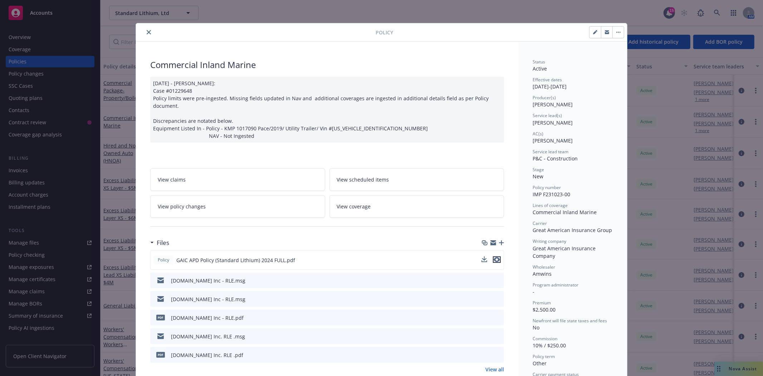
click at [494, 261] on icon "preview file" at bounding box center [497, 259] width 6 height 5
click at [147, 33] on icon "close" at bounding box center [149, 32] width 4 height 4
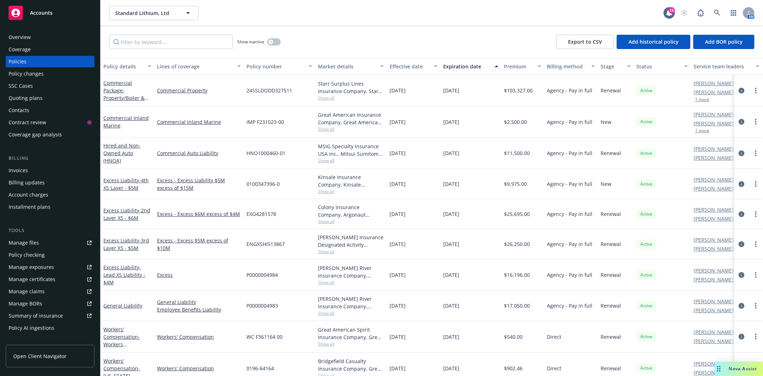
click at [34, 37] on div "Overview" at bounding box center [50, 36] width 83 height 11
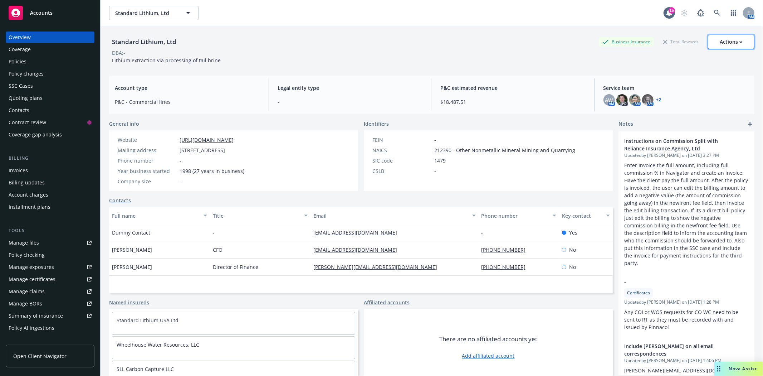
click at [734, 40] on div "Actions" at bounding box center [731, 42] width 23 height 14
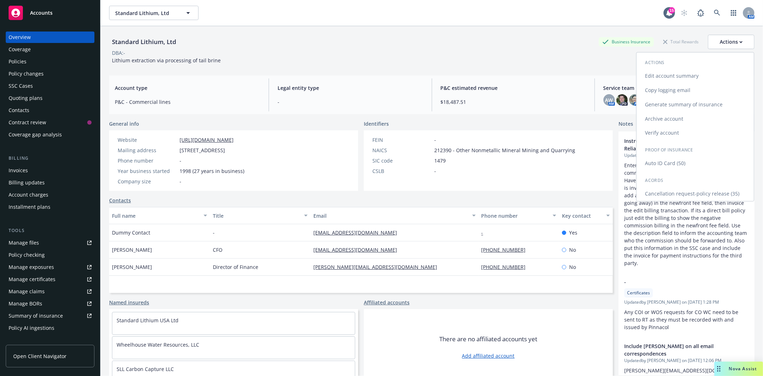
click at [693, 79] on link "Edit account summary" at bounding box center [695, 76] width 117 height 14
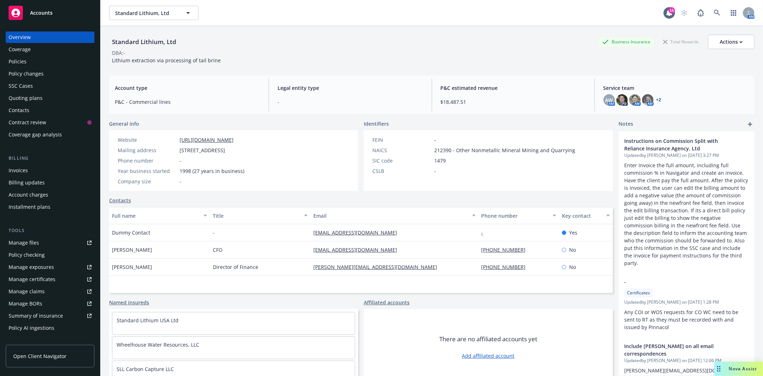
select select "US"
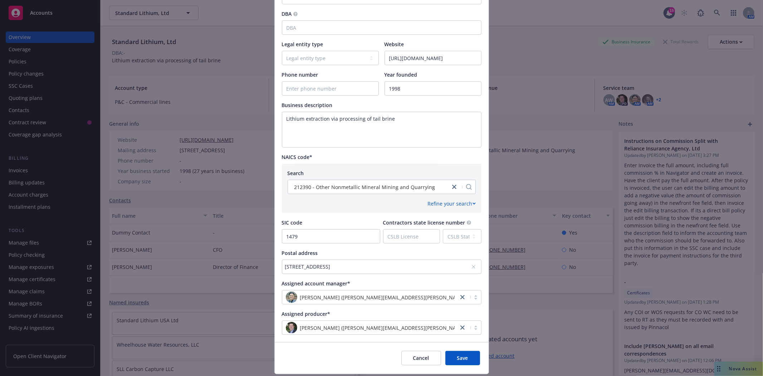
scroll to position [159, 0]
click at [407, 265] on div "325 Southfield Cutoff, El Dorado, AR, 71730, USA" at bounding box center [378, 265] width 186 height 8
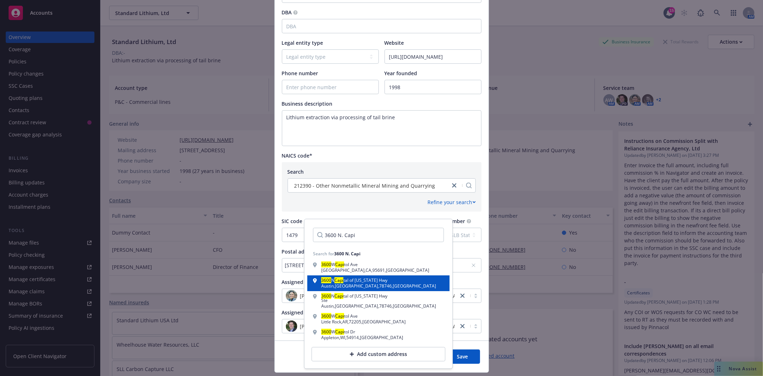
type input "3600 N. Capi"
click at [383, 284] on div "3600 N Capi tal of Texas Hwy Austin , TX , 78746 , USA" at bounding box center [378, 283] width 131 height 10
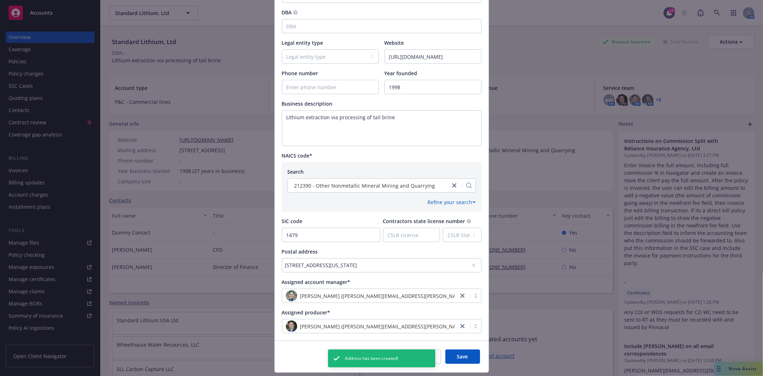
click at [347, 265] on div "3600 N Capital of Texas Hwy, Austin, TX, 78746, USA" at bounding box center [378, 265] width 186 height 8
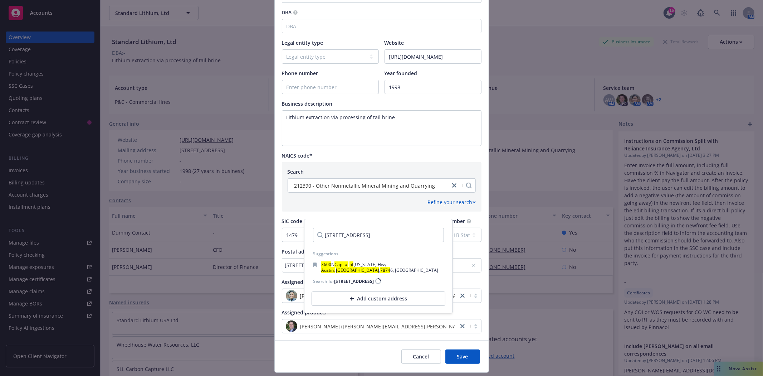
scroll to position [0, 48]
type input "3600 N. Capital of TX Hwy, Building B, Suite 230, Austin, TX 78746"
click at [391, 306] on div "Add custom address" at bounding box center [379, 298] width 134 height 14
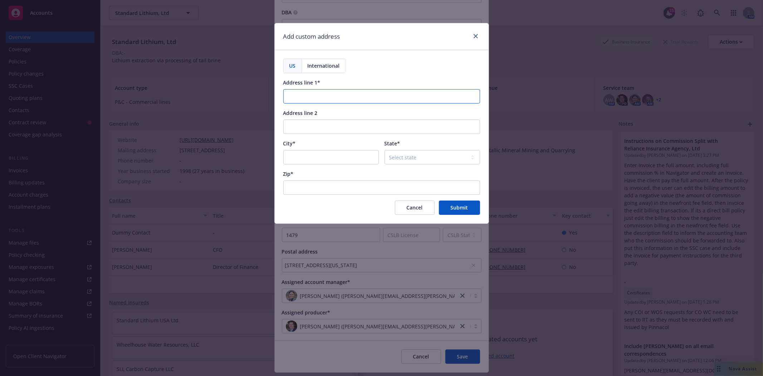
click at [345, 98] on input "Address line 1*" at bounding box center [381, 96] width 197 height 14
paste input "3600 N. Capital of TX Hwy"
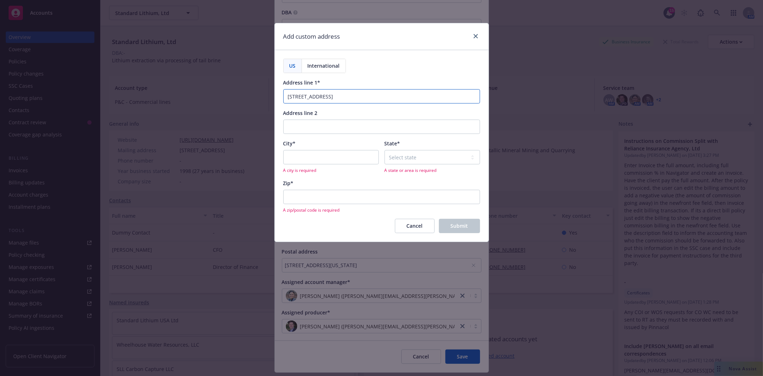
type input "3600 N. Capital of TX Hwy"
click at [322, 130] on input "Address line 2" at bounding box center [381, 127] width 197 height 14
paste input "Bldg. B, Suite 230"
type input "Bldg. B, Suite 230"
click at [314, 158] on input "City*" at bounding box center [331, 157] width 96 height 14
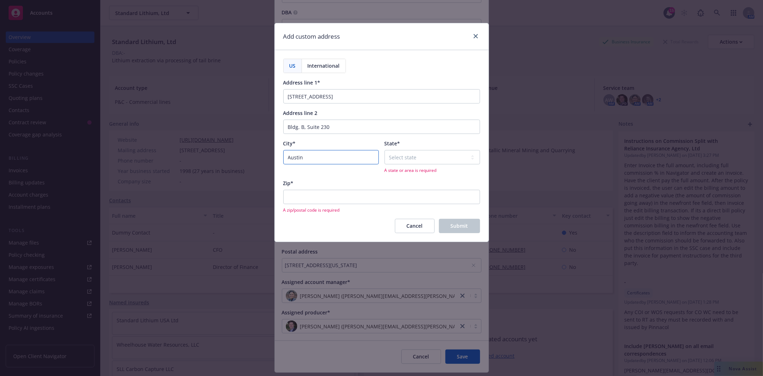
type input "Austin"
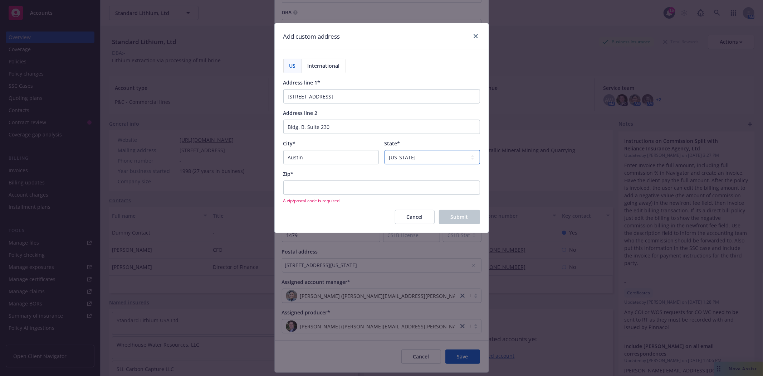
click at [468, 159] on select "Select state Alabama Alaska American Samoa Arizona Arkansas Baker Island Califo…" at bounding box center [433, 157] width 96 height 14
select select "TX"
click at [385, 150] on select "Select state Alabama Alaska American Samoa Arizona Arkansas Baker Island Califo…" at bounding box center [433, 157] width 96 height 14
click at [315, 190] on input "Zip*" at bounding box center [381, 187] width 197 height 14
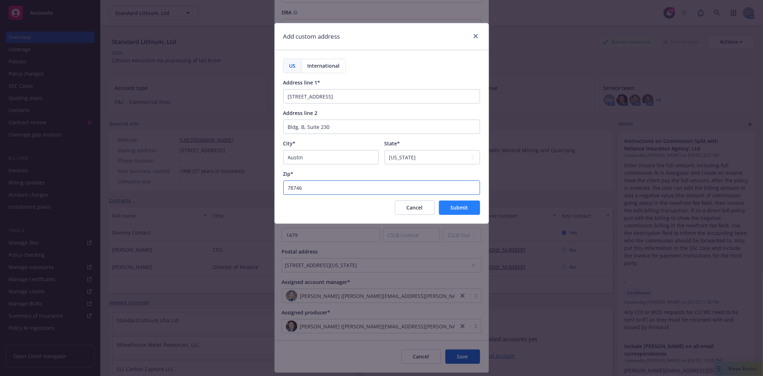
type input "78746"
click at [465, 208] on span "Submit" at bounding box center [460, 207] width 18 height 7
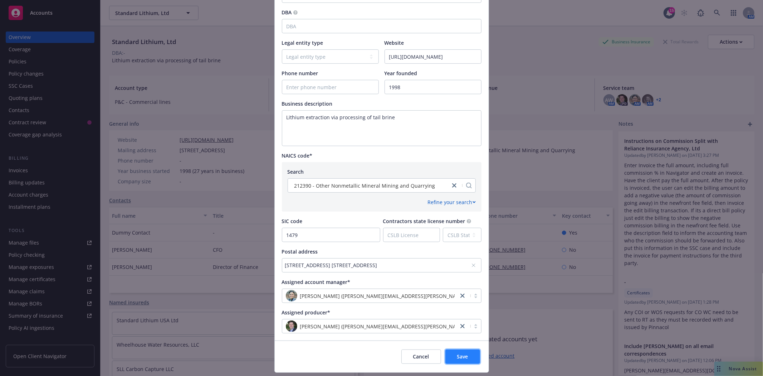
click at [457, 356] on span "Save" at bounding box center [462, 356] width 11 height 7
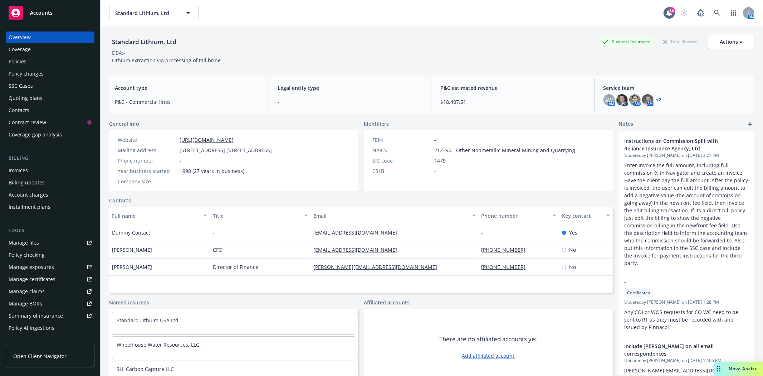
click at [43, 52] on div "Coverage" at bounding box center [50, 49] width 83 height 11
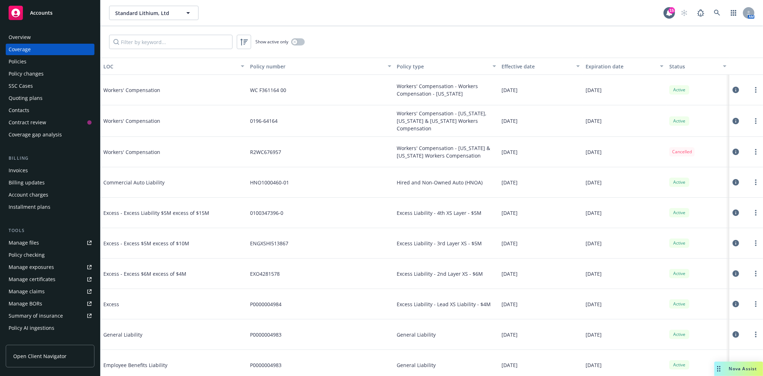
click at [733, 210] on icon at bounding box center [736, 212] width 6 height 6
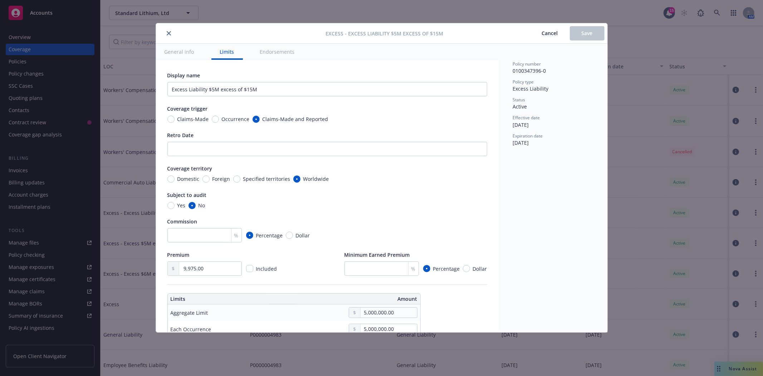
click at [167, 33] on icon "close" at bounding box center [169, 33] width 4 height 4
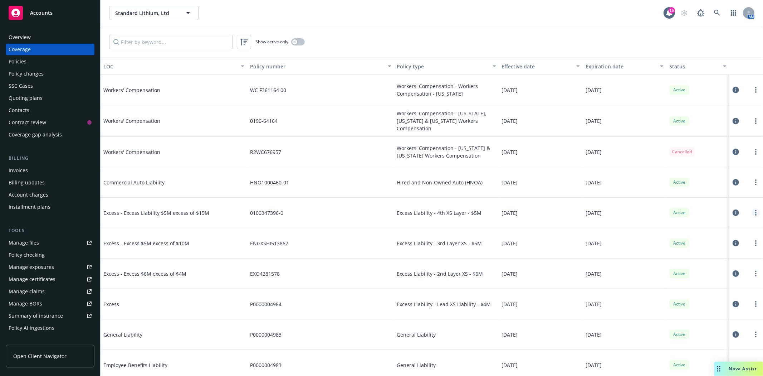
click at [752, 210] on link "more" at bounding box center [756, 212] width 9 height 9
click at [684, 256] on link "View policy" at bounding box center [707, 255] width 94 height 14
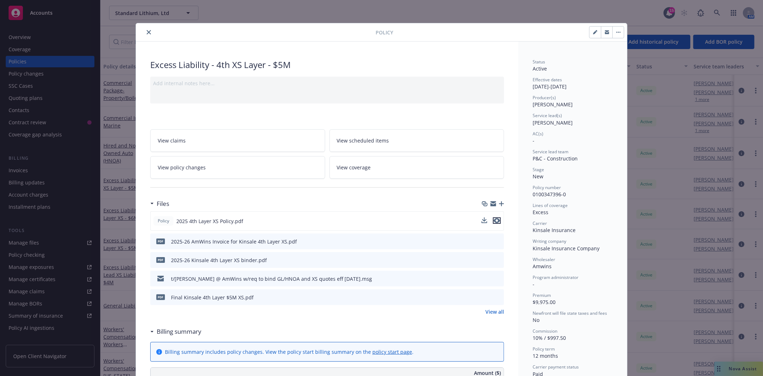
click at [494, 219] on icon "preview file" at bounding box center [497, 220] width 6 height 5
click at [487, 313] on link "View all" at bounding box center [495, 312] width 19 height 8
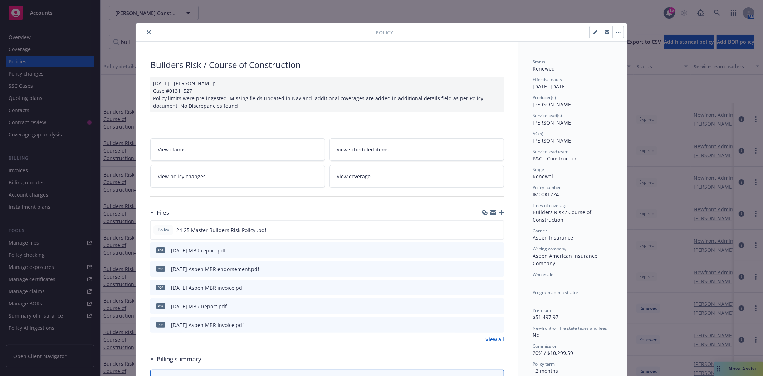
scroll to position [79, 0]
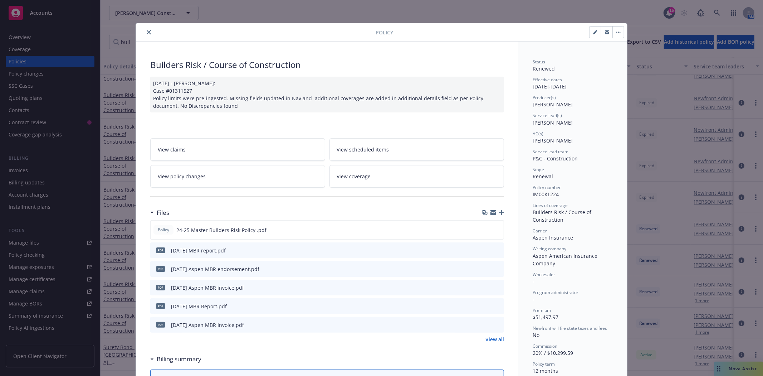
click at [147, 31] on icon "close" at bounding box center [149, 32] width 4 height 4
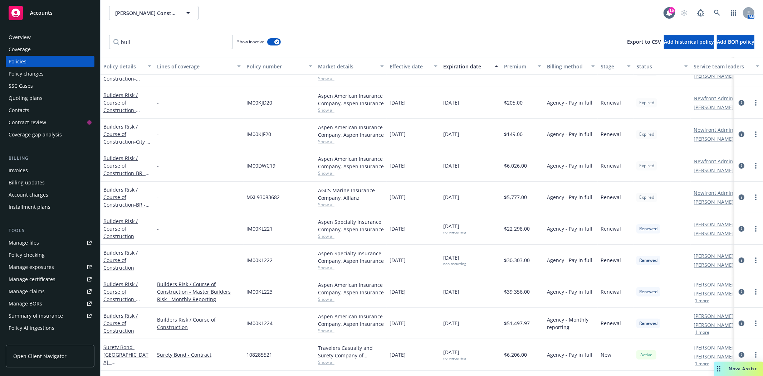
click at [50, 9] on div "Accounts" at bounding box center [50, 13] width 83 height 14
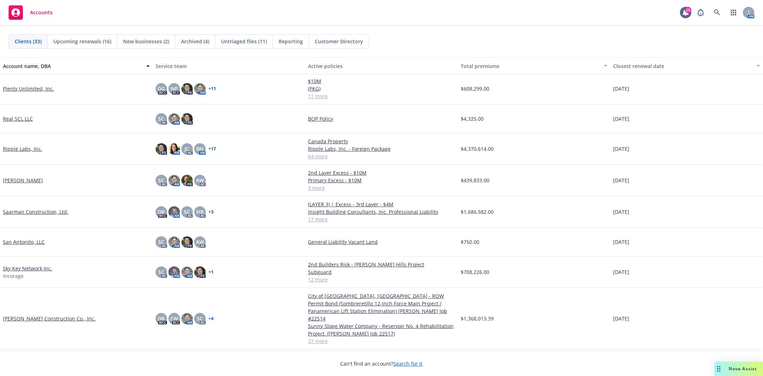
scroll to position [557, 0]
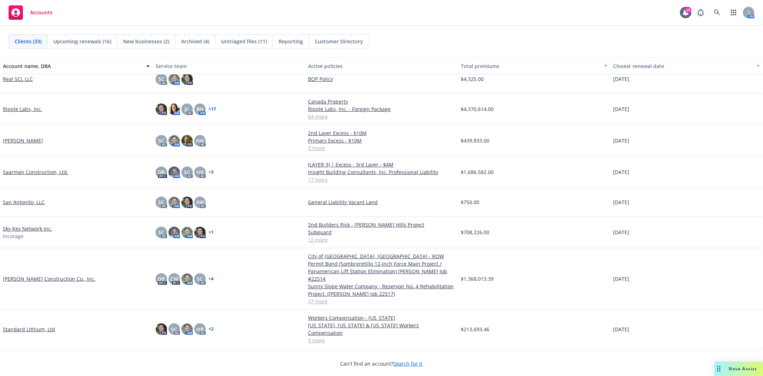
click at [33, 325] on link "Standard Lithium, Ltd" at bounding box center [29, 329] width 52 height 8
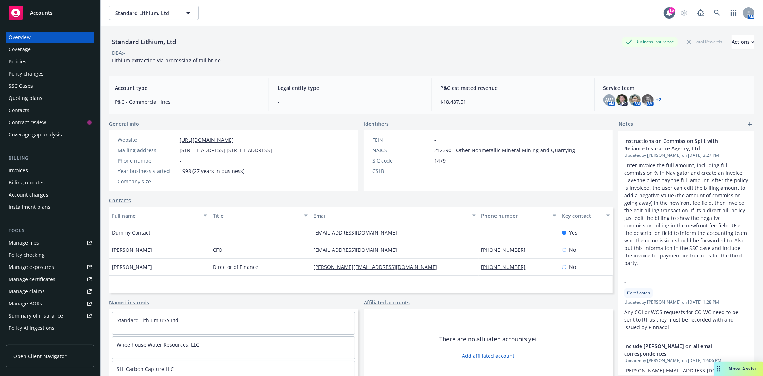
click at [30, 72] on div "Policy changes" at bounding box center [26, 73] width 35 height 11
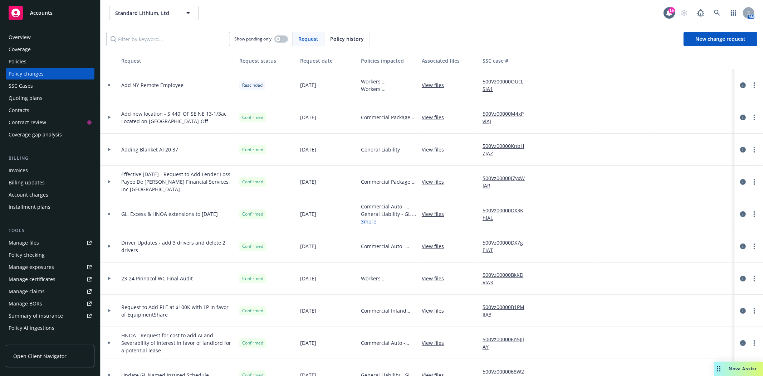
click at [20, 67] on div "Policies" at bounding box center [18, 61] width 18 height 11
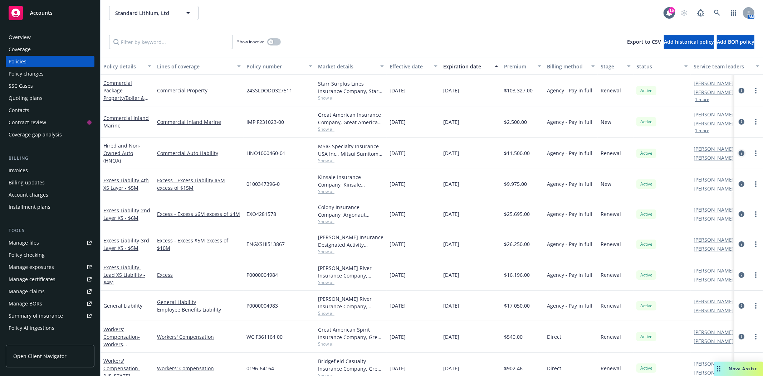
click at [739, 153] on icon "circleInformation" at bounding box center [742, 153] width 6 height 6
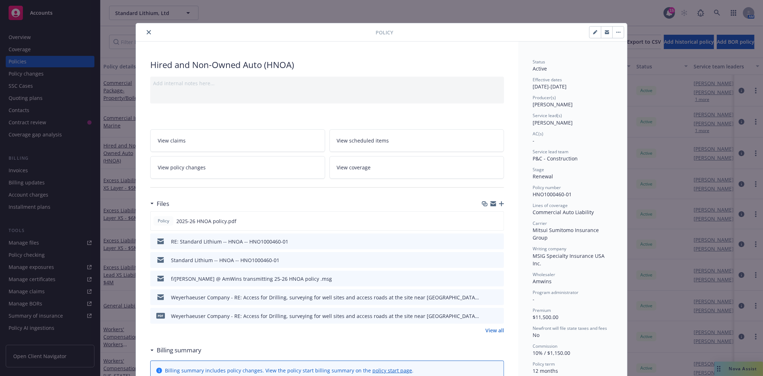
click at [494, 277] on icon "preview file" at bounding box center [497, 278] width 6 height 5
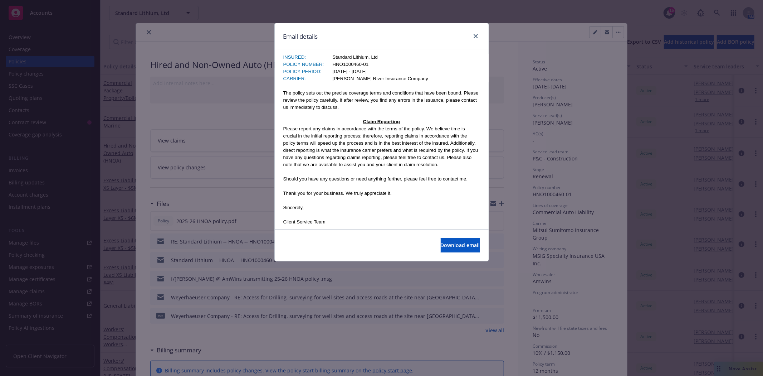
scroll to position [398, 0]
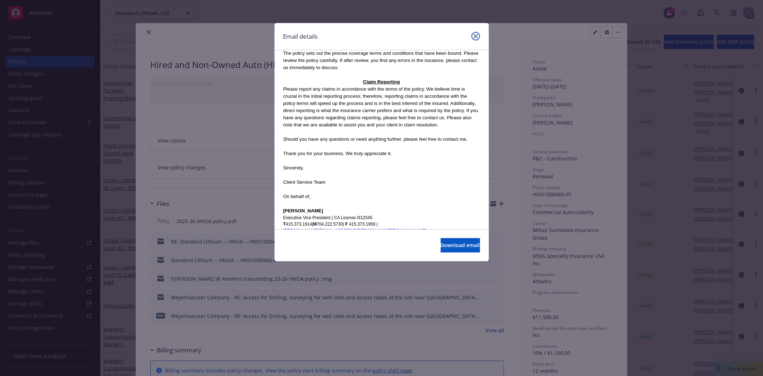
click at [478, 36] on link "close" at bounding box center [476, 36] width 9 height 9
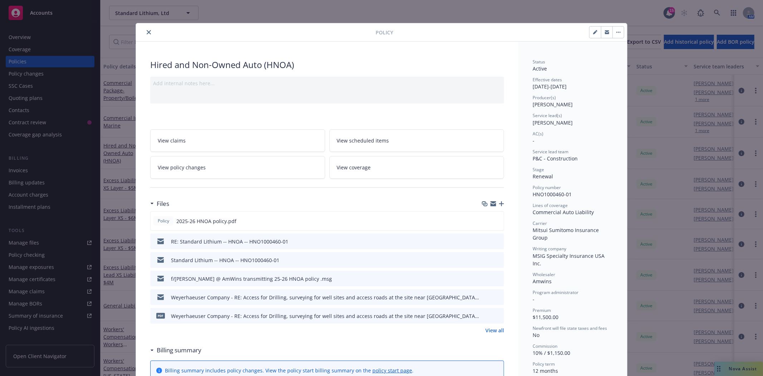
click at [147, 31] on icon "close" at bounding box center [149, 32] width 4 height 4
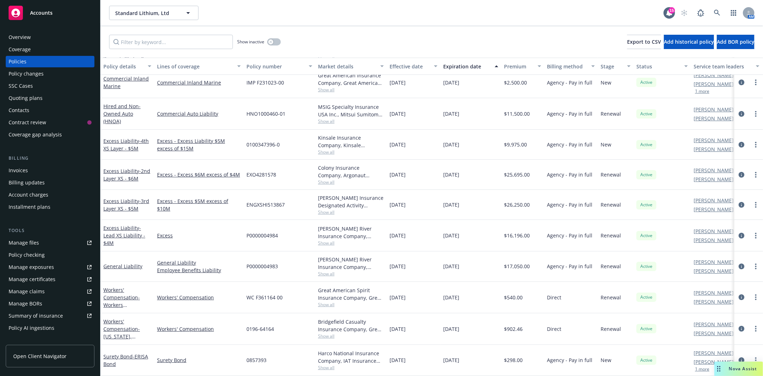
scroll to position [44, 0]
click at [739, 263] on icon "circleInformation" at bounding box center [742, 266] width 6 height 6
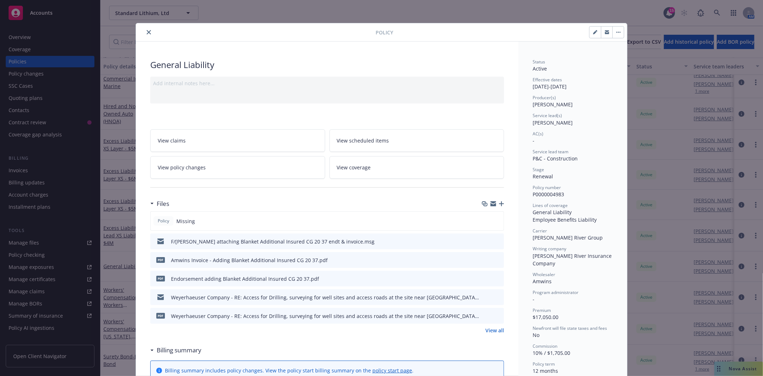
click at [496, 242] on icon "preview file" at bounding box center [497, 240] width 6 height 5
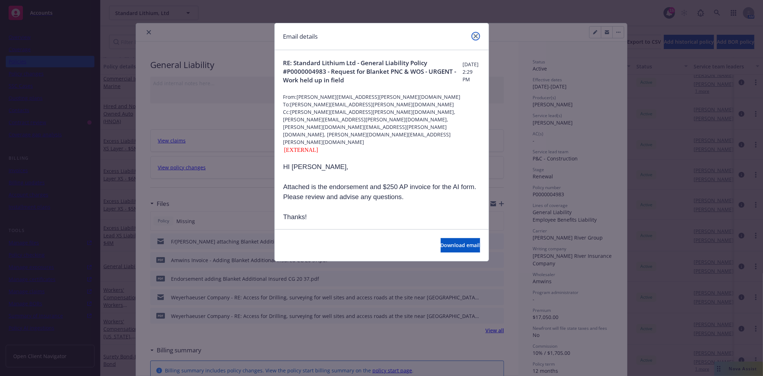
click at [474, 35] on icon "close" at bounding box center [476, 36] width 4 height 4
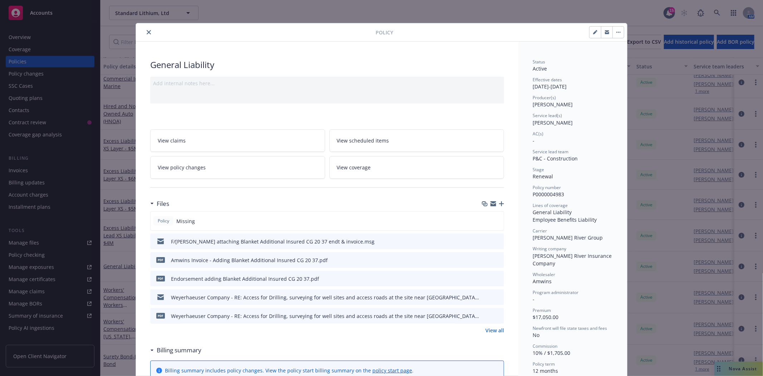
click at [491, 331] on link "View all" at bounding box center [495, 330] width 19 height 8
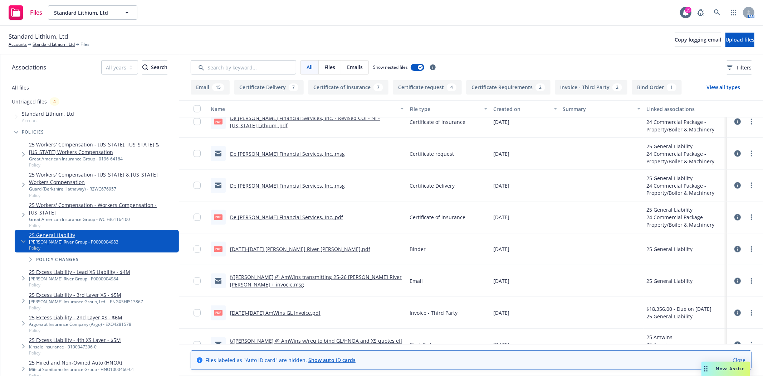
scroll to position [1100, 0]
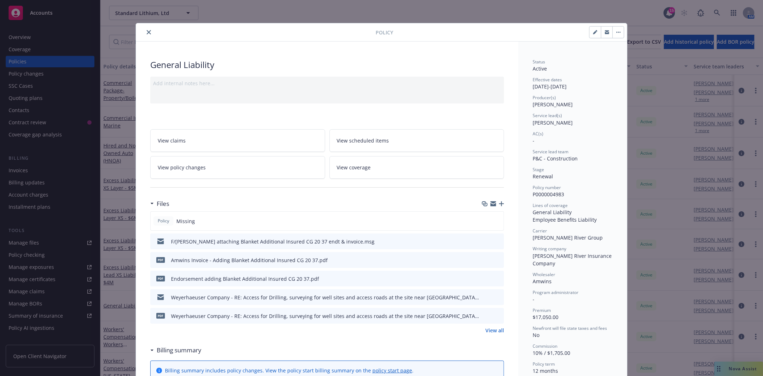
click at [147, 32] on icon "close" at bounding box center [149, 32] width 4 height 4
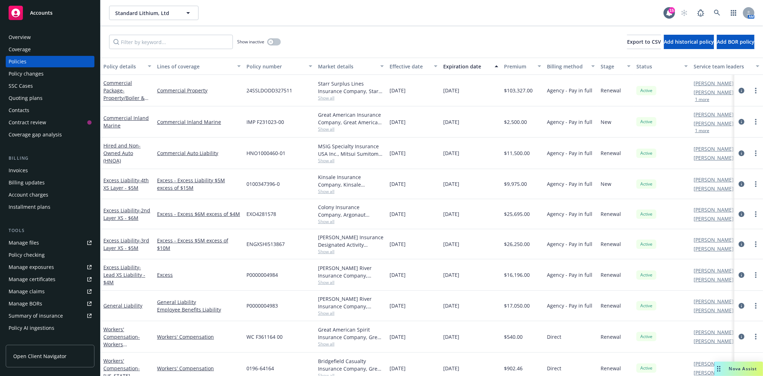
click at [55, 12] on div "Accounts" at bounding box center [50, 13] width 83 height 14
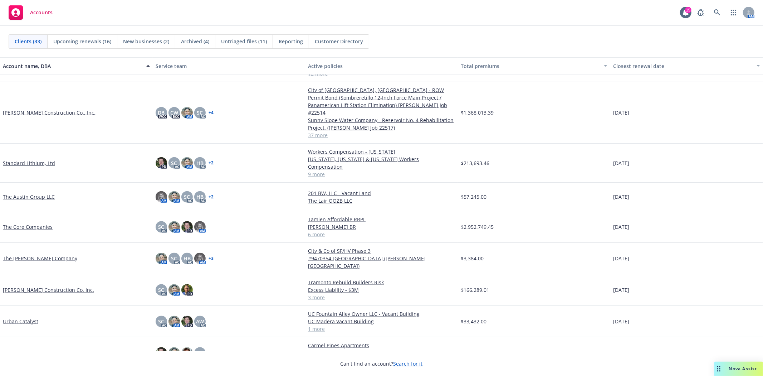
scroll to position [711, 0]
click at [45, 223] on link "The Core Companies" at bounding box center [28, 227] width 50 height 8
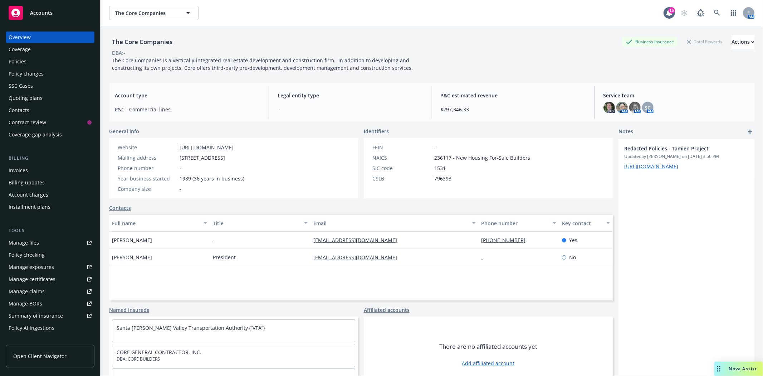
click at [21, 62] on div "Policies" at bounding box center [18, 61] width 18 height 11
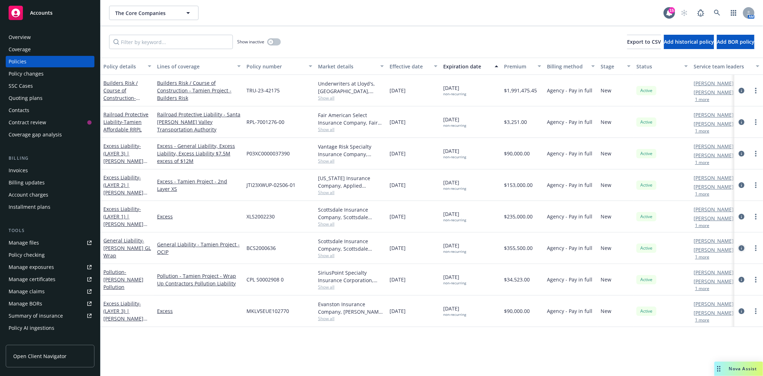
click at [743, 248] on icon "circleInformation" at bounding box center [742, 248] width 6 height 6
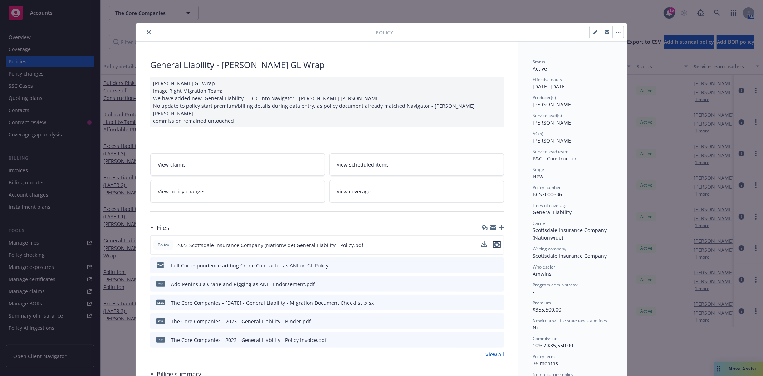
click at [495, 242] on icon "preview file" at bounding box center [497, 244] width 6 height 5
